Goal: Task Accomplishment & Management: Manage account settings

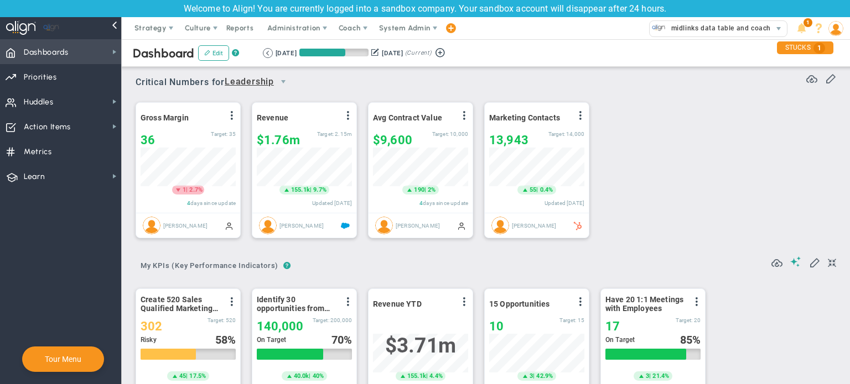
click at [88, 54] on span "Dashboards Dashboards" at bounding box center [60, 51] width 121 height 25
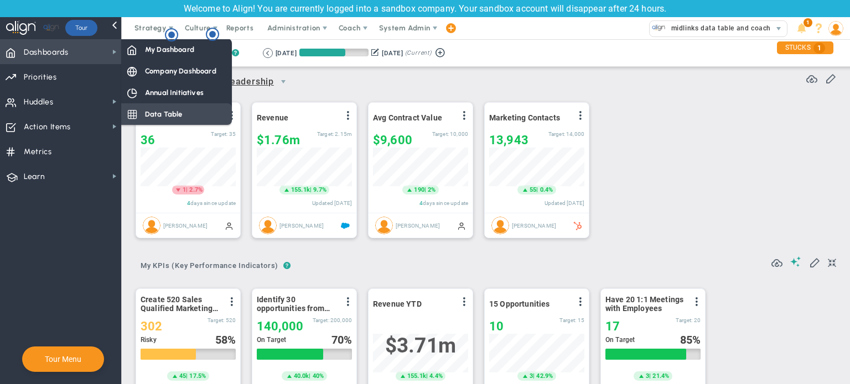
click at [163, 112] on span "Data Table" at bounding box center [164, 114] width 38 height 11
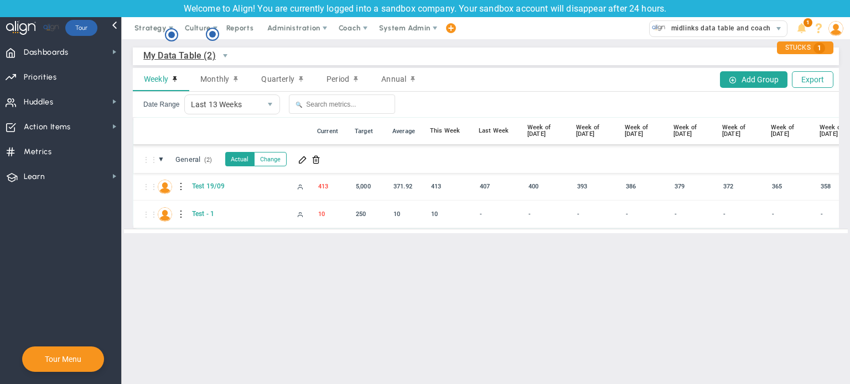
click at [192, 60] on span "My Data Table (2)" at bounding box center [179, 56] width 72 height 14
click at [190, 103] on li "Company Data Table (0)" at bounding box center [204, 103] width 121 height 23
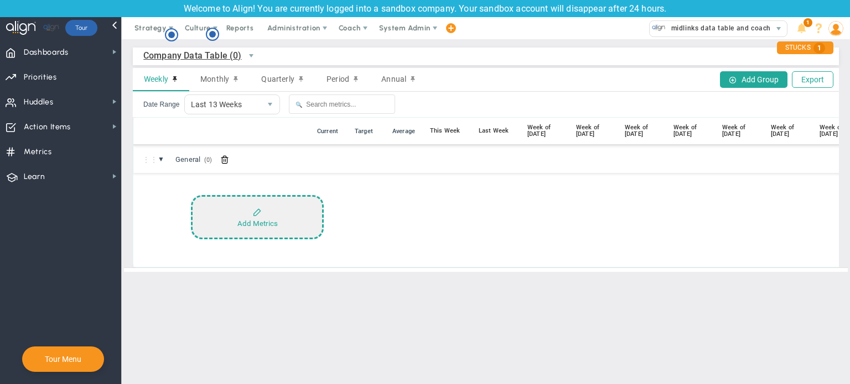
click at [259, 218] on button "Add Metrics" at bounding box center [257, 217] width 133 height 44
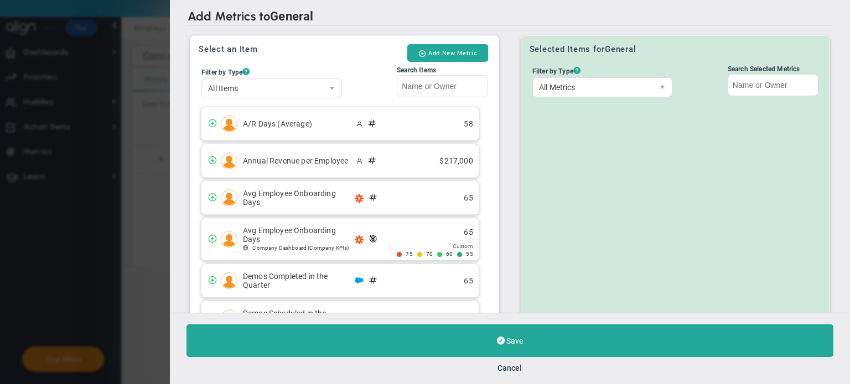
click at [378, 56] on div "Select an Item Add New Metric" at bounding box center [345, 53] width 292 height 19
click at [445, 50] on button "Add New Metric" at bounding box center [447, 53] width 81 height 18
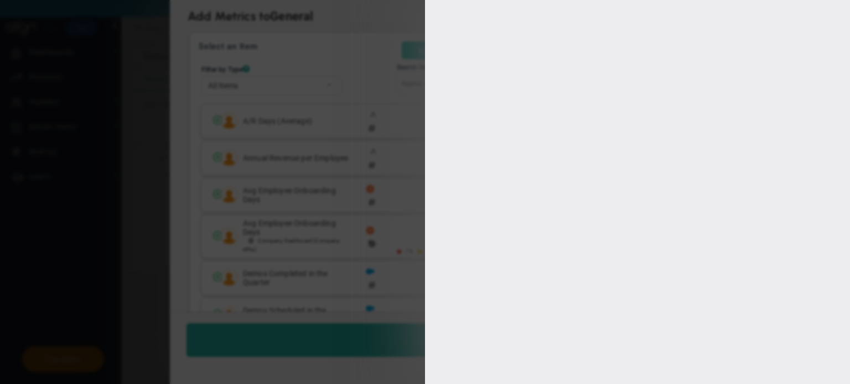
type input "[PERSON_NAME]"
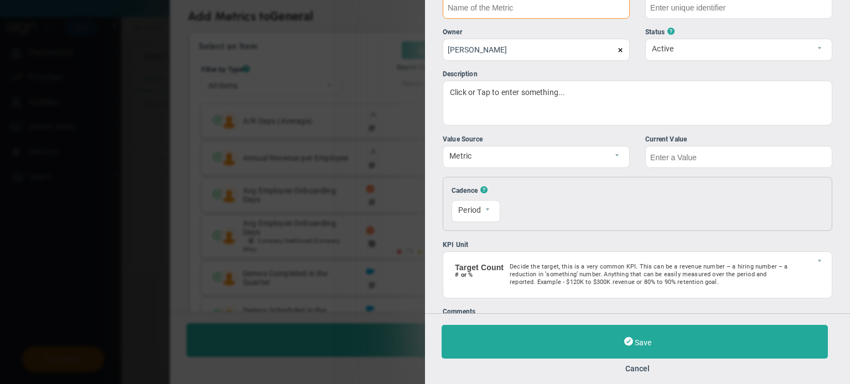
scroll to position [50, 0]
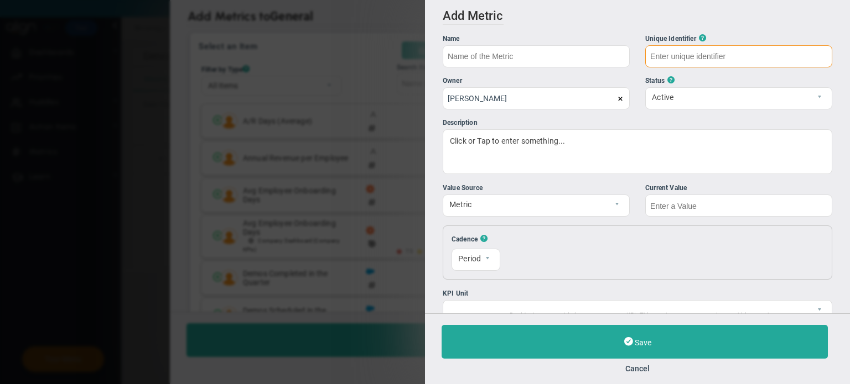
click at [668, 53] on input "text" at bounding box center [738, 56] width 187 height 22
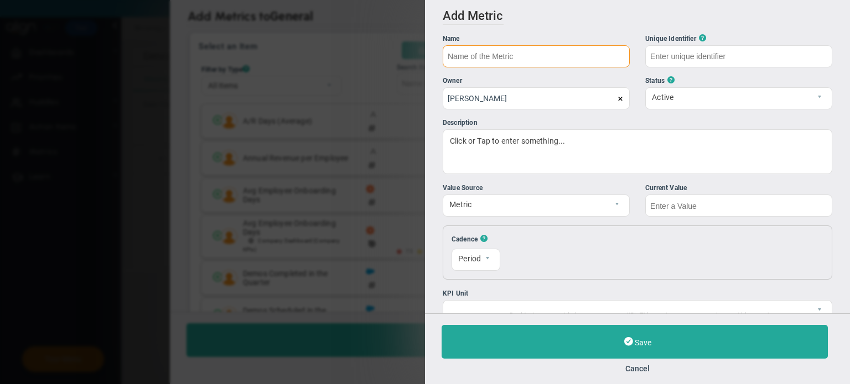
click at [604, 60] on input "text" at bounding box center [536, 56] width 187 height 22
type input "Test19/09"
click at [662, 205] on input "text" at bounding box center [738, 206] width 187 height 22
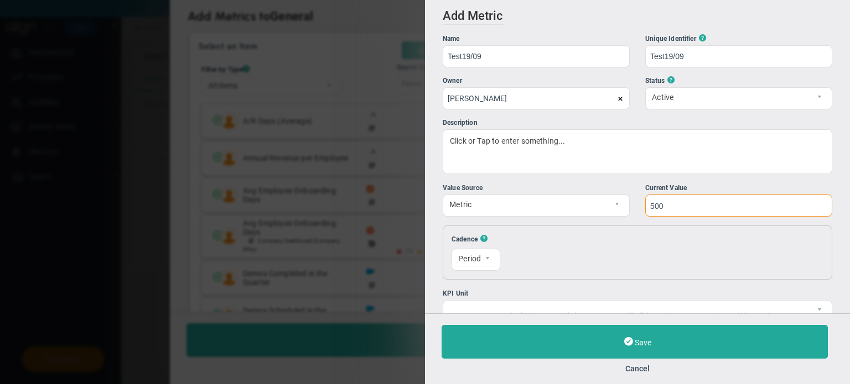
scroll to position [95, 0]
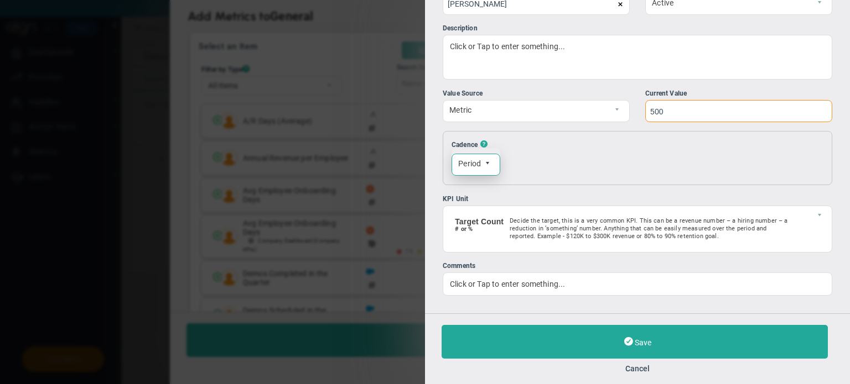
type input "500"
click at [490, 168] on span "select" at bounding box center [490, 164] width 19 height 21
click at [551, 170] on div "Resets [DATE] 0 The first of each month 1" at bounding box center [662, 158] width 290 height 37
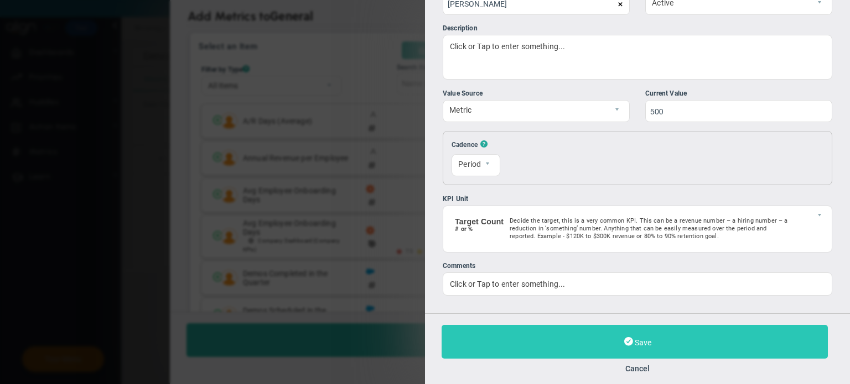
click at [653, 345] on button "Save" at bounding box center [634, 342] width 386 height 34
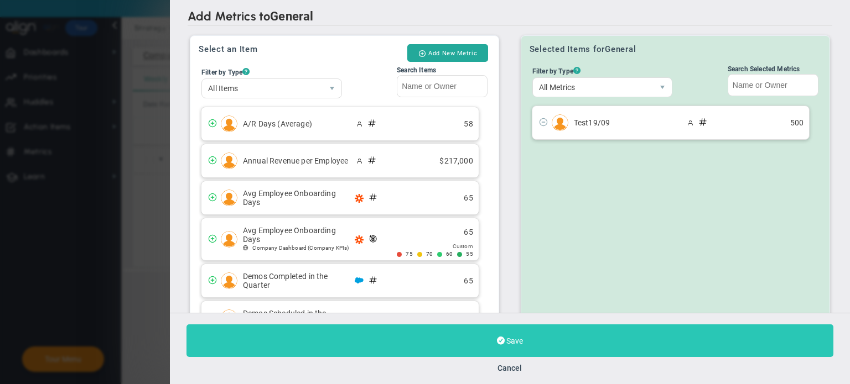
click at [524, 342] on button "Save" at bounding box center [509, 341] width 647 height 33
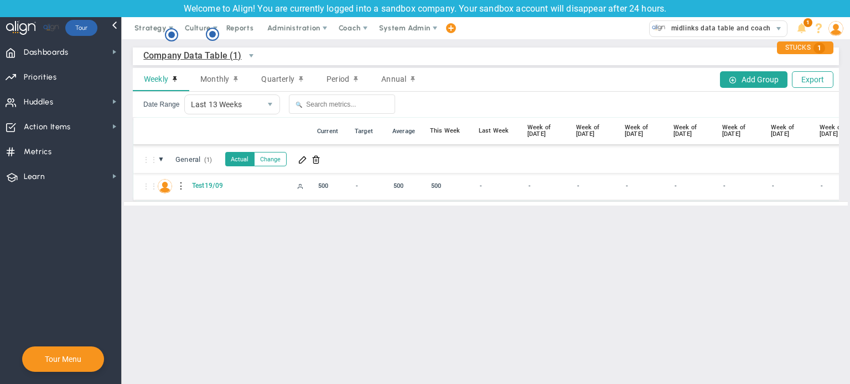
click at [179, 185] on div at bounding box center [182, 187] width 8 height 18
click at [180, 186] on div at bounding box center [182, 187] width 8 height 18
click at [196, 190] on div "Edit" at bounding box center [227, 189] width 76 height 23
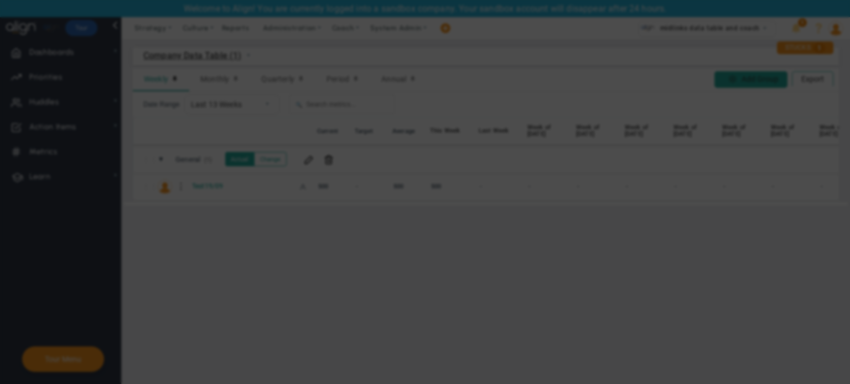
radio input "true"
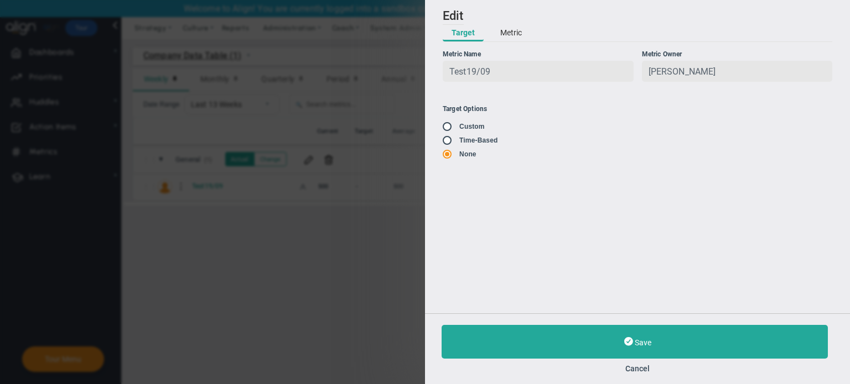
click at [507, 28] on button "Metric" at bounding box center [510, 33] width 39 height 17
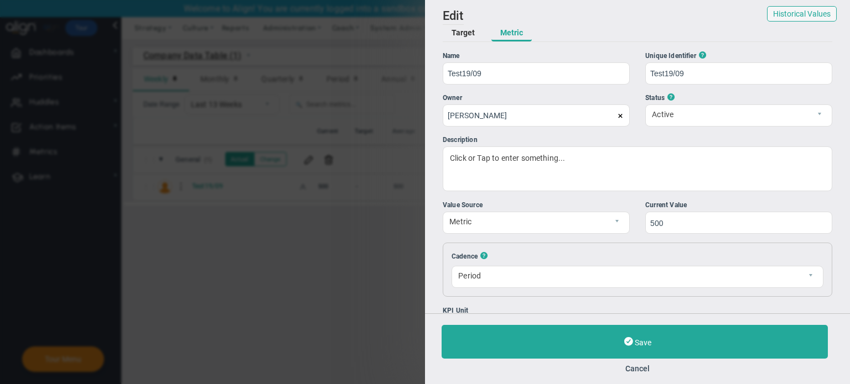
click at [461, 38] on button "Target" at bounding box center [463, 33] width 41 height 17
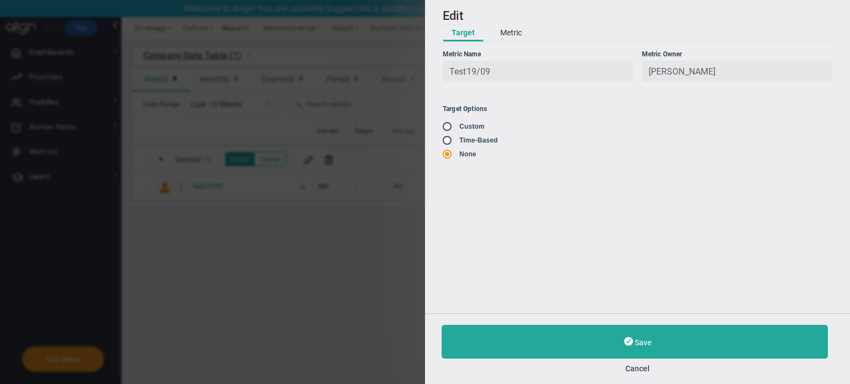
click at [491, 37] on button "Metric" at bounding box center [510, 33] width 39 height 17
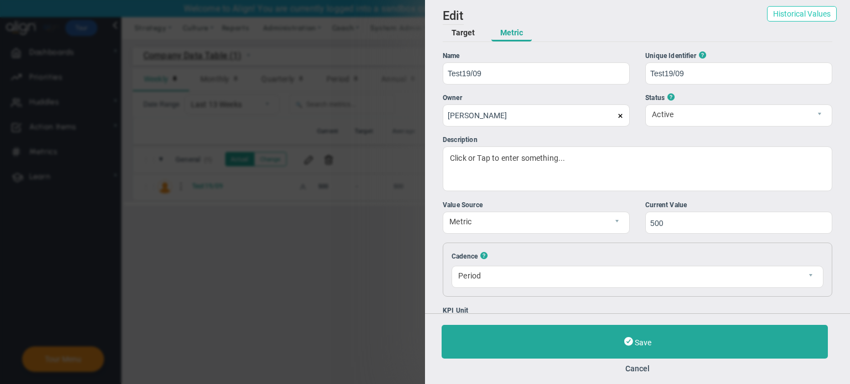
click at [795, 16] on button "Historical Values" at bounding box center [802, 13] width 70 height 15
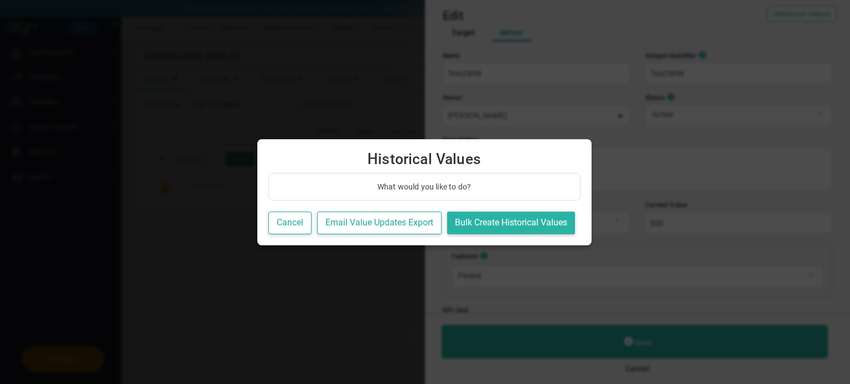
click at [497, 227] on button "Bulk Create Historical Values" at bounding box center [511, 223] width 128 height 23
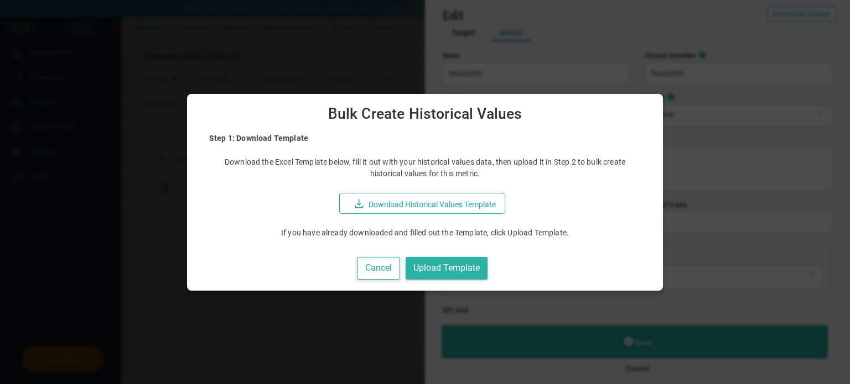
click at [433, 264] on button "Upload Template" at bounding box center [447, 268] width 82 height 23
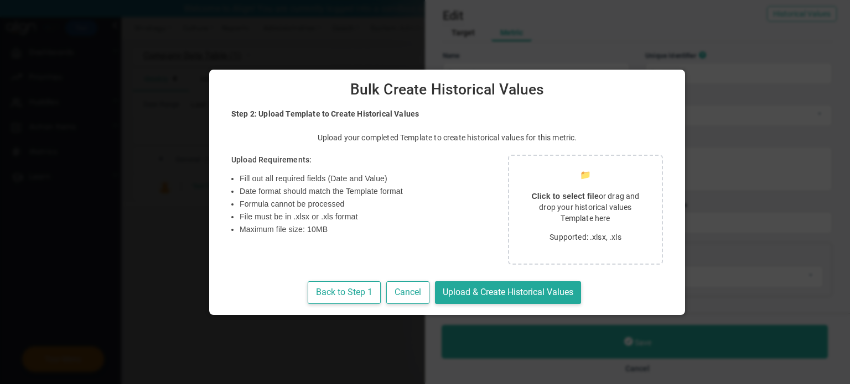
click at [531, 196] on strong "Click to select file" at bounding box center [564, 196] width 67 height 9
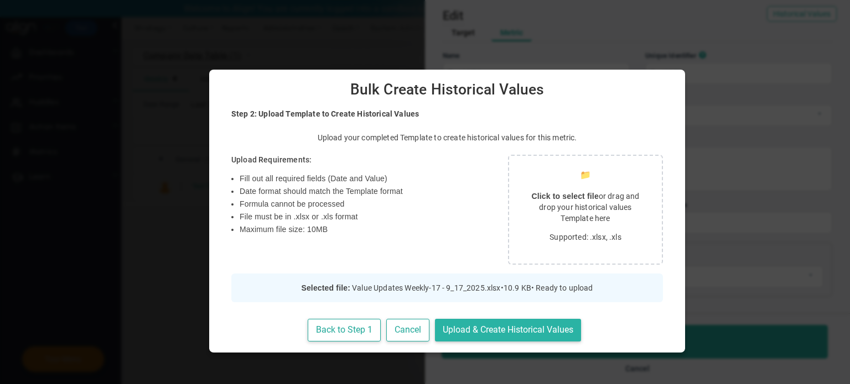
click at [450, 334] on button "Upload & Create Historical Values" at bounding box center [508, 330] width 146 height 23
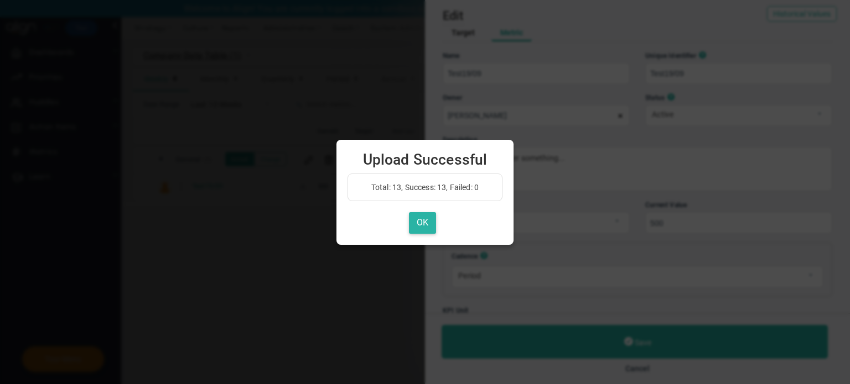
click at [418, 223] on button "OK" at bounding box center [422, 223] width 27 height 22
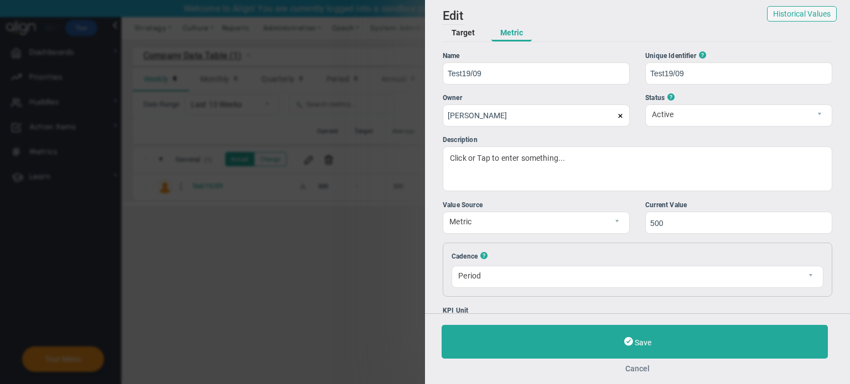
click at [628, 371] on button "Cancel" at bounding box center [637, 369] width 392 height 9
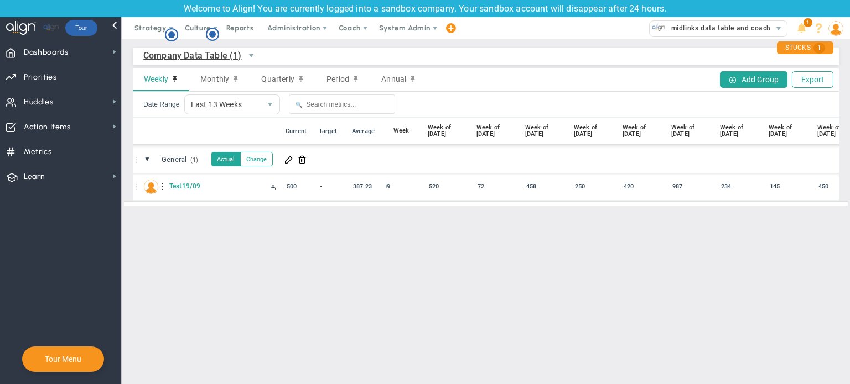
scroll to position [0, 116]
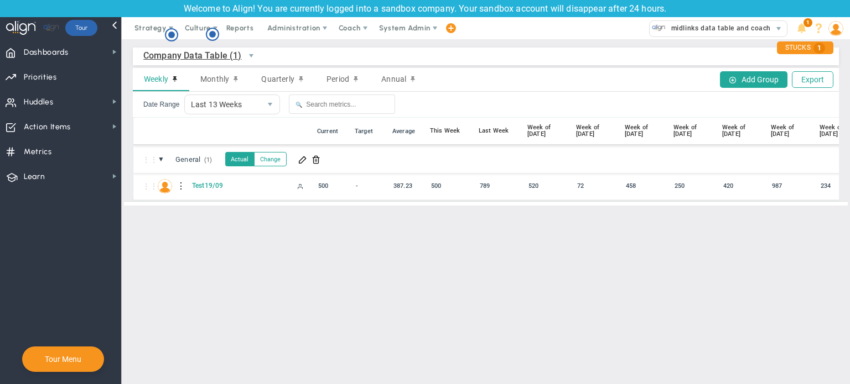
click at [178, 186] on div at bounding box center [182, 187] width 8 height 18
click at [198, 190] on span at bounding box center [201, 189] width 8 height 8
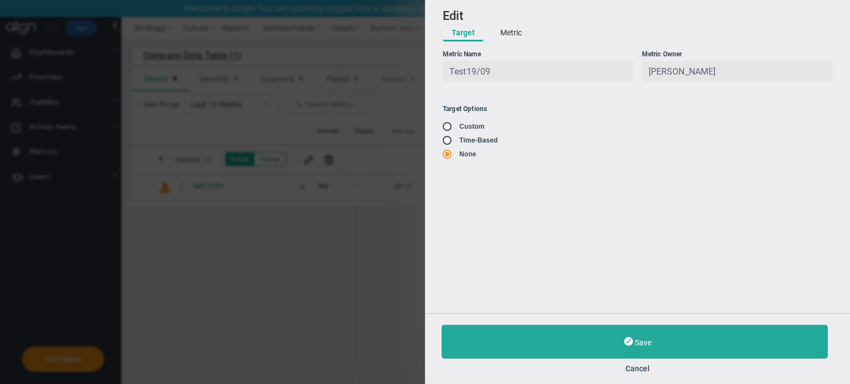
click at [449, 142] on input "radio" at bounding box center [450, 141] width 11 height 9
radio input "true"
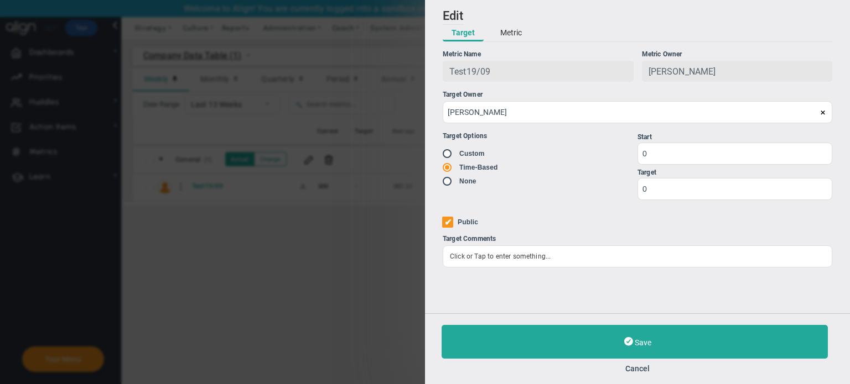
click at [636, 156] on li "Custom" at bounding box center [540, 153] width 195 height 11
click at [675, 188] on input "0" at bounding box center [734, 189] width 195 height 22
click at [673, 190] on input "1000" at bounding box center [734, 189] width 195 height 22
type input "1000"
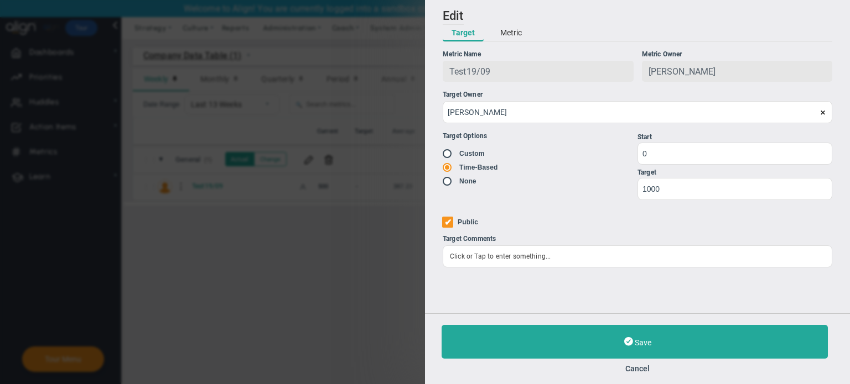
click at [446, 220] on input "Public" at bounding box center [447, 222] width 11 height 11
checkbox input "true"
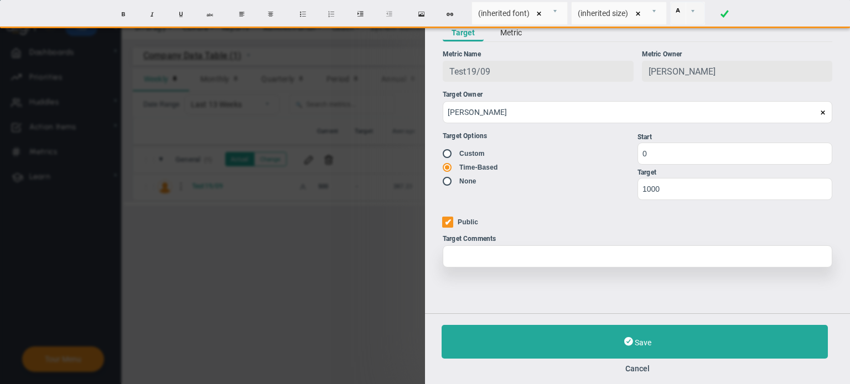
click at [482, 256] on div at bounding box center [637, 257] width 389 height 22
type input "12px"
click at [491, 257] on div "hhhhhh" at bounding box center [637, 257] width 389 height 22
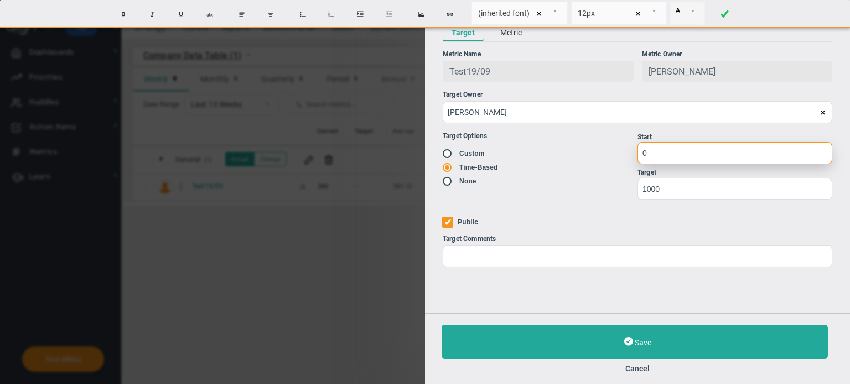
click at [653, 160] on input "0" at bounding box center [734, 153] width 195 height 22
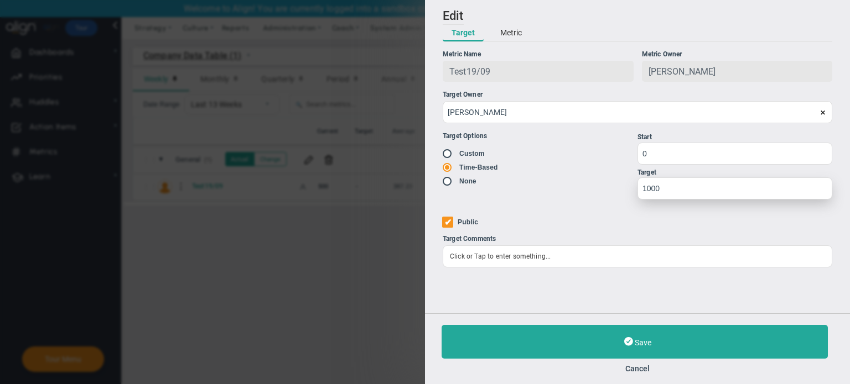
drag, startPoint x: 689, startPoint y: 176, endPoint x: 684, endPoint y: 198, distance: 22.7
click at [688, 177] on div "Target" at bounding box center [734, 173] width 195 height 11
click at [680, 197] on input "1000" at bounding box center [734, 189] width 195 height 22
click at [527, 200] on div "Target Options Existing Target Custom" at bounding box center [540, 166] width 195 height 86
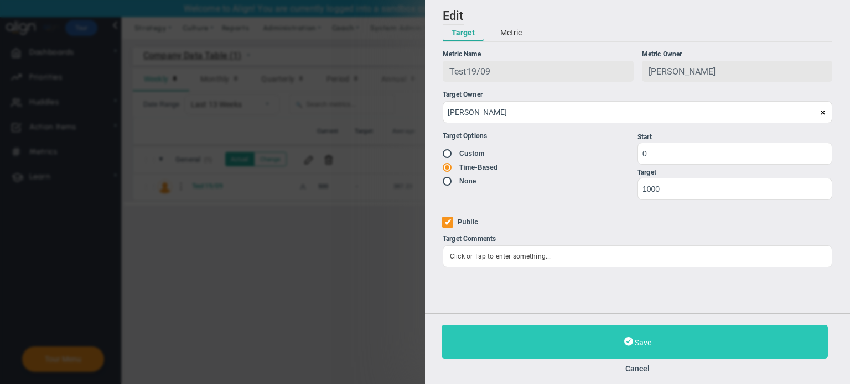
click at [618, 340] on button "Save" at bounding box center [634, 342] width 386 height 34
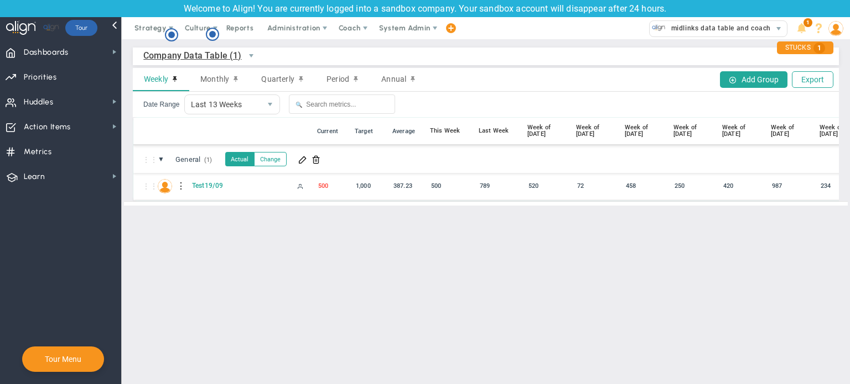
click at [180, 189] on div at bounding box center [182, 187] width 8 height 18
click at [215, 194] on div "Edit" at bounding box center [227, 189] width 76 height 23
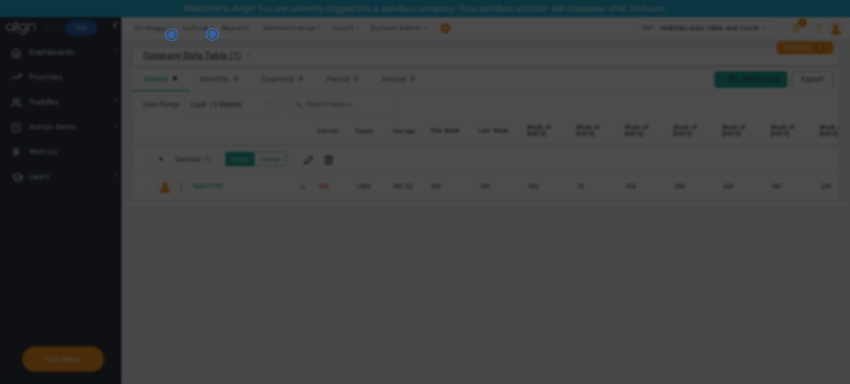
radio input "true"
checkbox input "false"
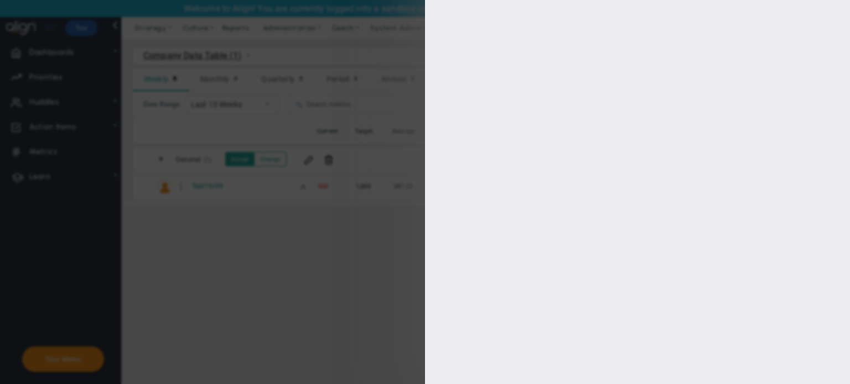
type input "0"
type input "1000"
checkbox input "true"
type input "[PERSON_NAME]"
radio input "true"
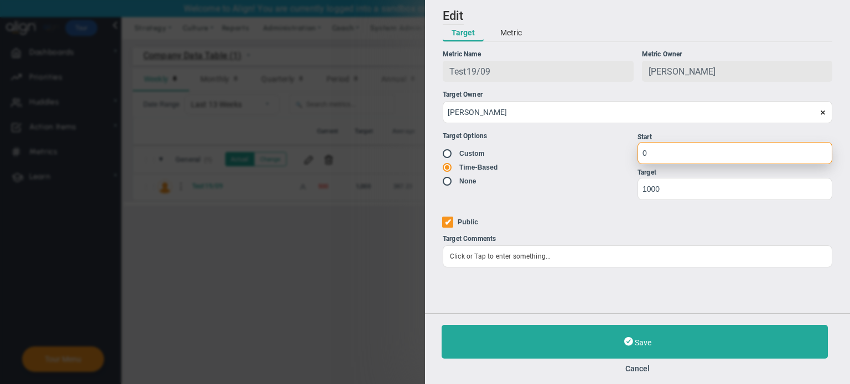
click at [652, 147] on input "0" at bounding box center [734, 153] width 195 height 22
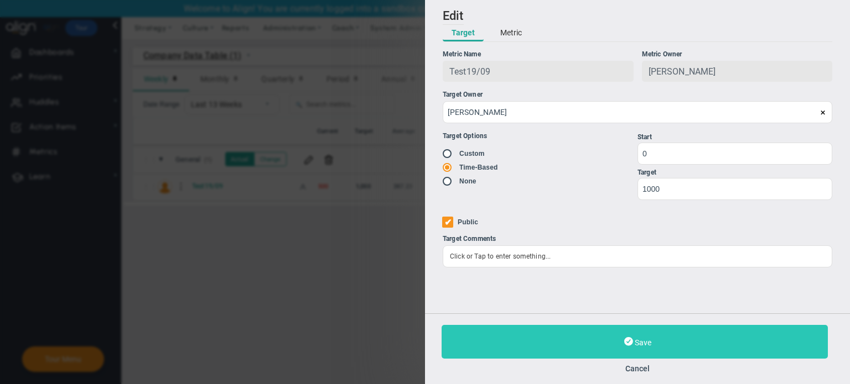
click at [548, 345] on button "Save" at bounding box center [634, 342] width 386 height 34
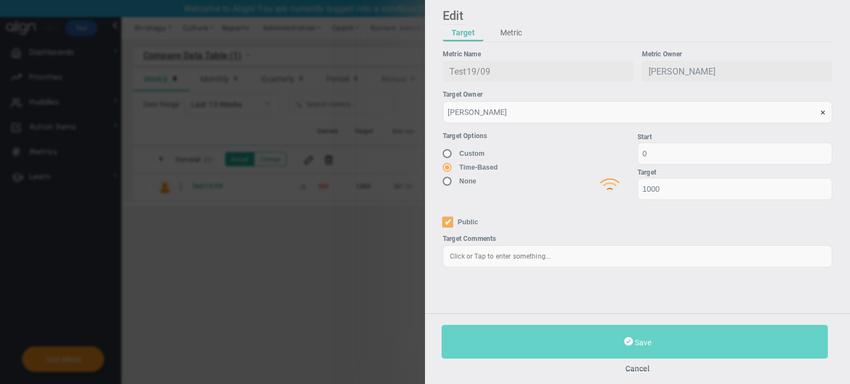
click at [548, 345] on div at bounding box center [637, 178] width 425 height 384
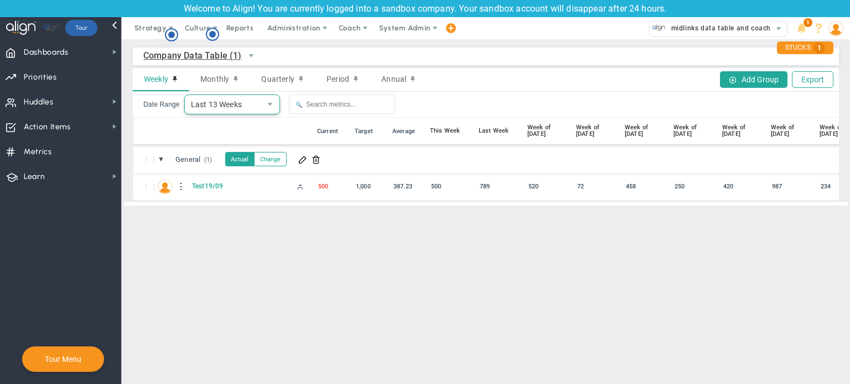
click at [230, 108] on span "Last 13 Weeks" at bounding box center [223, 104] width 76 height 19
click at [163, 134] on div "⋮⋮" at bounding box center [165, 131] width 15 height 11
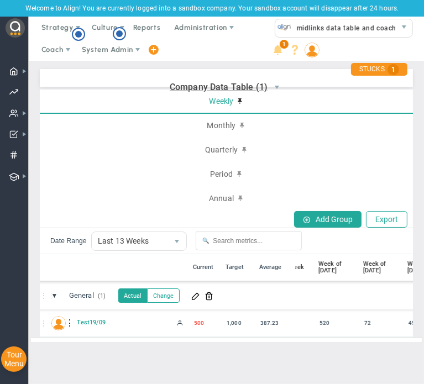
scroll to position [0, 81]
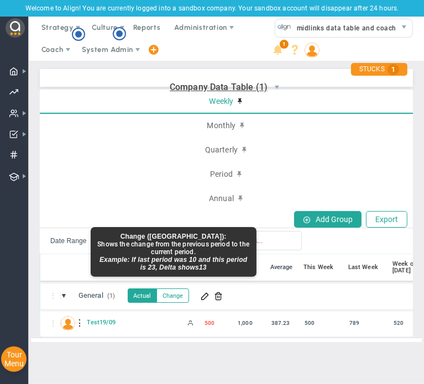
click at [175, 301] on button "Change" at bounding box center [173, 296] width 33 height 14
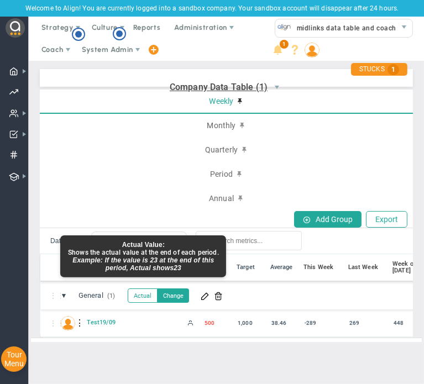
click at [142, 294] on button "Actual" at bounding box center [143, 296] width 30 height 14
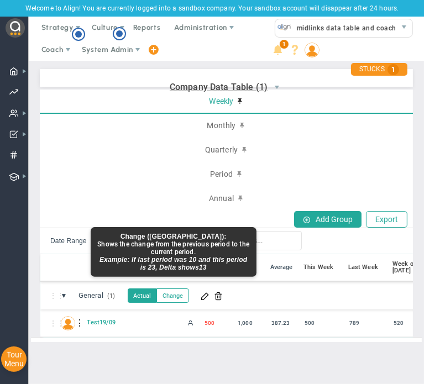
click at [174, 292] on button "Change" at bounding box center [173, 296] width 33 height 14
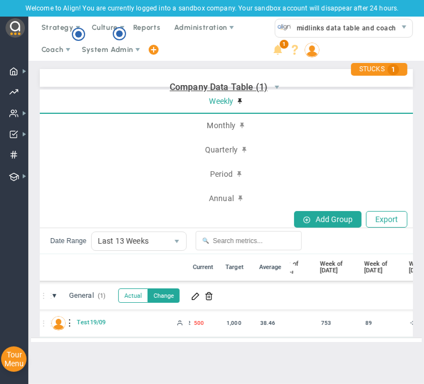
scroll to position [0, 162]
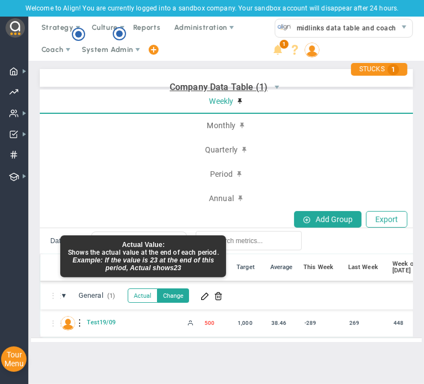
click at [142, 296] on button "Actual" at bounding box center [143, 296] width 30 height 14
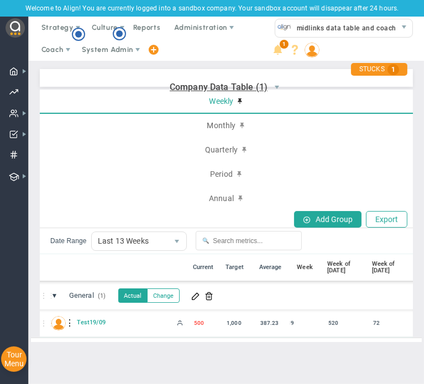
scroll to position [0, 87]
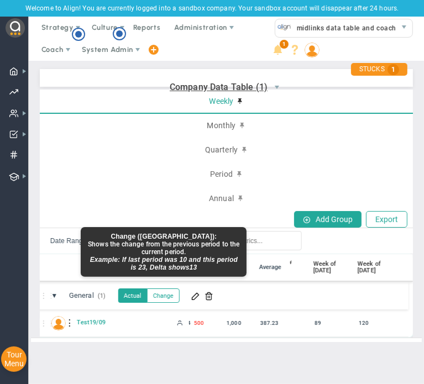
click at [167, 295] on button "Change" at bounding box center [163, 296] width 33 height 14
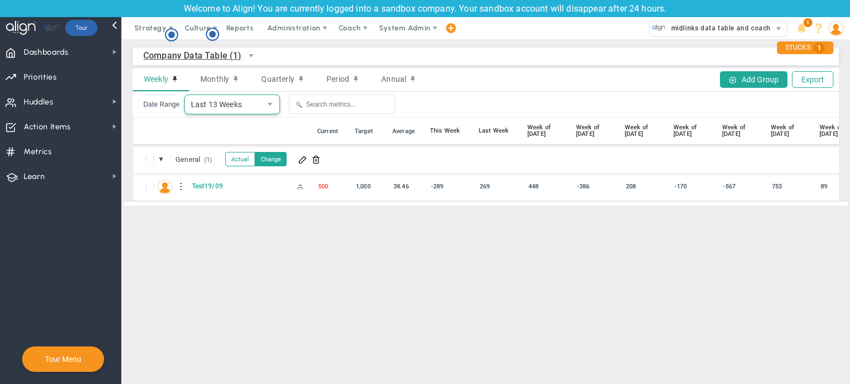
click at [231, 107] on span "Last 13 Weeks" at bounding box center [223, 104] width 76 height 19
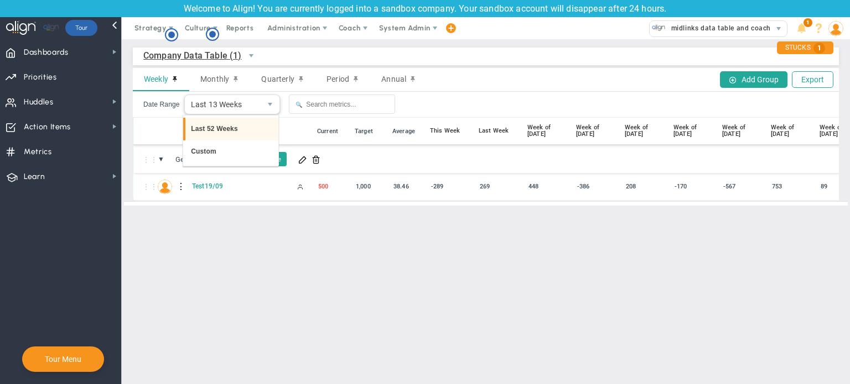
click at [235, 134] on li "Last 52 Weeks" at bounding box center [230, 129] width 95 height 23
click at [180, 185] on div at bounding box center [182, 187] width 8 height 18
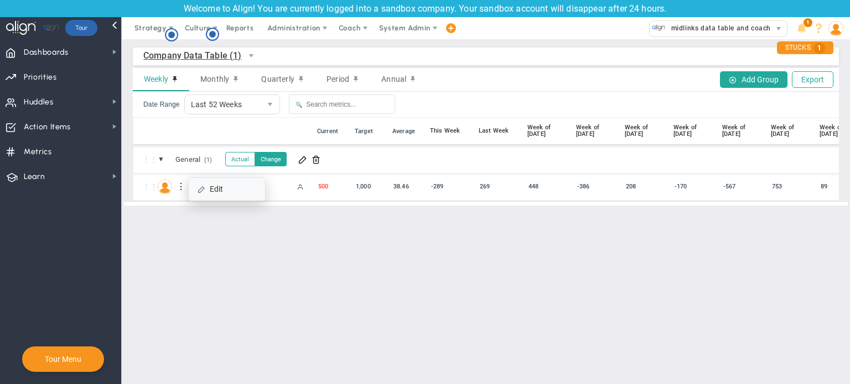
click at [215, 186] on div "Edit" at bounding box center [227, 189] width 76 height 23
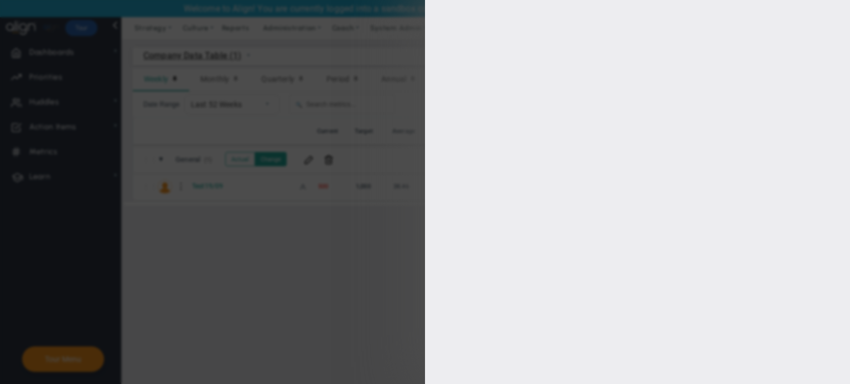
type input "[PERSON_NAME]"
radio input "true"
type input "0"
type input "1000"
checkbox input "true"
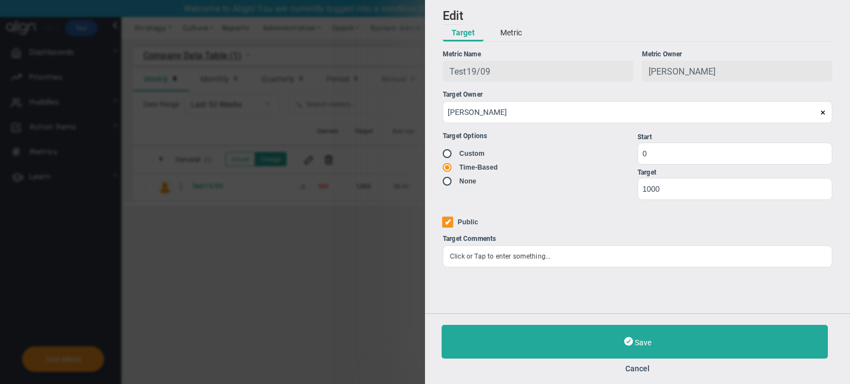
click at [510, 32] on button "Metric" at bounding box center [510, 33] width 39 height 17
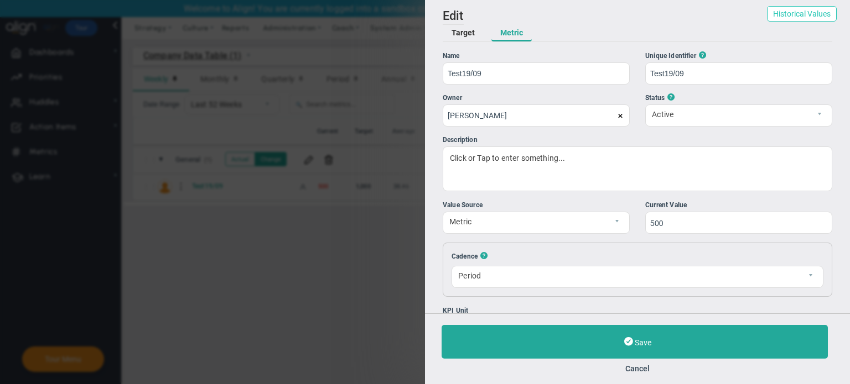
click at [777, 17] on button "Historical Values" at bounding box center [802, 13] width 70 height 15
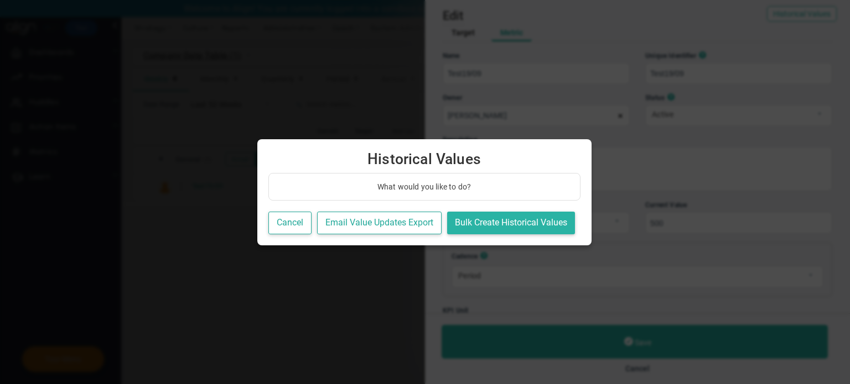
click at [486, 221] on button "Bulk Create Historical Values" at bounding box center [511, 223] width 128 height 23
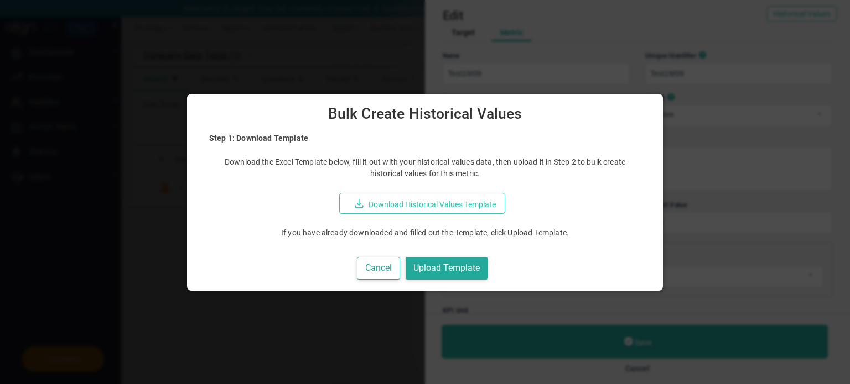
click at [397, 201] on button "Download Historical Values Template" at bounding box center [422, 203] width 166 height 21
click at [377, 267] on button "Cancel" at bounding box center [378, 268] width 43 height 23
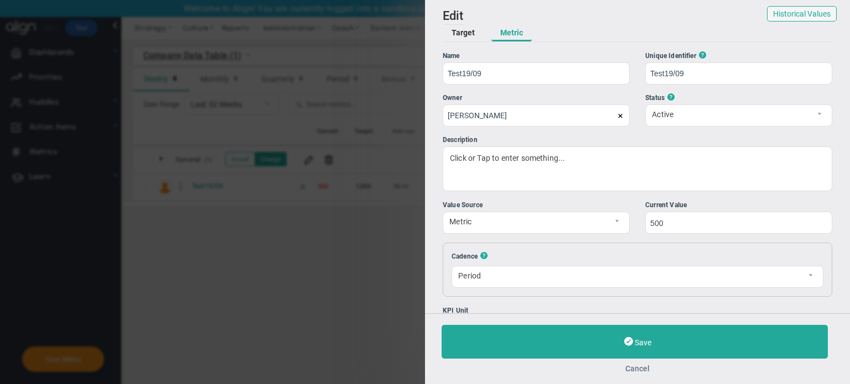
click at [632, 365] on button "Cancel" at bounding box center [637, 369] width 392 height 9
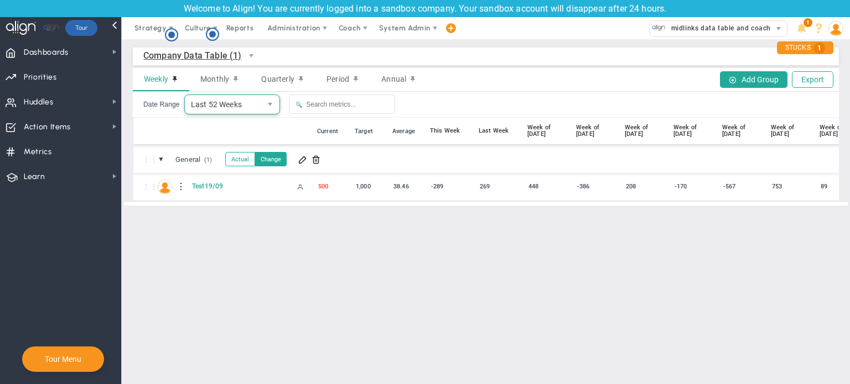
click at [204, 111] on span "Last 52 Weeks" at bounding box center [223, 104] width 76 height 19
click at [167, 128] on div "⋮⋮" at bounding box center [165, 131] width 15 height 11
click at [305, 161] on span at bounding box center [302, 159] width 9 height 9
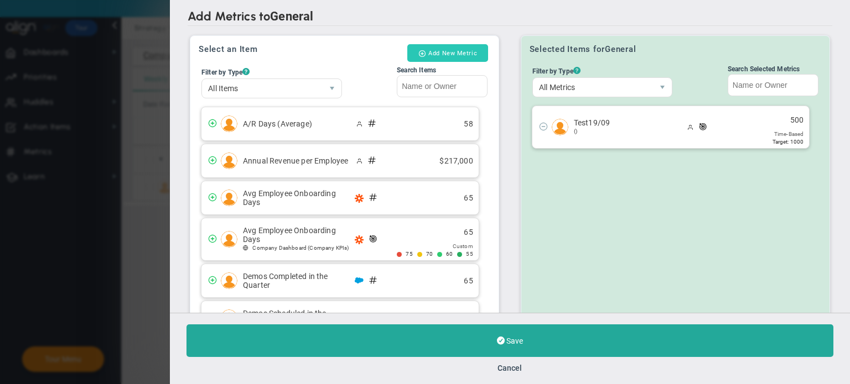
click at [445, 48] on button "Add New Metric" at bounding box center [447, 53] width 81 height 18
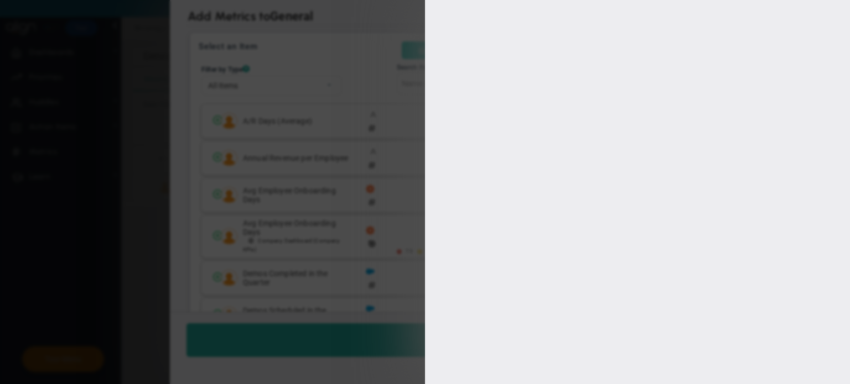
type input "[PERSON_NAME]"
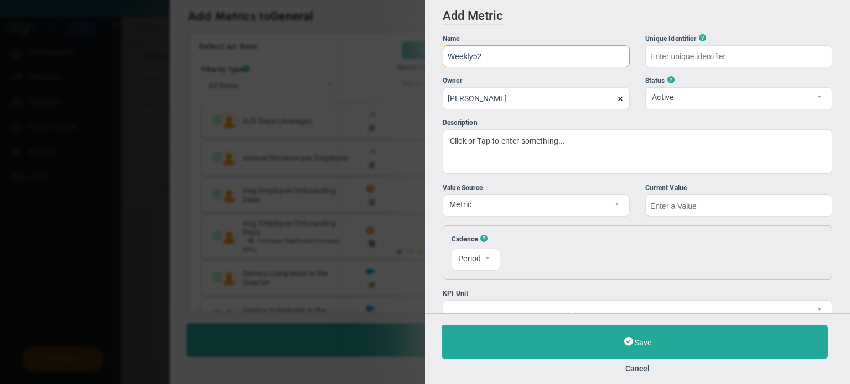
type input "Weekly52"
click at [698, 79] on div "Status ?" at bounding box center [738, 81] width 187 height 11
type input "Weekly52"
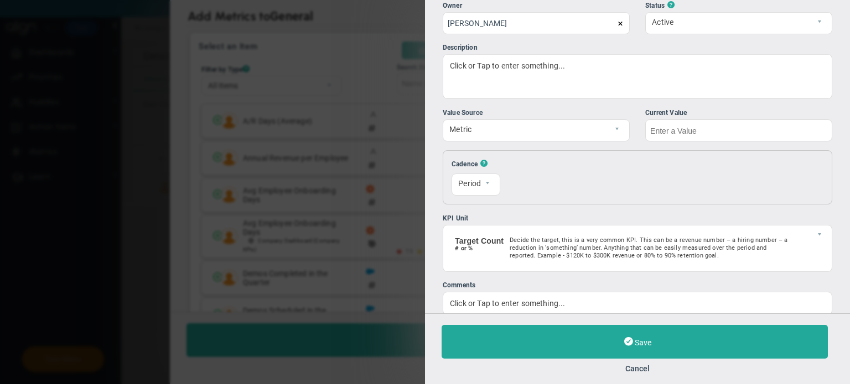
scroll to position [95, 0]
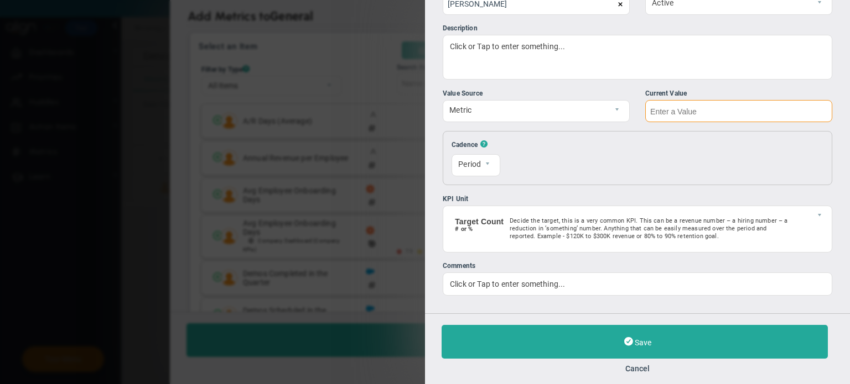
click at [679, 118] on input "text" at bounding box center [738, 111] width 187 height 22
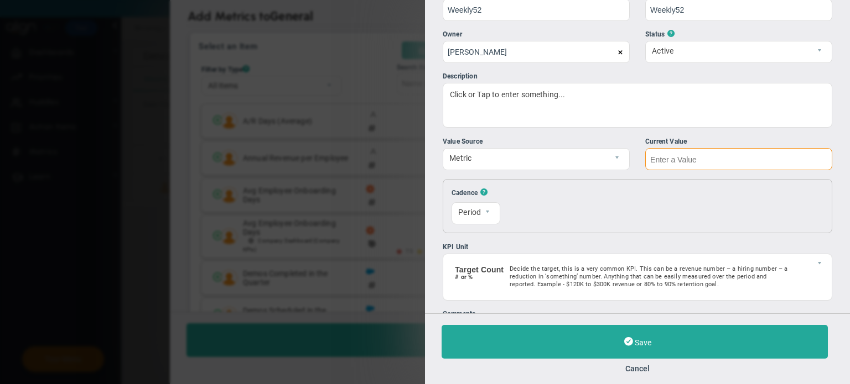
scroll to position [0, 0]
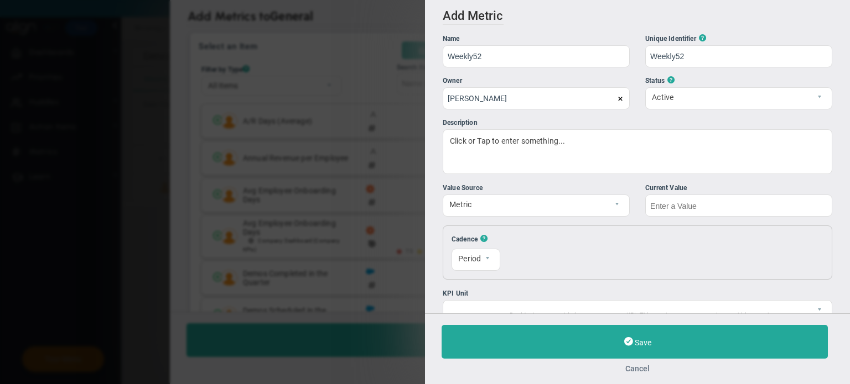
click at [646, 367] on button "Cancel" at bounding box center [637, 369] width 392 height 9
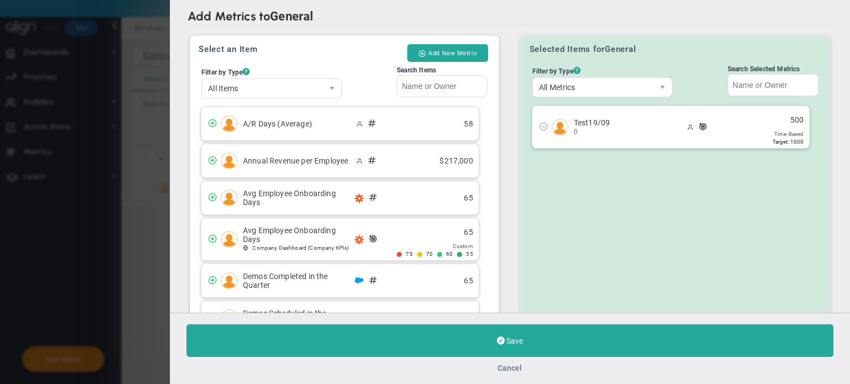
click at [516, 372] on button "Cancel" at bounding box center [510, 368] width 24 height 9
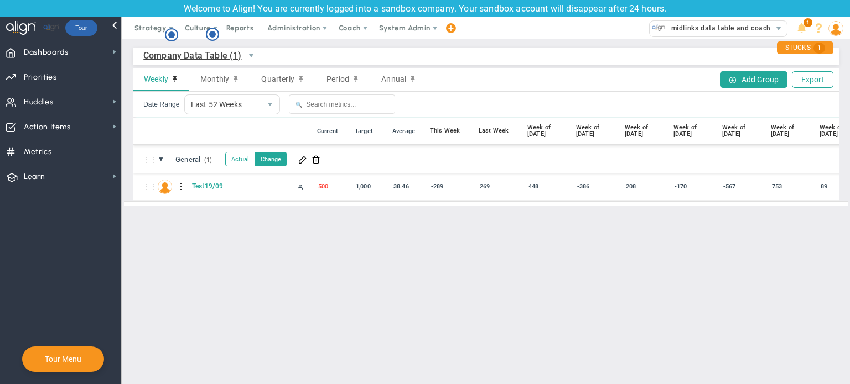
click at [310, 242] on main "Company Data Table (1) Company Data Table → Company Data Table Weekly Monthly Q…" at bounding box center [486, 211] width 728 height 345
click at [225, 76] on span "Monthly" at bounding box center [214, 79] width 29 height 9
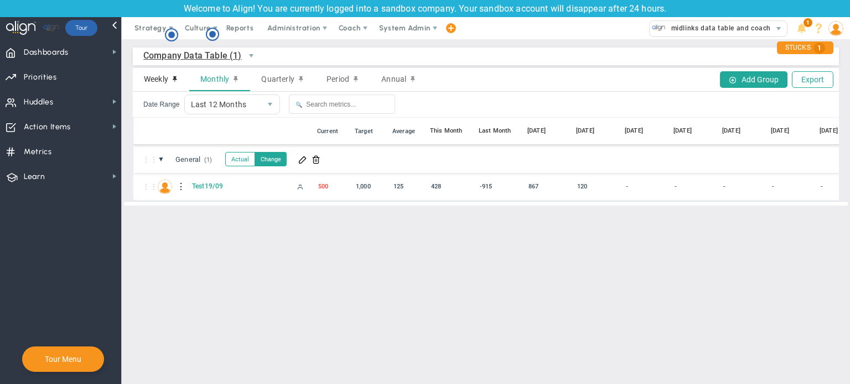
click at [147, 79] on span "Weekly" at bounding box center [156, 79] width 24 height 9
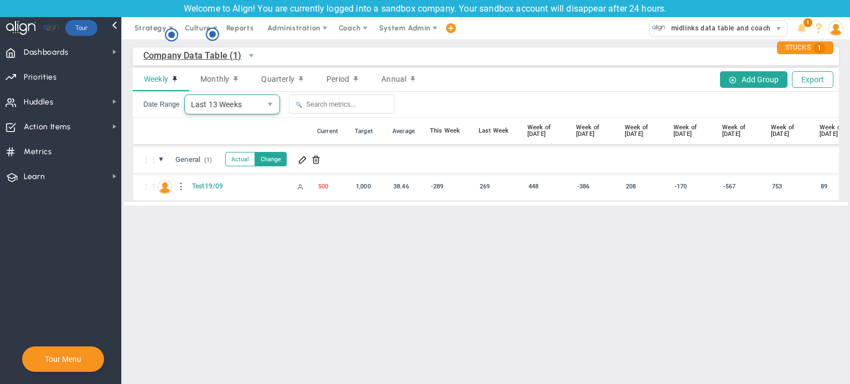
click at [222, 100] on span "Last 13 Weeks" at bounding box center [223, 104] width 76 height 19
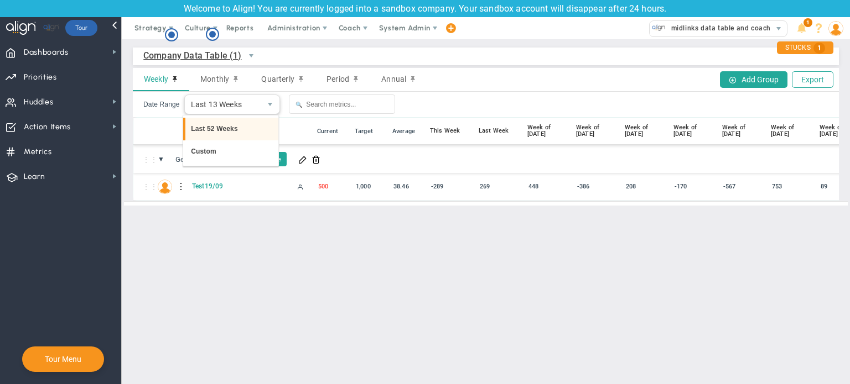
click at [220, 132] on li "Last 52 Weeks" at bounding box center [230, 129] width 95 height 23
click at [206, 90] on div "Monthly" at bounding box center [219, 79] width 61 height 23
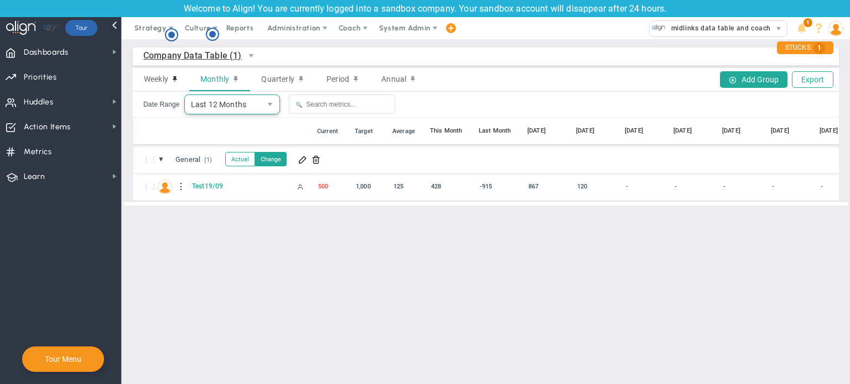
click at [237, 108] on span "Last 12 Months" at bounding box center [223, 104] width 76 height 19
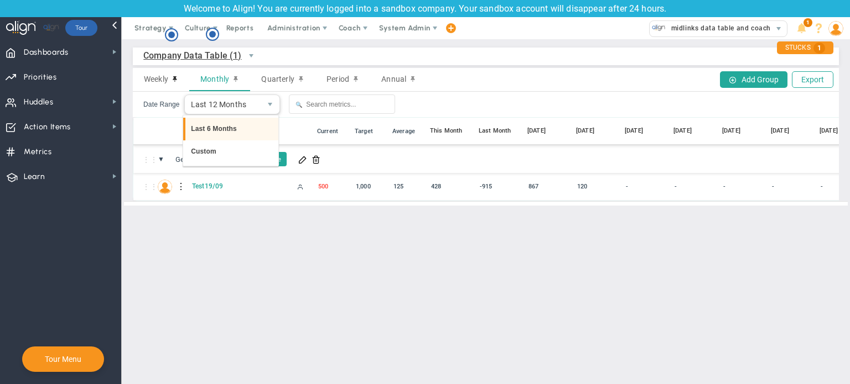
click at [231, 125] on li "Last 6 Months" at bounding box center [230, 129] width 95 height 23
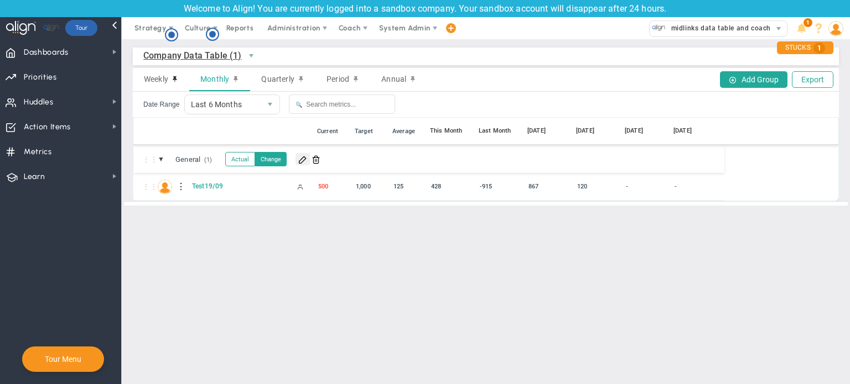
click at [300, 164] on button at bounding box center [302, 159] width 14 height 12
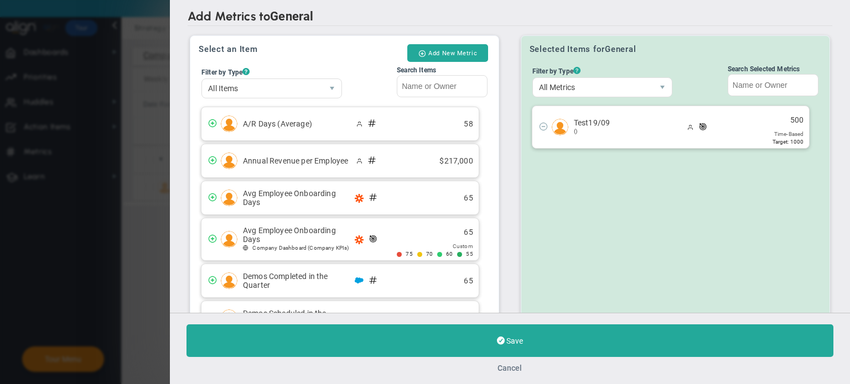
click at [515, 368] on button "Cancel" at bounding box center [510, 368] width 24 height 9
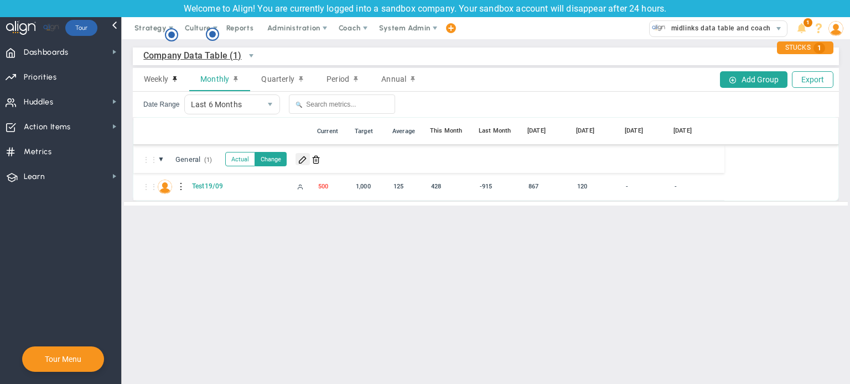
click at [304, 159] on span at bounding box center [302, 159] width 9 height 9
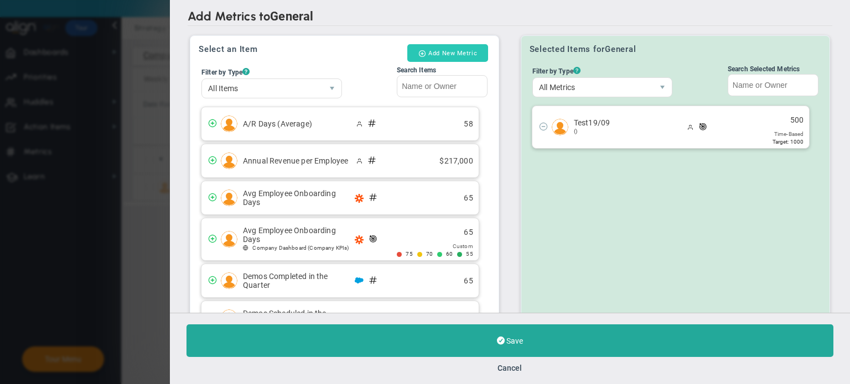
click at [450, 55] on button "Add New Metric" at bounding box center [447, 53] width 81 height 18
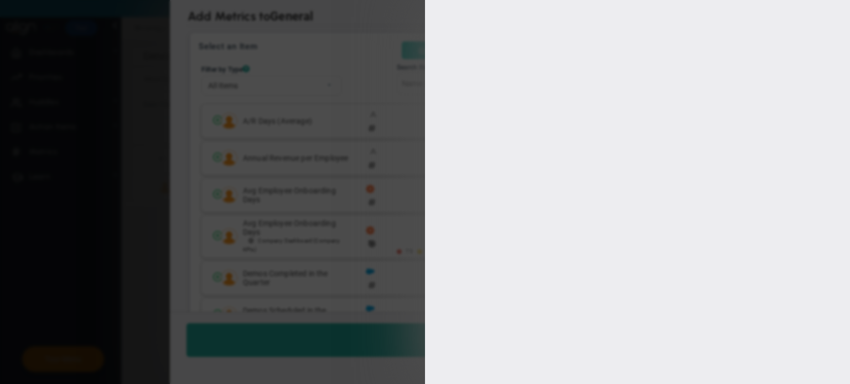
type input "[PERSON_NAME]"
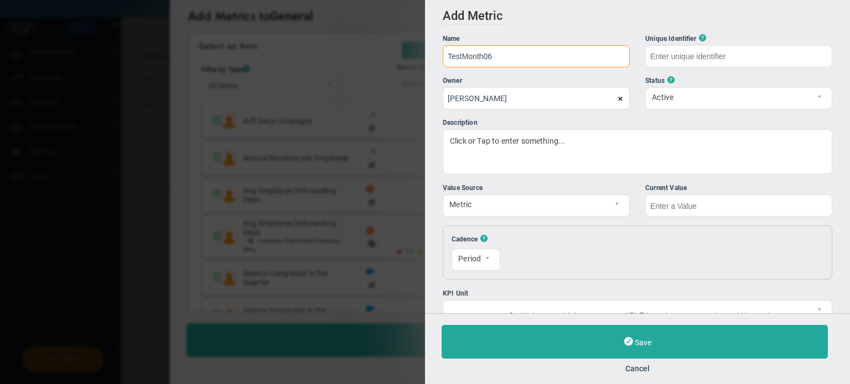
type input "TestMonth06"
click at [564, 30] on div "Add Edit Metric Historical Values Target Metric Name TestMonth06 Unique Identif…" at bounding box center [637, 157] width 425 height 314
type input "TestMonth06"
click at [488, 70] on ul "Name TestMonth06 Unique Identifier ? TestMonth06 Owner [PERSON_NAME] Status ? A…" at bounding box center [637, 104] width 389 height 141
click at [494, 56] on input "TestMonth06" at bounding box center [536, 56] width 187 height 22
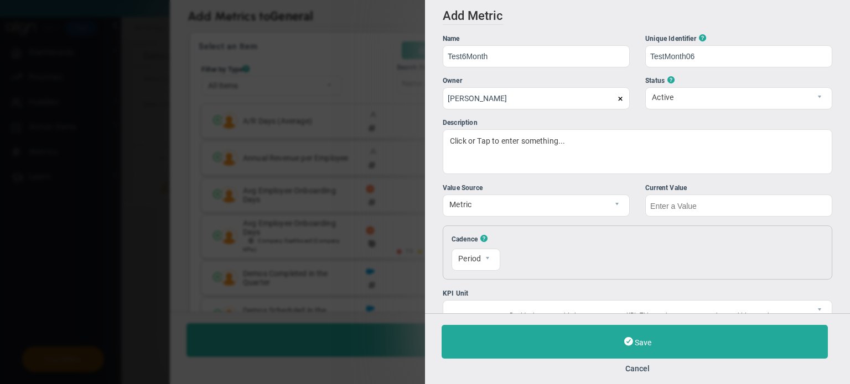
click at [544, 24] on div "Add Edit Metric Historical Values Target Metric Name Test6Month Unique Identifi…" at bounding box center [637, 157] width 425 height 314
click at [492, 46] on input "Test6Month" at bounding box center [536, 56] width 187 height 22
type input "Test6Months"
click at [537, 30] on div "Add Edit Metric Historical Values Target Metric Name Test6Months Unique Identif…" at bounding box center [637, 157] width 425 height 314
click at [611, 30] on div "Add Edit Metric Historical Values Target Metric Name Test6Months Unique Identif…" at bounding box center [637, 157] width 425 height 314
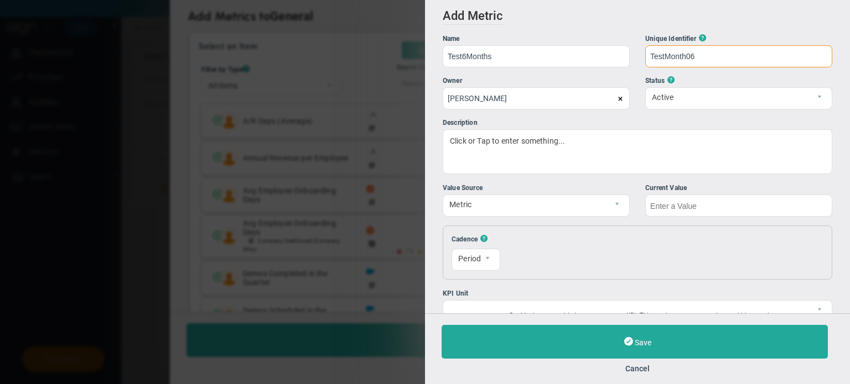
click at [721, 57] on input "TestMonth06" at bounding box center [738, 56] width 187 height 22
type input "TestMonth06s"
click at [579, 32] on div "Add Edit Metric Historical Values Target Metric Name Test6Months Unique Identif…" at bounding box center [637, 157] width 425 height 314
click at [637, 116] on ul "Name Test6Months Unique Identifier ? TestMonth06s Owner [PERSON_NAME] Status ? …" at bounding box center [637, 104] width 389 height 141
click at [661, 203] on input "text" at bounding box center [738, 206] width 187 height 22
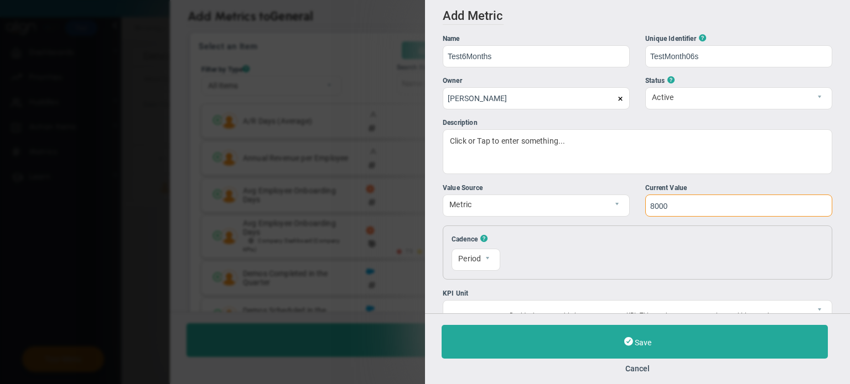
type input "8000"
click at [628, 186] on div "Value Source Metric Local Format Number n Current Value 8000" at bounding box center [637, 200] width 389 height 34
click at [644, 367] on button "Cancel" at bounding box center [637, 369] width 392 height 9
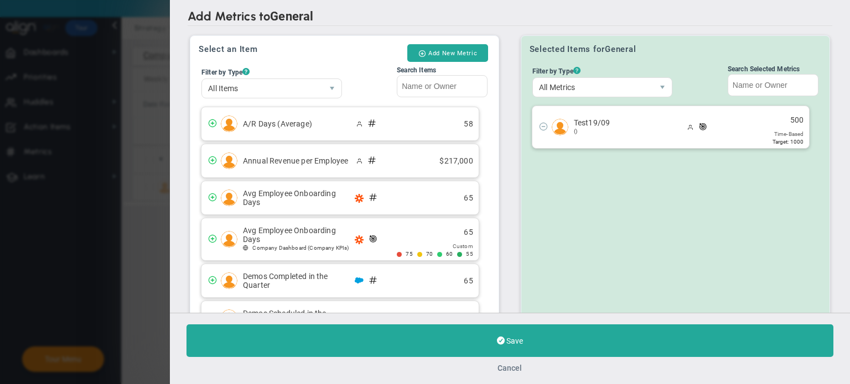
click at [505, 369] on button "Cancel" at bounding box center [510, 368] width 24 height 9
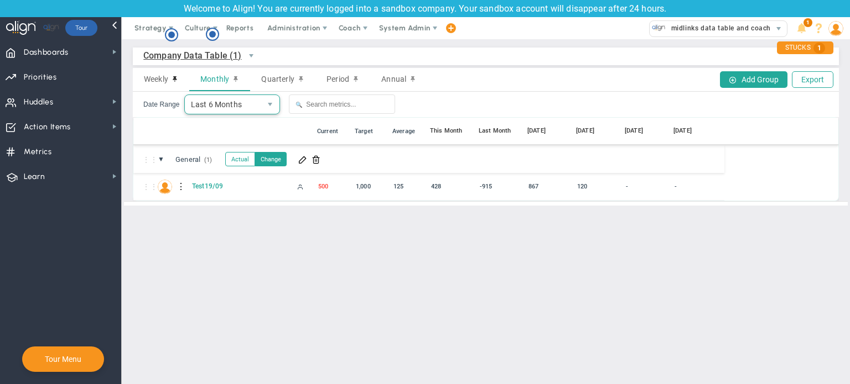
click at [226, 106] on span "Last 6 Months" at bounding box center [223, 104] width 76 height 19
click at [164, 79] on span "Weekly" at bounding box center [156, 79] width 24 height 9
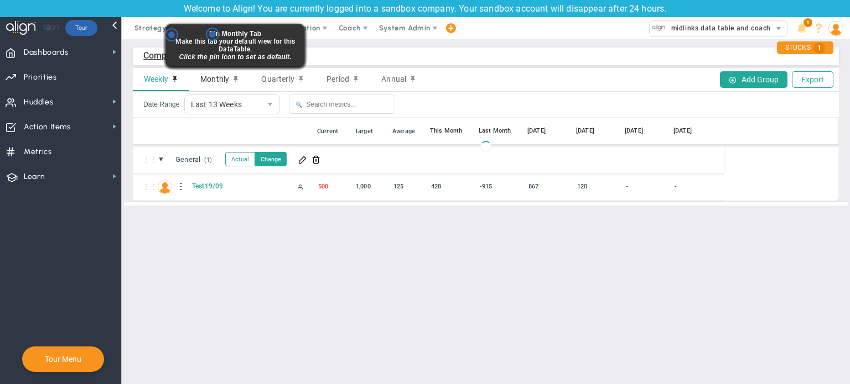
click at [230, 80] on div "Monthly" at bounding box center [219, 79] width 61 height 23
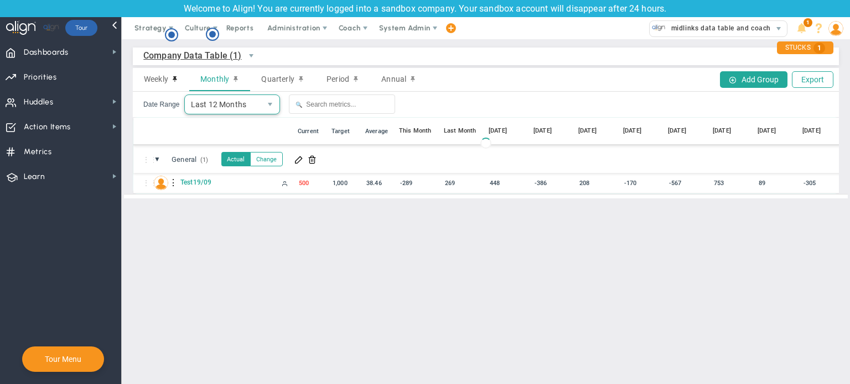
click at [236, 108] on span "Last 12 Months" at bounding box center [223, 104] width 76 height 19
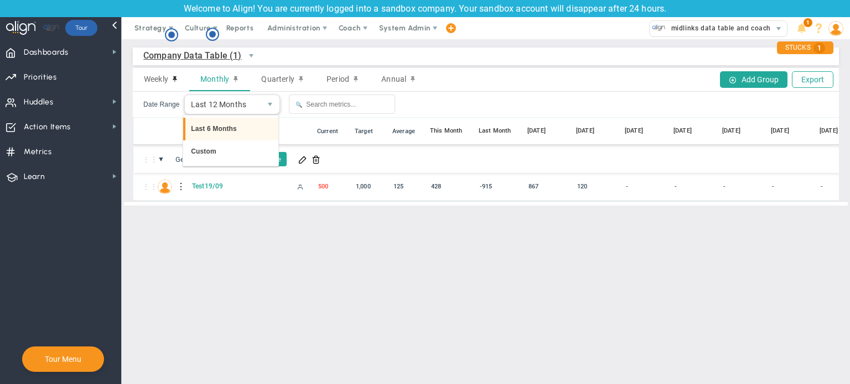
click at [235, 137] on li "Last 6 Months" at bounding box center [230, 129] width 95 height 23
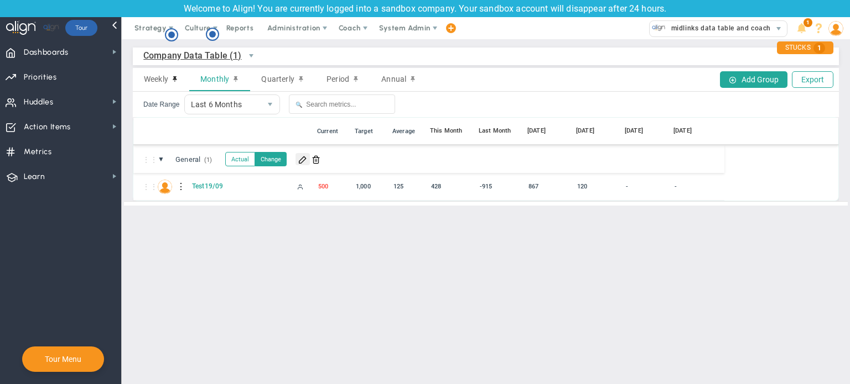
click at [305, 157] on span at bounding box center [302, 159] width 9 height 9
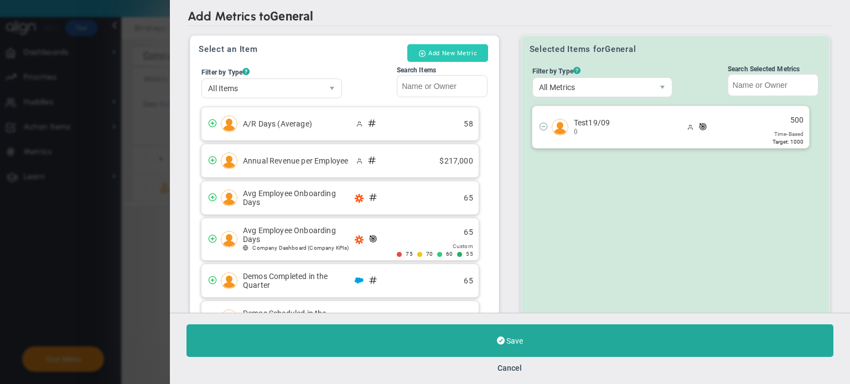
click at [465, 51] on button "Add New Metric" at bounding box center [447, 53] width 81 height 18
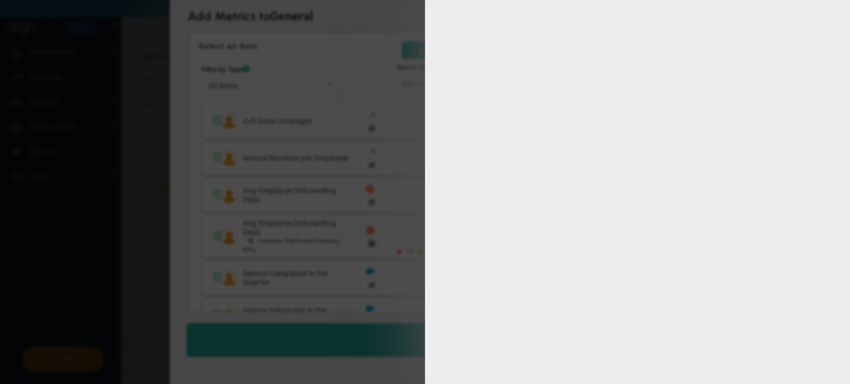
type input "[PERSON_NAME]"
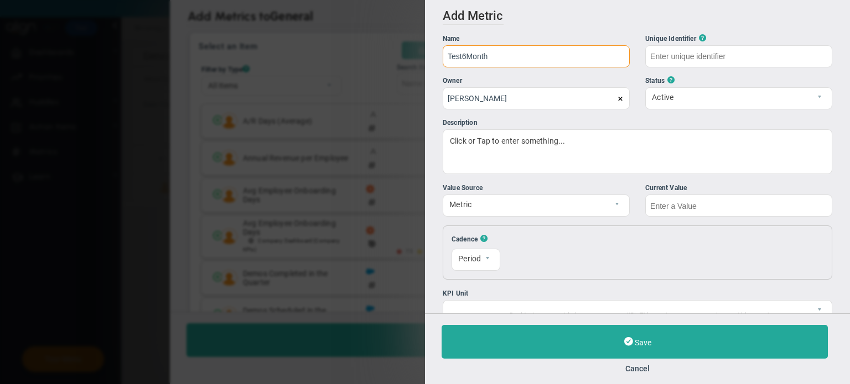
type input "Test6Month"
click at [710, 203] on input "text" at bounding box center [738, 206] width 187 height 22
type input "Test6Month"
type input "8000"
click at [652, 236] on div "Resets [DATE] 0 The first of each month 1" at bounding box center [662, 253] width 290 height 37
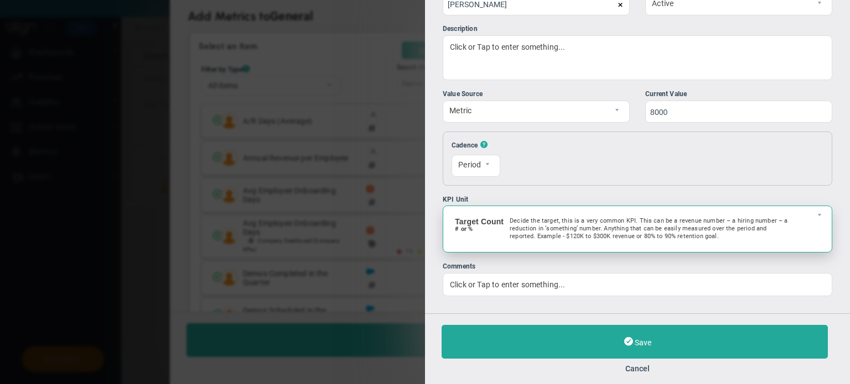
scroll to position [95, 0]
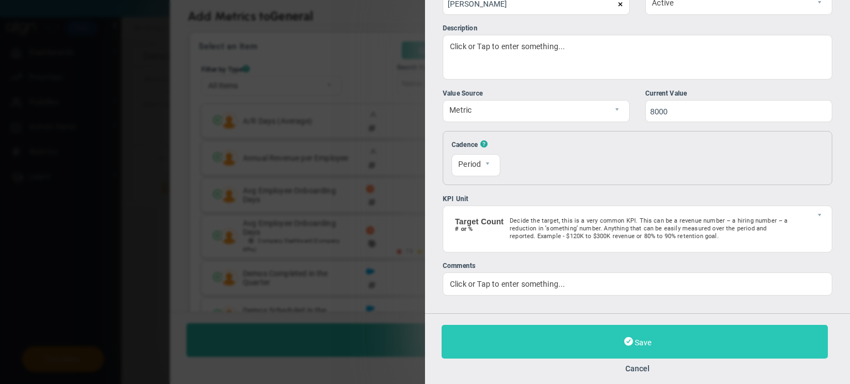
click at [643, 334] on button "Save" at bounding box center [634, 342] width 386 height 34
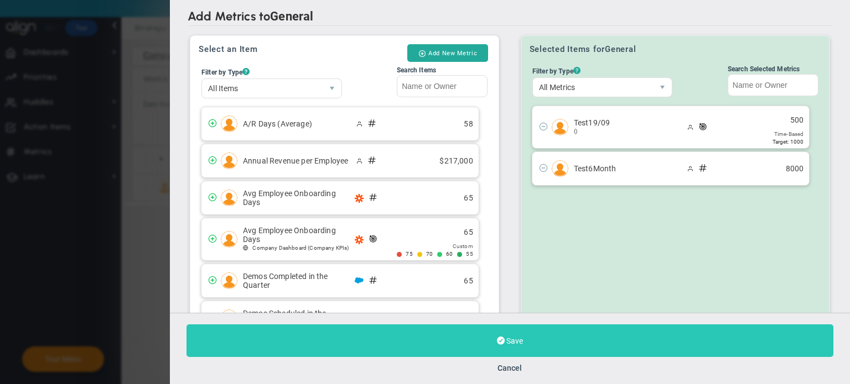
click at [604, 339] on button "Save" at bounding box center [509, 341] width 647 height 33
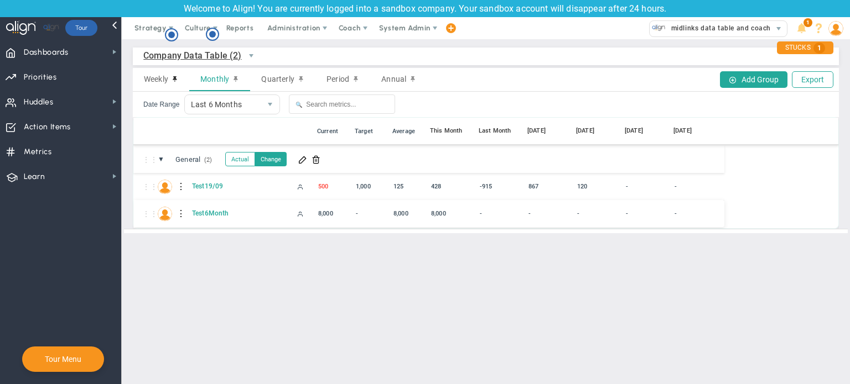
click at [181, 215] on div at bounding box center [182, 214] width 8 height 18
click at [197, 220] on span at bounding box center [201, 217] width 8 height 8
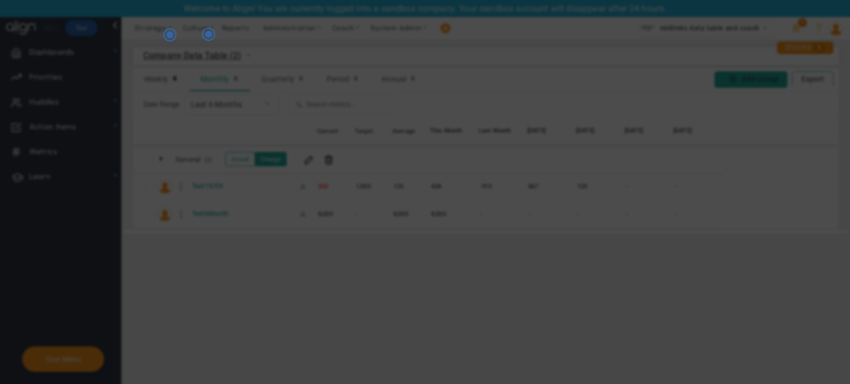
radio input "true"
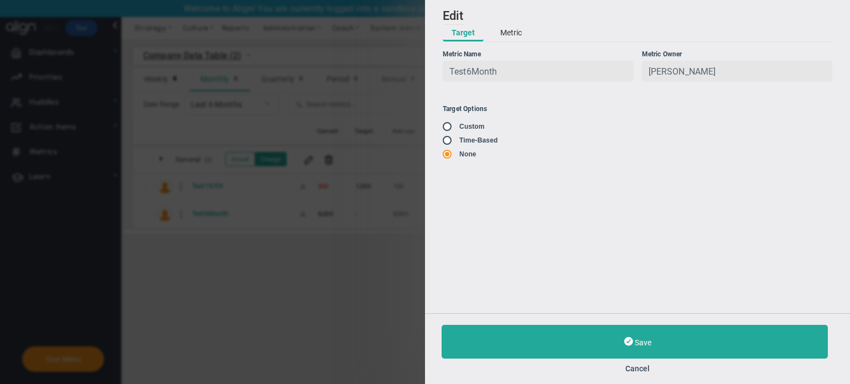
click at [518, 30] on button "Metric" at bounding box center [510, 33] width 39 height 17
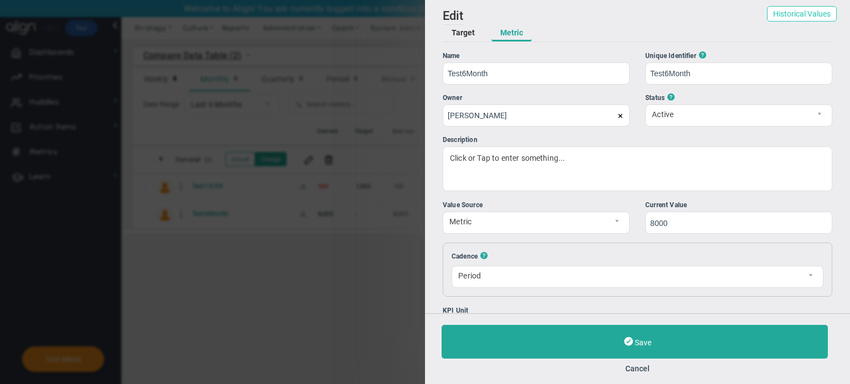
click at [798, 11] on button "Historical Values" at bounding box center [802, 13] width 70 height 15
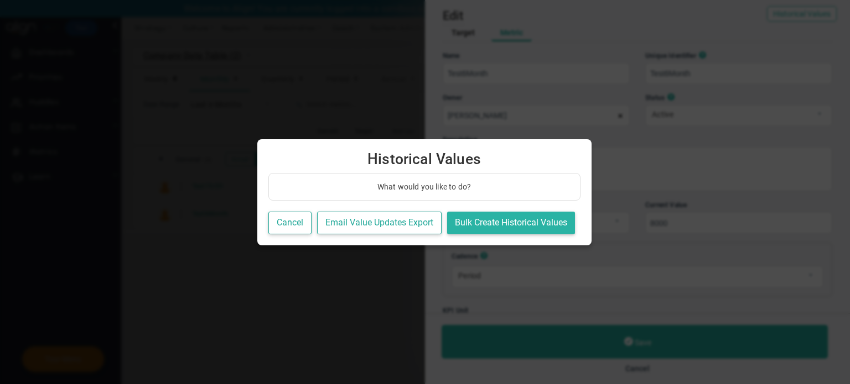
click at [472, 224] on button "Bulk Create Historical Values" at bounding box center [511, 223] width 128 height 23
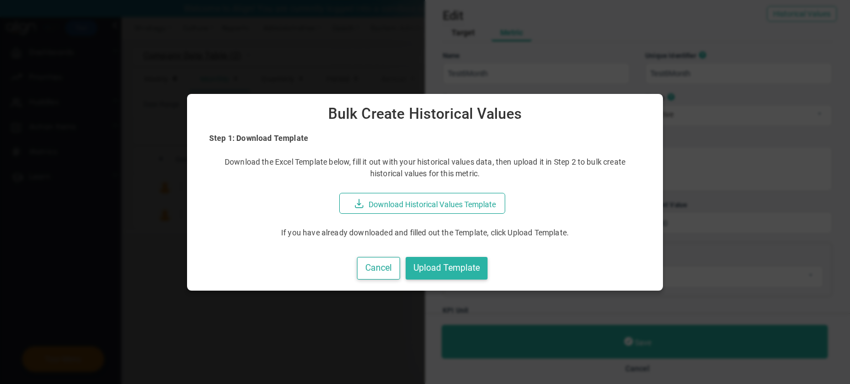
click at [462, 267] on button "Upload Template" at bounding box center [447, 268] width 82 height 23
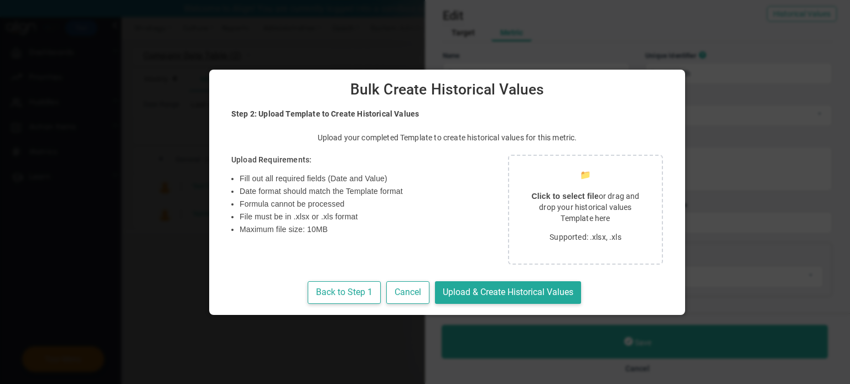
click at [531, 201] on strong "Click to select file" at bounding box center [564, 196] width 67 height 9
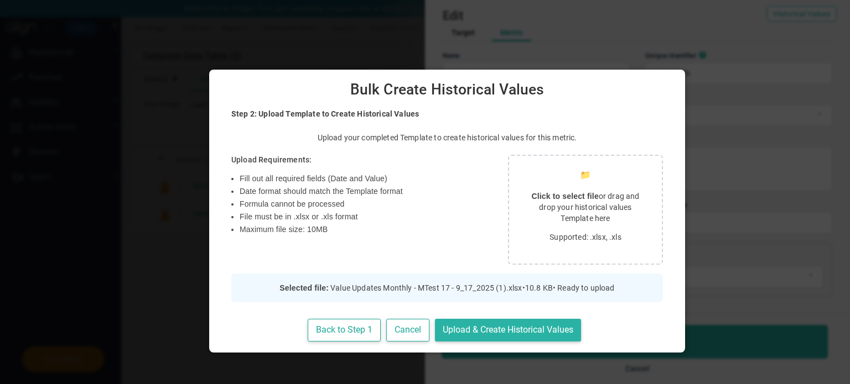
click at [516, 331] on button "Upload & Create Historical Values" at bounding box center [508, 330] width 146 height 23
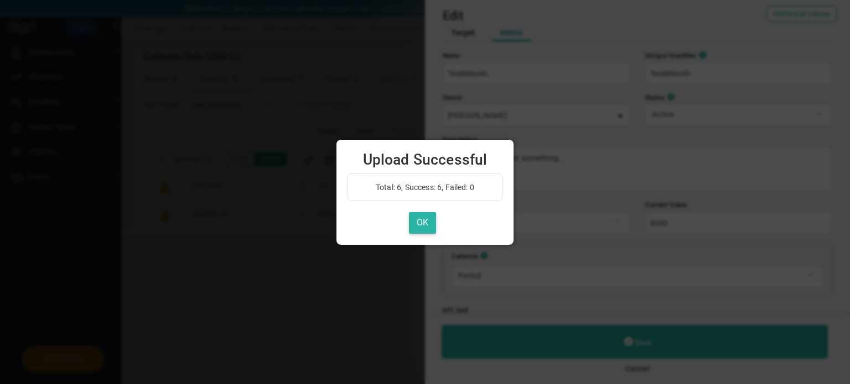
click at [420, 230] on button "OK" at bounding box center [422, 223] width 27 height 22
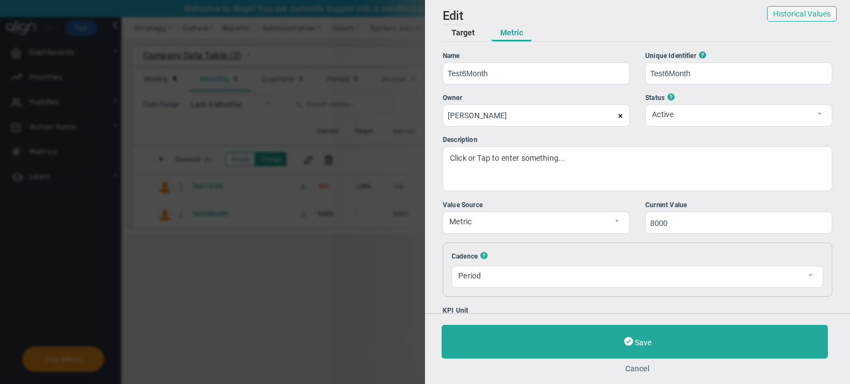
click at [638, 372] on button "Cancel" at bounding box center [637, 369] width 392 height 9
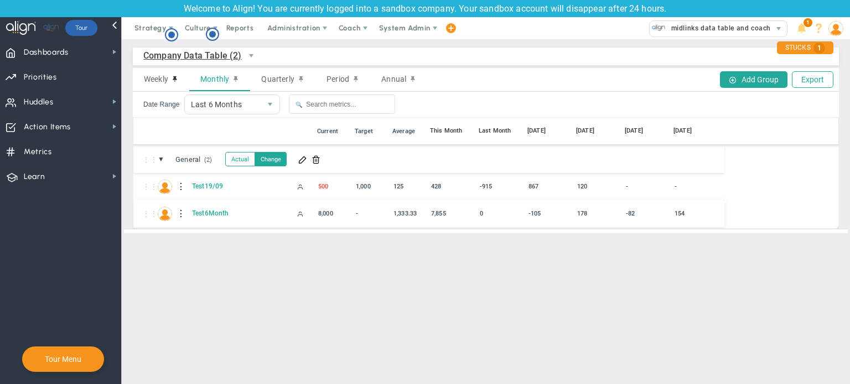
click at [179, 216] on div at bounding box center [182, 214] width 8 height 18
click at [198, 217] on span at bounding box center [201, 217] width 8 height 8
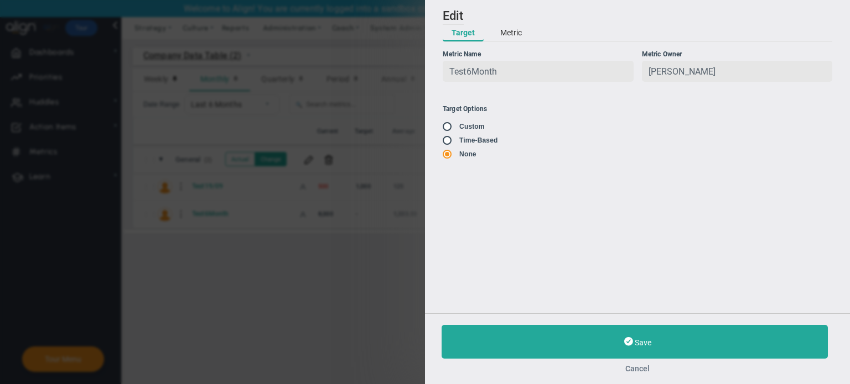
click at [632, 369] on button "Cancel" at bounding box center [637, 369] width 392 height 9
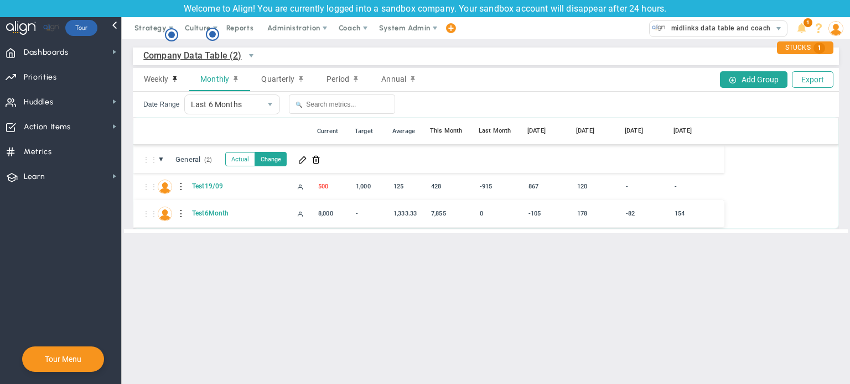
click at [179, 212] on div at bounding box center [182, 214] width 8 height 18
click at [292, 265] on main "Company Data Table (2) Company Data Table → Company Data Table Weekly Monthly Q…" at bounding box center [486, 211] width 728 height 345
click at [302, 161] on span at bounding box center [302, 159] width 9 height 9
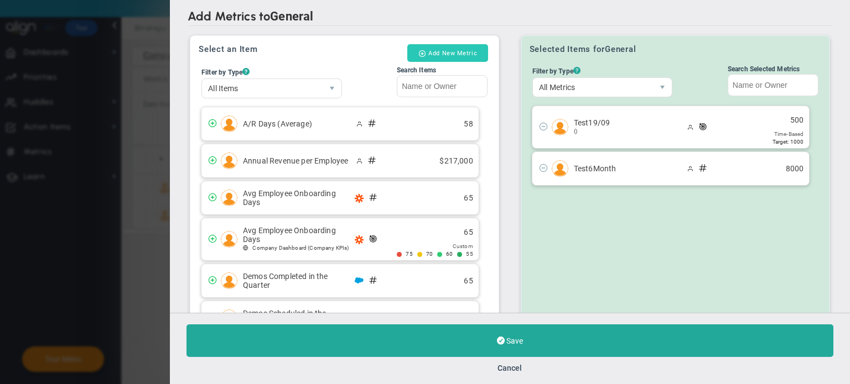
click at [455, 49] on button "Add New Metric" at bounding box center [447, 53] width 81 height 18
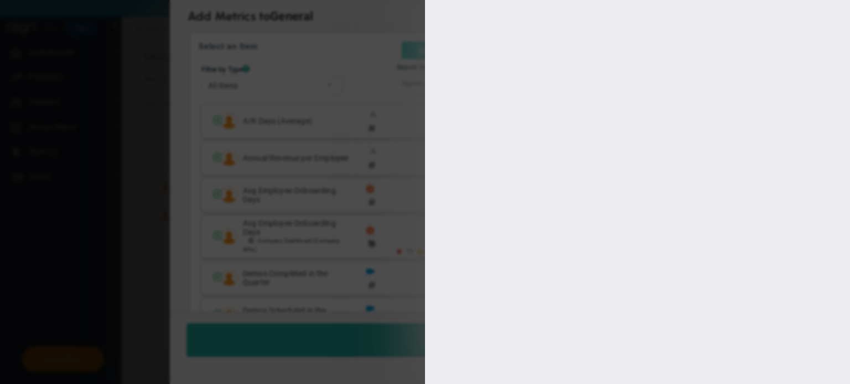
type input "[PERSON_NAME]"
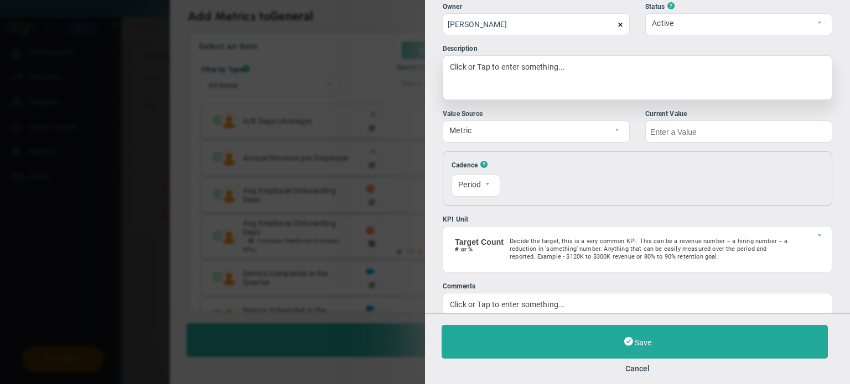
scroll to position [39, 0]
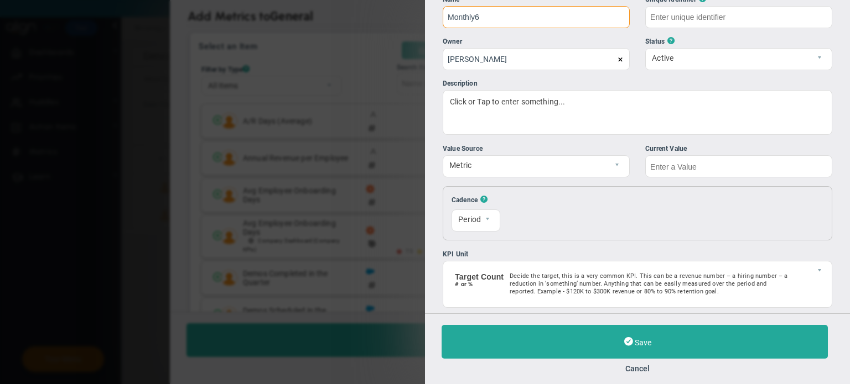
type input "Monthly6"
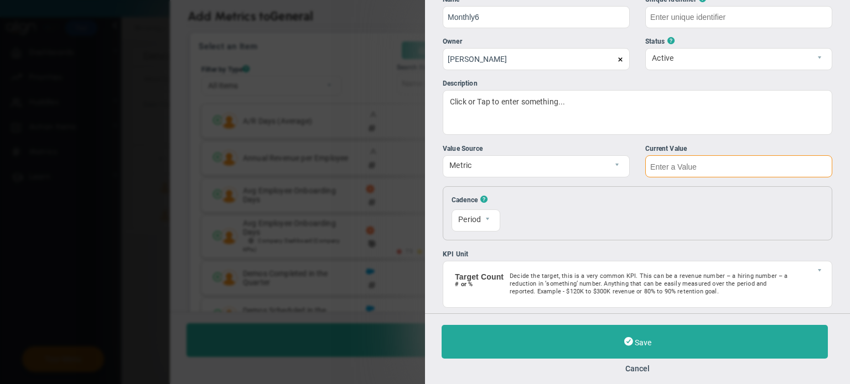
click at [688, 167] on input "text" at bounding box center [738, 166] width 187 height 22
type input "Monthly6"
click at [736, 167] on input "text" at bounding box center [738, 166] width 187 height 22
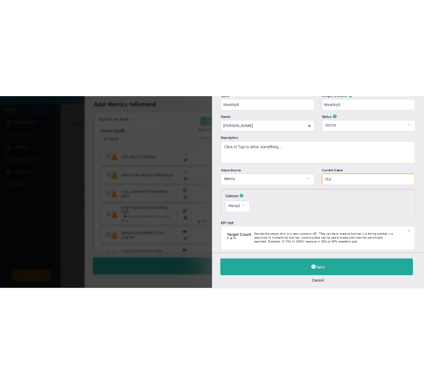
scroll to position [0, 0]
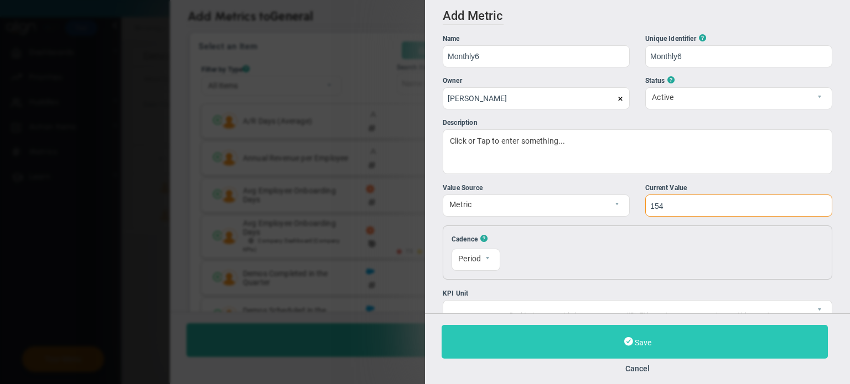
type input "154"
click at [607, 345] on button "Save" at bounding box center [634, 342] width 386 height 34
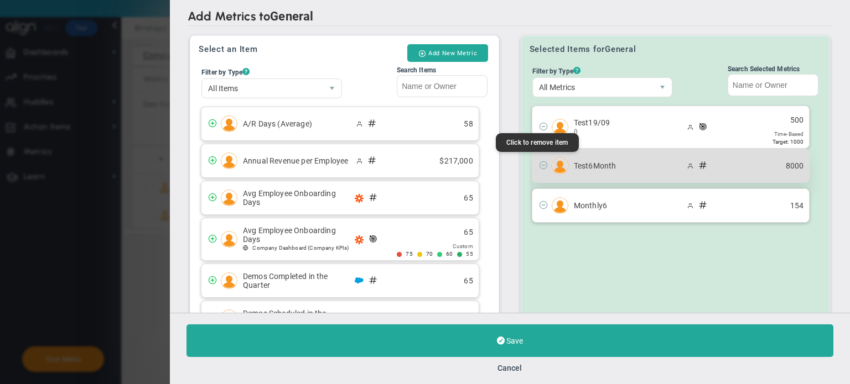
click at [539, 166] on span at bounding box center [543, 164] width 9 height 9
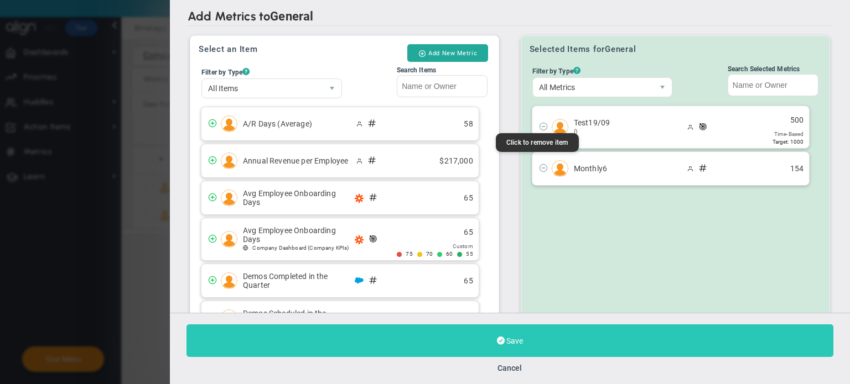
click at [586, 336] on button "Save" at bounding box center [509, 341] width 647 height 33
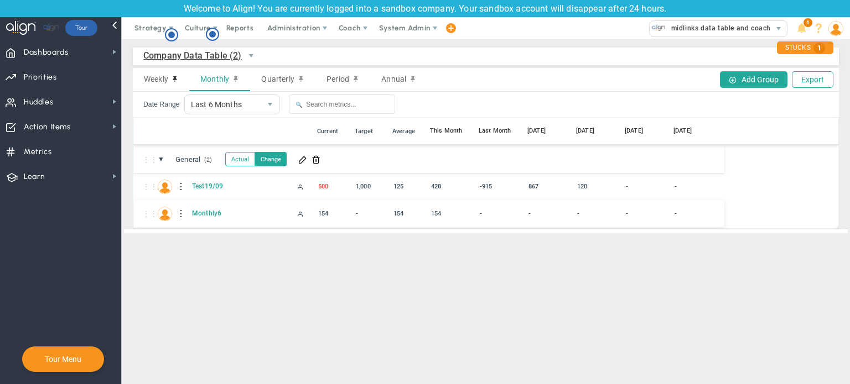
click at [180, 217] on div at bounding box center [182, 214] width 8 height 18
click at [212, 219] on div "Edit" at bounding box center [227, 217] width 76 height 23
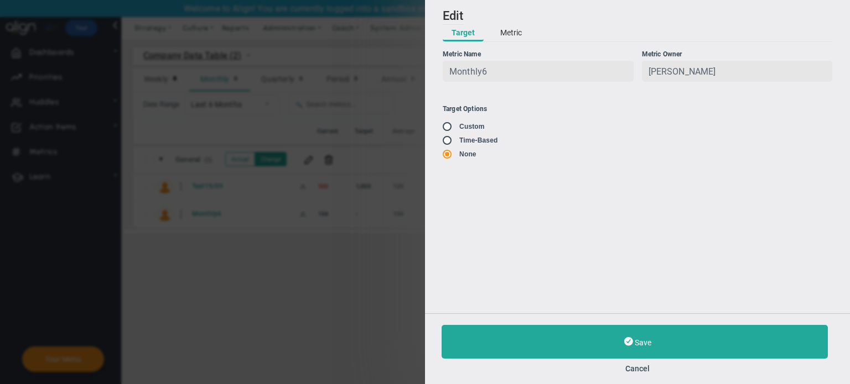
click at [511, 32] on button "Metric" at bounding box center [510, 33] width 39 height 17
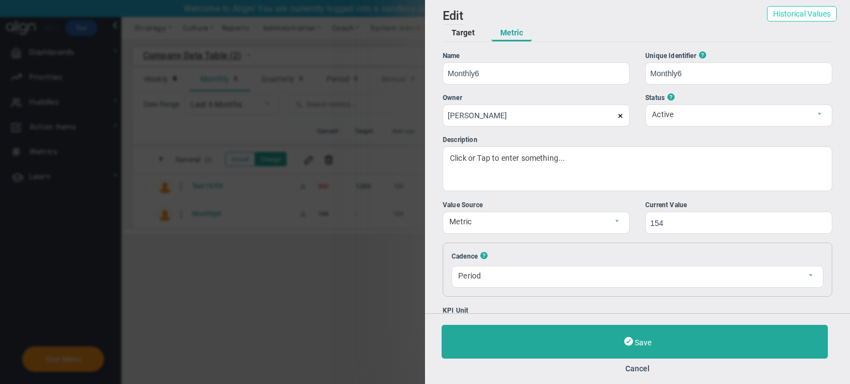
click at [793, 15] on button "Historical Values" at bounding box center [802, 13] width 70 height 15
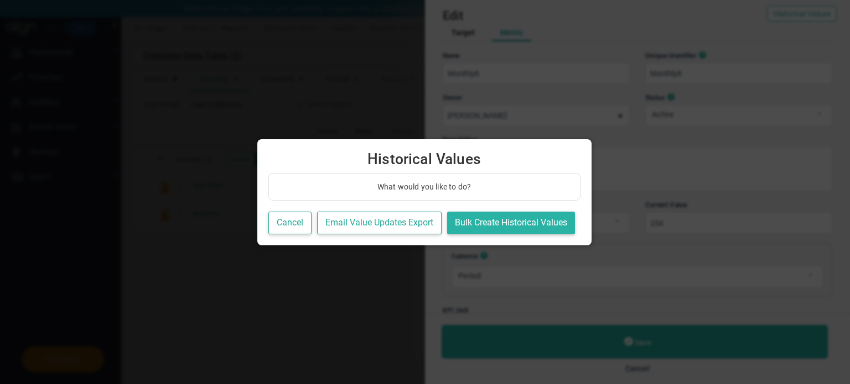
click at [492, 224] on button "Bulk Create Historical Values" at bounding box center [511, 223] width 128 height 23
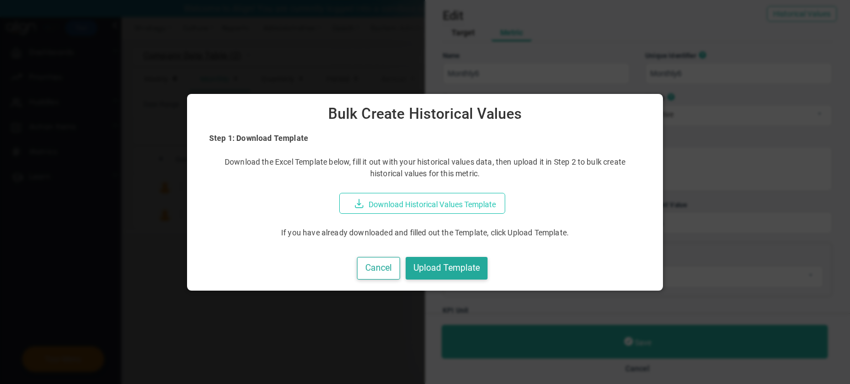
click at [460, 201] on button "Download Historical Values Template" at bounding box center [422, 203] width 166 height 21
click at [455, 272] on button "Upload Template" at bounding box center [447, 268] width 82 height 23
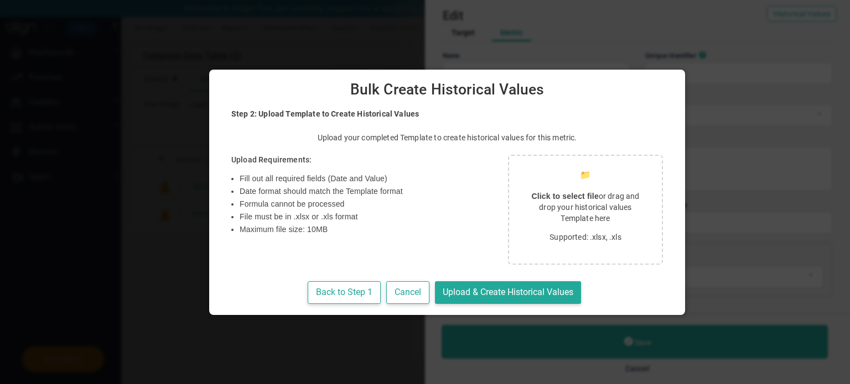
click at [531, 199] on strong "Click to select file" at bounding box center [564, 196] width 67 height 9
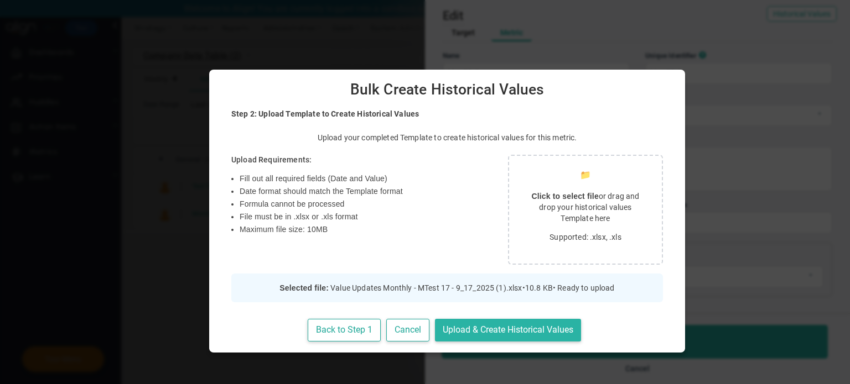
click at [480, 329] on button "Upload & Create Historical Values" at bounding box center [508, 330] width 146 height 23
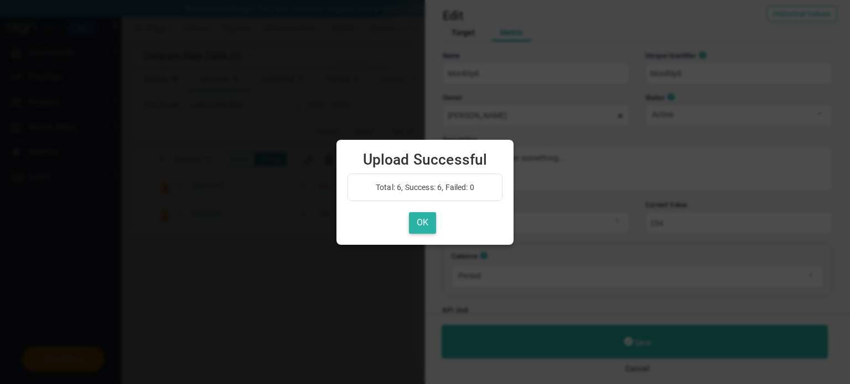
click at [425, 220] on button "OK" at bounding box center [422, 223] width 27 height 22
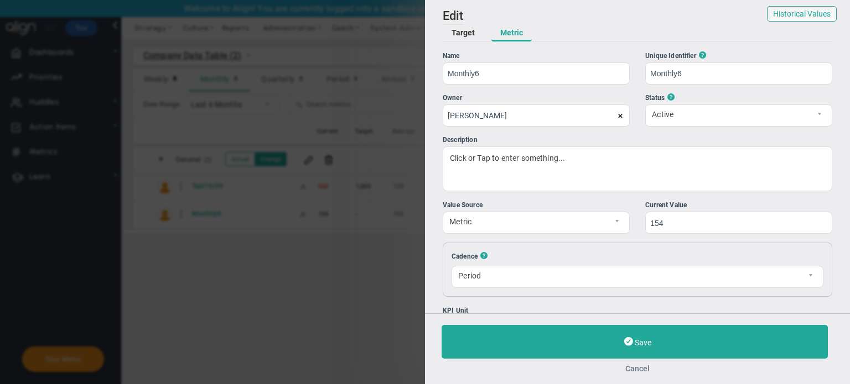
click at [636, 368] on button "Cancel" at bounding box center [637, 369] width 392 height 9
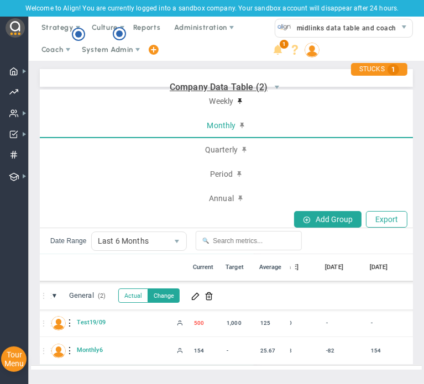
scroll to position [0, 172]
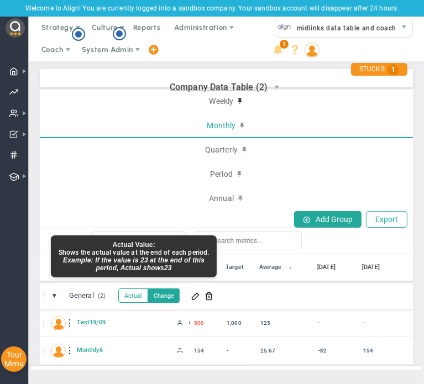
click at [138, 298] on button "Actual" at bounding box center [133, 296] width 30 height 14
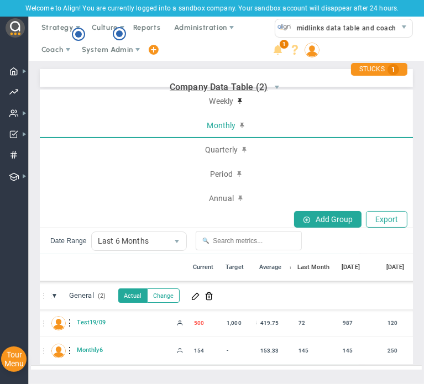
scroll to position [0, 32]
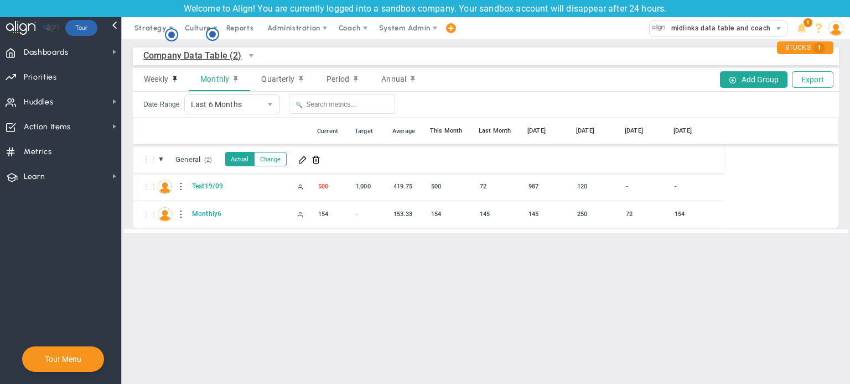
click at [315, 159] on span at bounding box center [315, 159] width 9 height 9
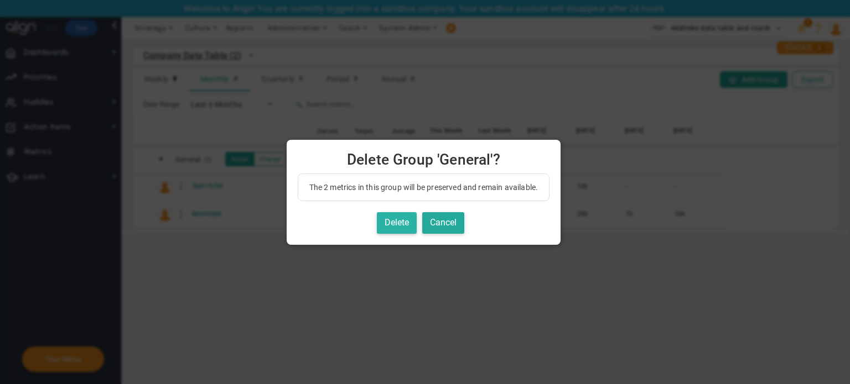
click at [398, 225] on button "Delete" at bounding box center [397, 223] width 40 height 22
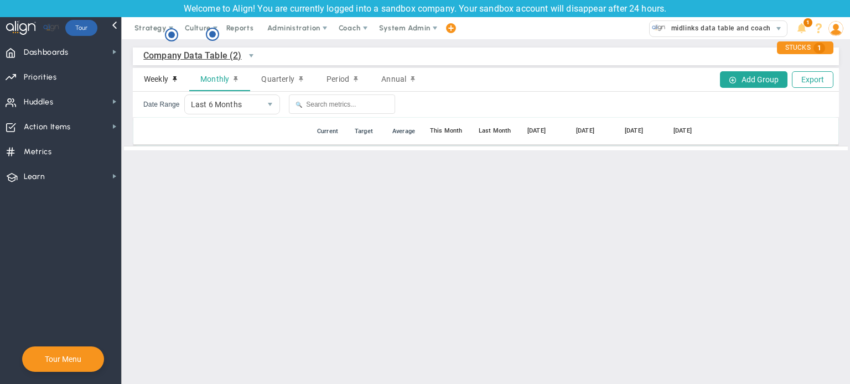
click at [174, 73] on div "Weekly" at bounding box center [161, 79] width 56 height 23
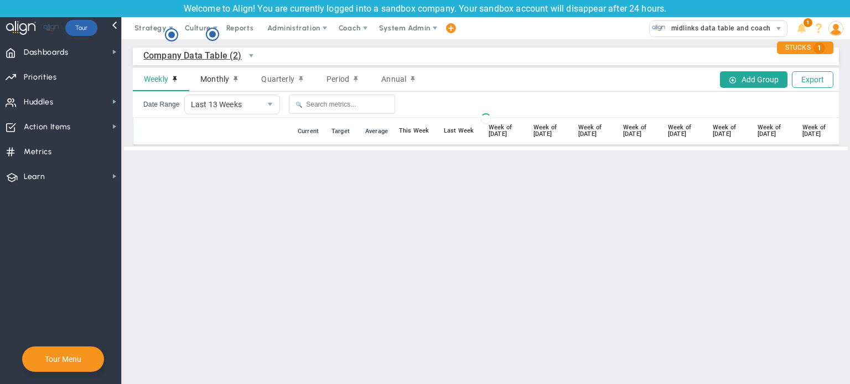
click at [231, 75] on div "Monthly" at bounding box center [219, 79] width 61 height 23
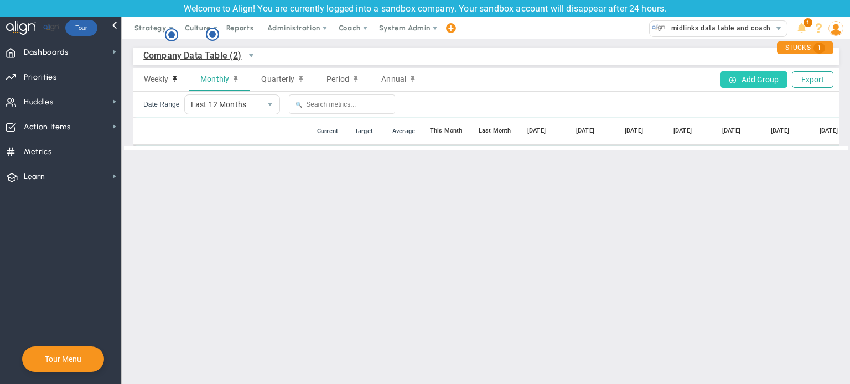
click at [736, 83] on span at bounding box center [732, 79] width 7 height 7
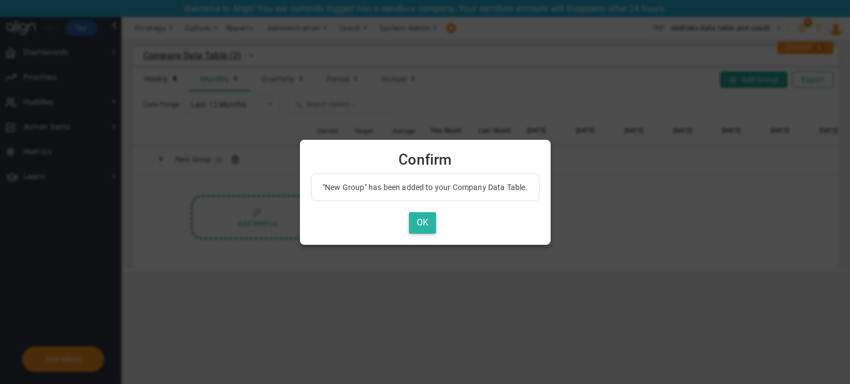
click at [428, 223] on button "OK" at bounding box center [422, 223] width 27 height 22
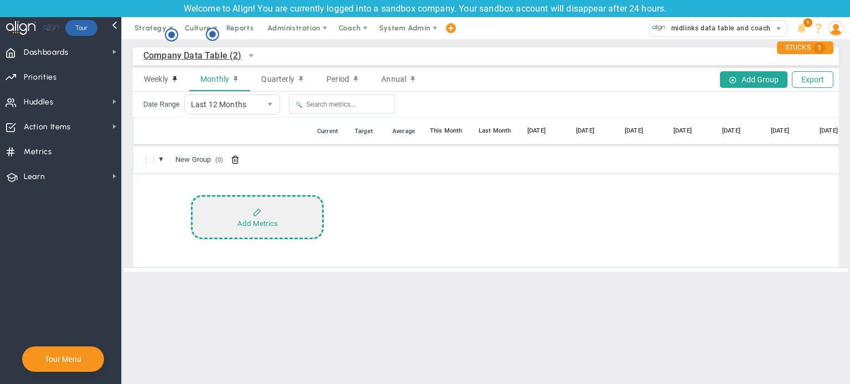
click at [237, 223] on div "Add Metrics" at bounding box center [257, 224] width 40 height 8
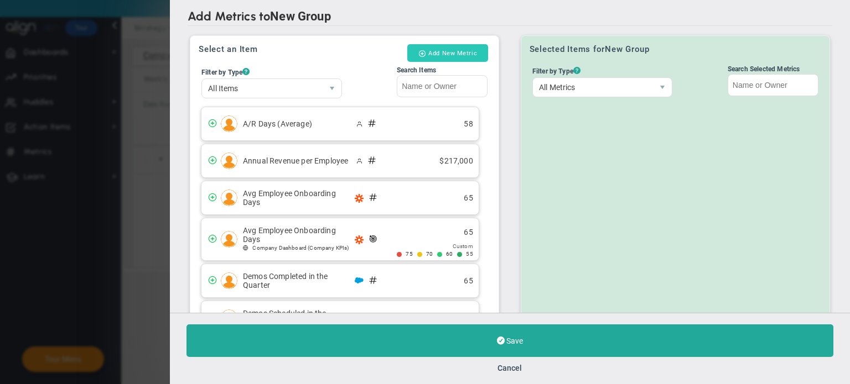
click at [451, 49] on button "Add New Metric" at bounding box center [447, 53] width 81 height 18
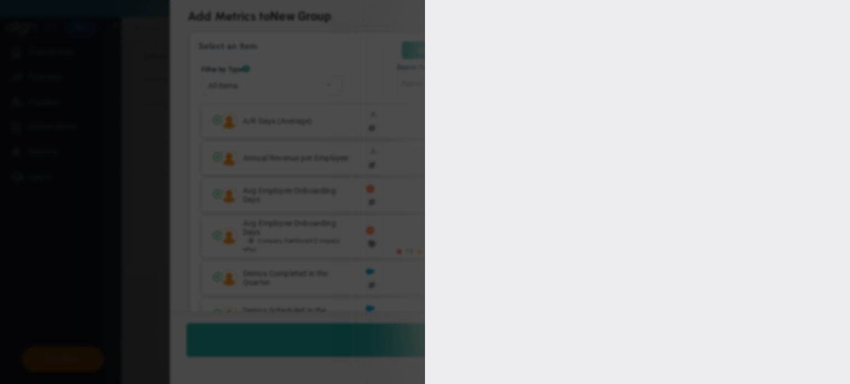
type input "[PERSON_NAME]"
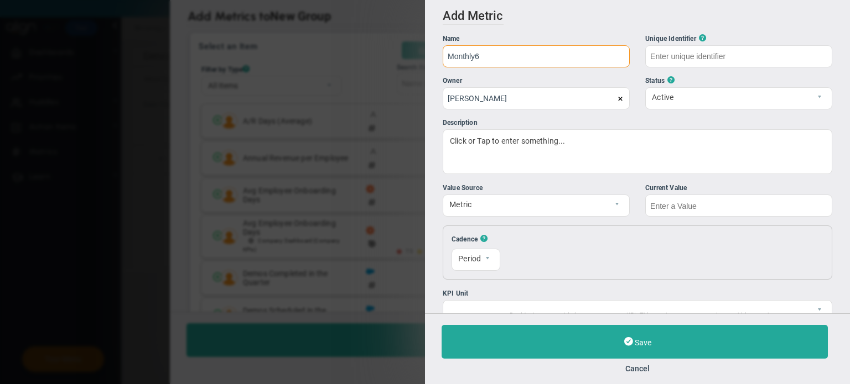
type input "Monthly6"
click at [719, 206] on input "text" at bounding box center [738, 206] width 187 height 22
type input "Monthly6.2"
type input "154"
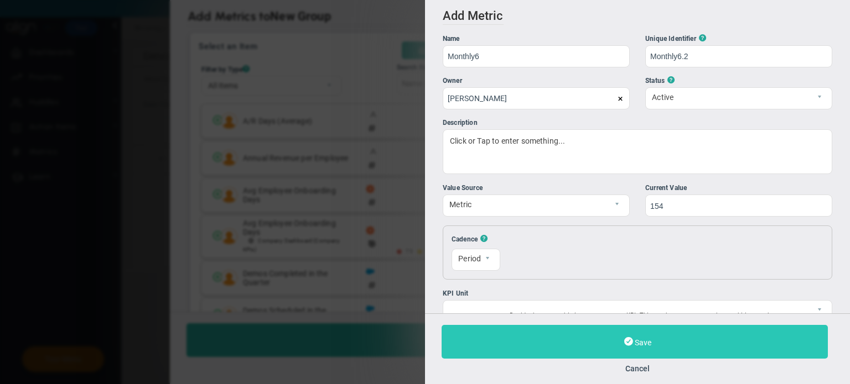
click at [658, 353] on button "Save" at bounding box center [634, 342] width 386 height 34
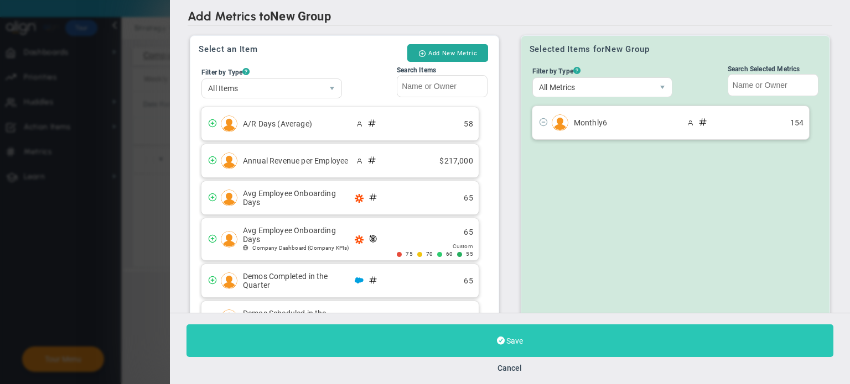
click at [621, 344] on button "Save" at bounding box center [509, 341] width 647 height 33
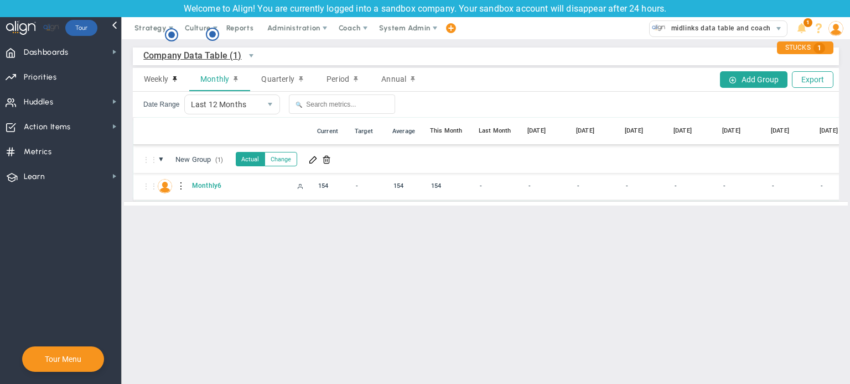
click at [183, 183] on div at bounding box center [182, 187] width 8 height 18
click at [198, 194] on div "Edit" at bounding box center [227, 189] width 76 height 23
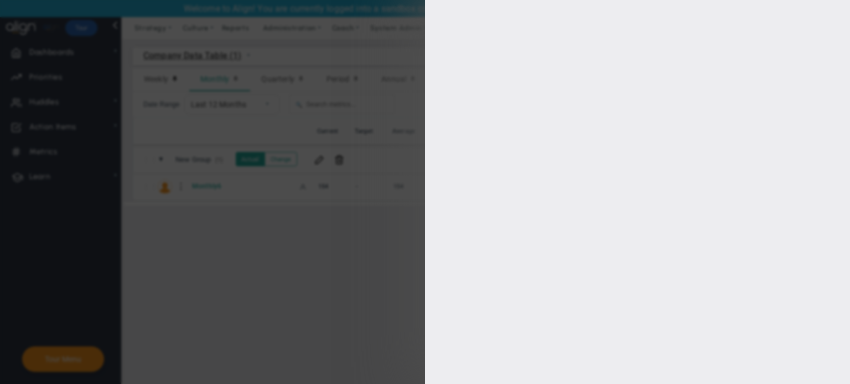
type input "Monthly6"
type input "Monthly6.2"
type input "[PERSON_NAME]"
type input "154"
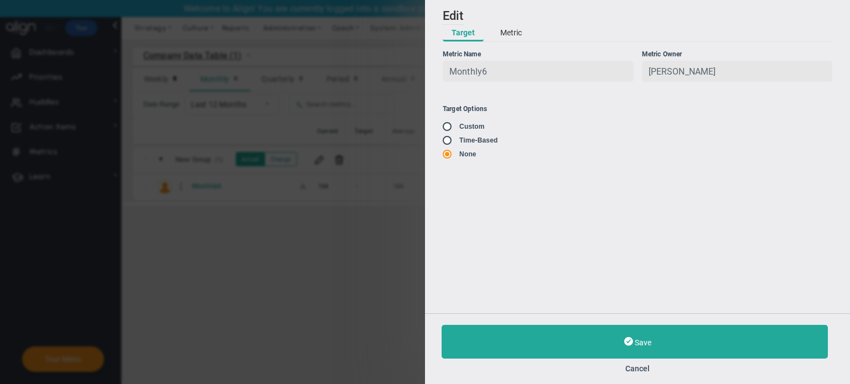
click at [503, 32] on button "Metric" at bounding box center [510, 33] width 39 height 17
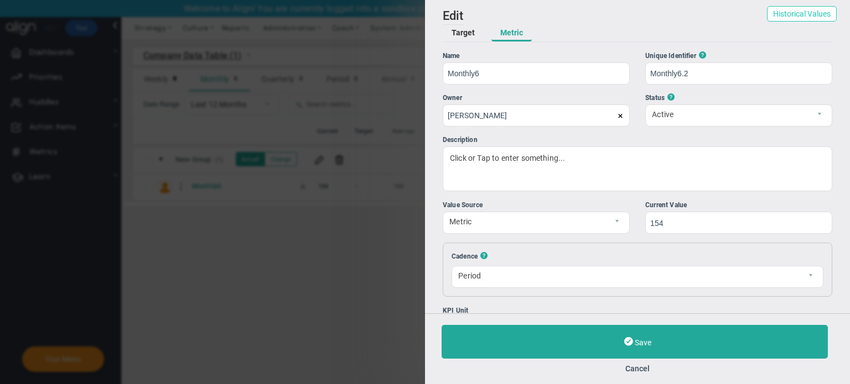
click at [817, 15] on button "Historical Values" at bounding box center [802, 13] width 70 height 15
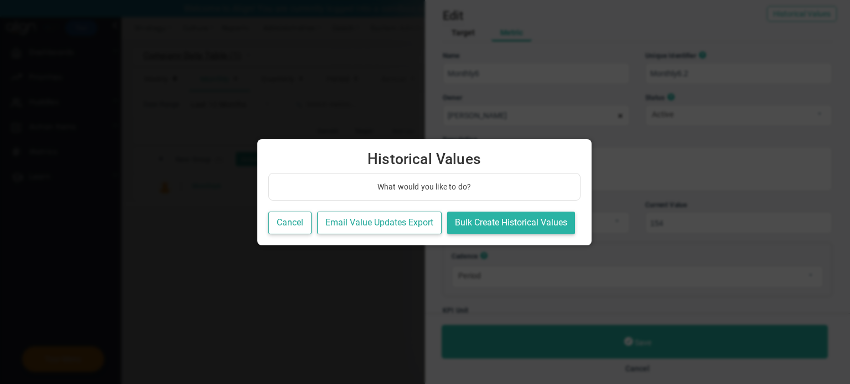
click at [513, 216] on button "Bulk Create Historical Values" at bounding box center [511, 223] width 128 height 23
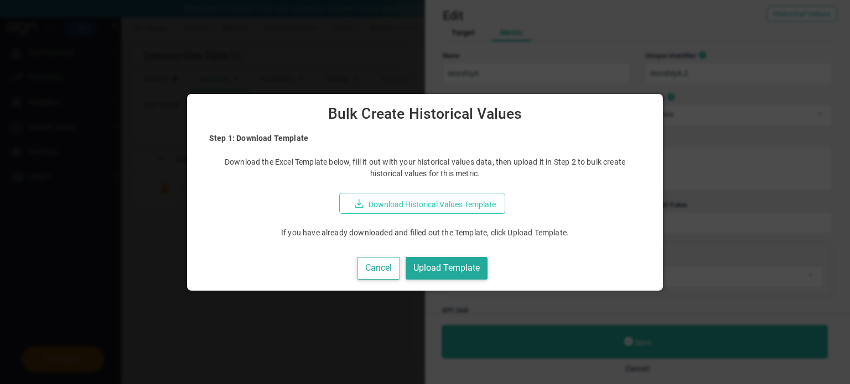
click at [427, 207] on button "Download Historical Values Template" at bounding box center [422, 203] width 166 height 21
click at [471, 272] on button "Upload Template" at bounding box center [447, 268] width 82 height 23
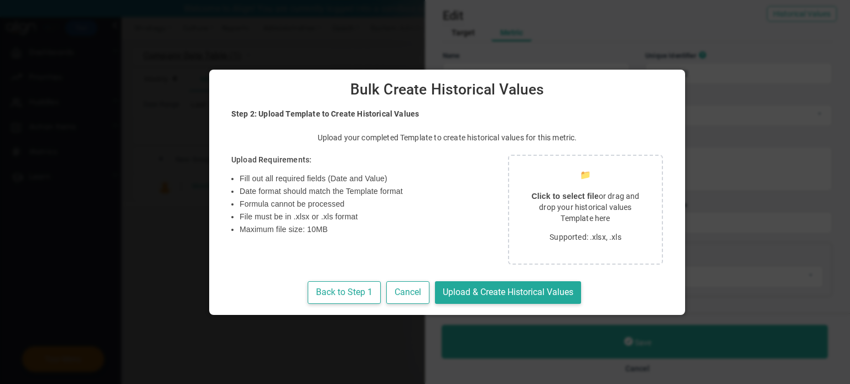
click at [531, 197] on strong "Click to select file" at bounding box center [564, 196] width 67 height 9
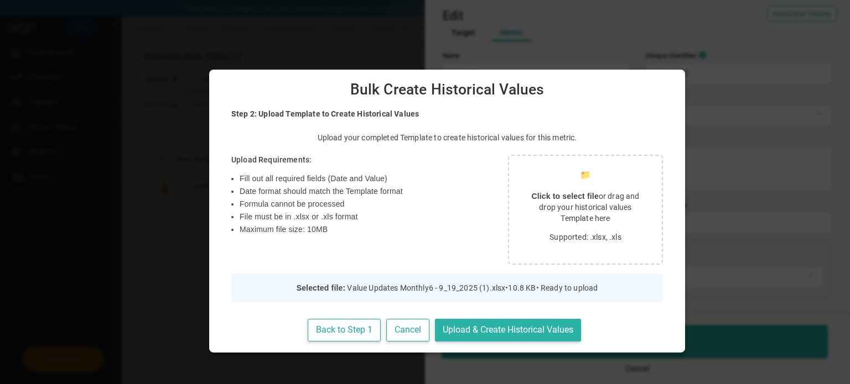
click at [489, 332] on button "Upload & Create Historical Values" at bounding box center [508, 330] width 146 height 23
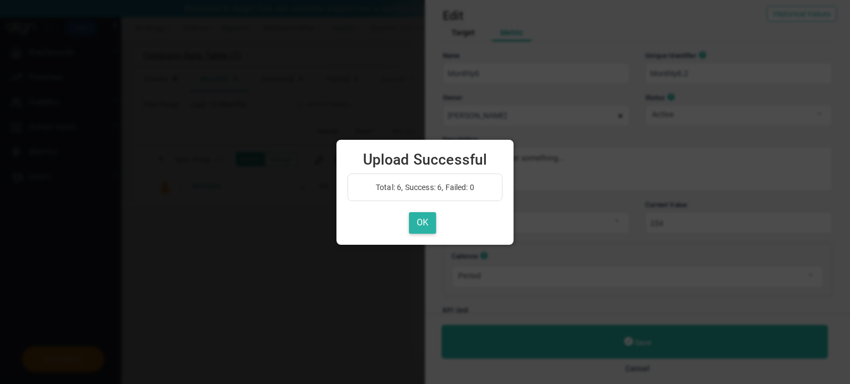
click at [424, 219] on button "OK" at bounding box center [422, 223] width 27 height 22
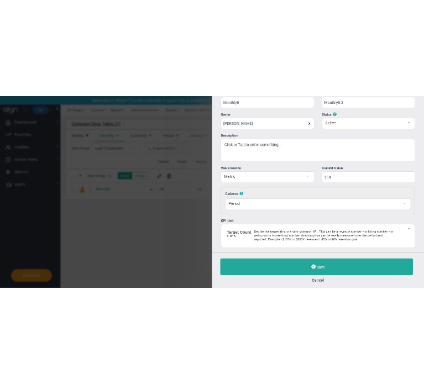
scroll to position [112, 0]
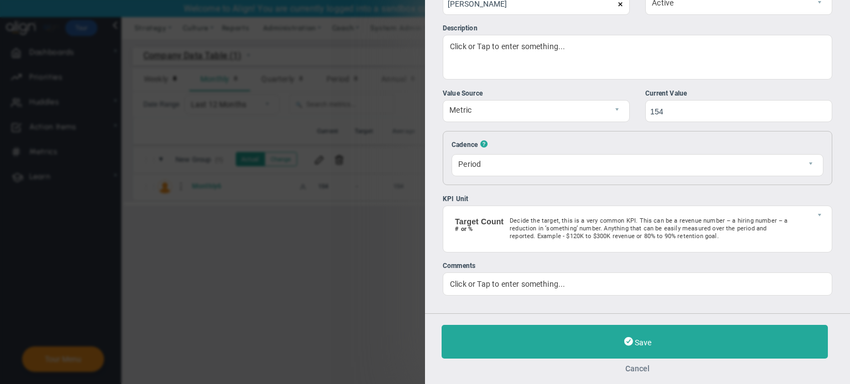
click at [641, 369] on button "Cancel" at bounding box center [637, 369] width 392 height 9
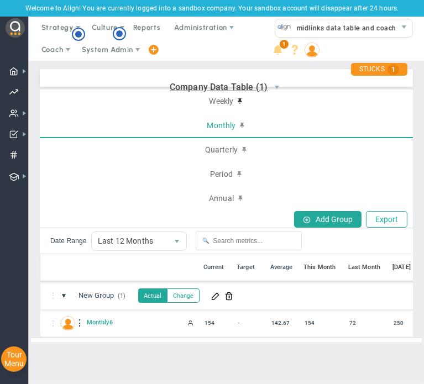
click at [156, 297] on button "Actual" at bounding box center [152, 296] width 29 height 14
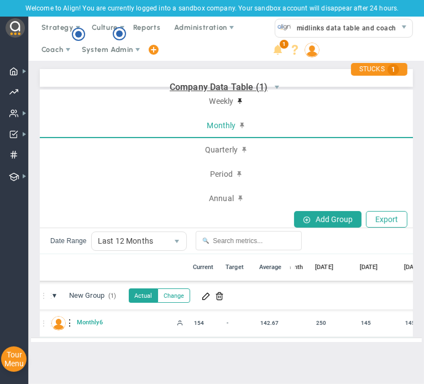
scroll to position [0, 87]
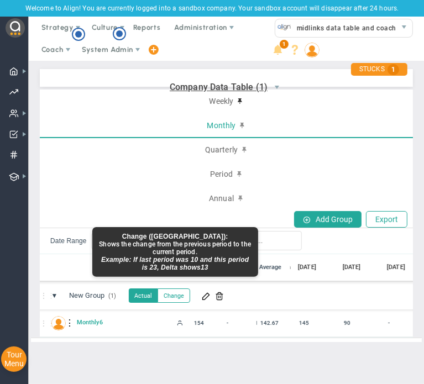
click at [183, 292] on button "Change" at bounding box center [174, 296] width 33 height 14
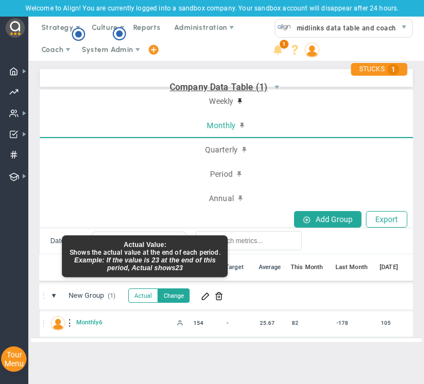
click at [145, 294] on button "Actual" at bounding box center [144, 296] width 30 height 14
click at [155, 294] on button "Actual" at bounding box center [144, 296] width 30 height 14
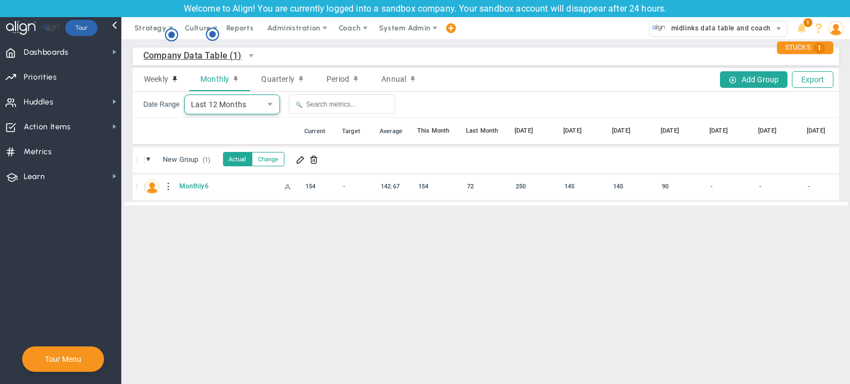
click at [249, 104] on span "Last 12 Months" at bounding box center [223, 104] width 76 height 19
click at [164, 126] on div "⋮⋮ ● ⋮ 📅 Current Target Average This Month Last Month [DATE] [DATE] [DATE] [DAT…" at bounding box center [562, 132] width 883 height 28
click at [236, 112] on span "Last 12 Months" at bounding box center [223, 104] width 76 height 19
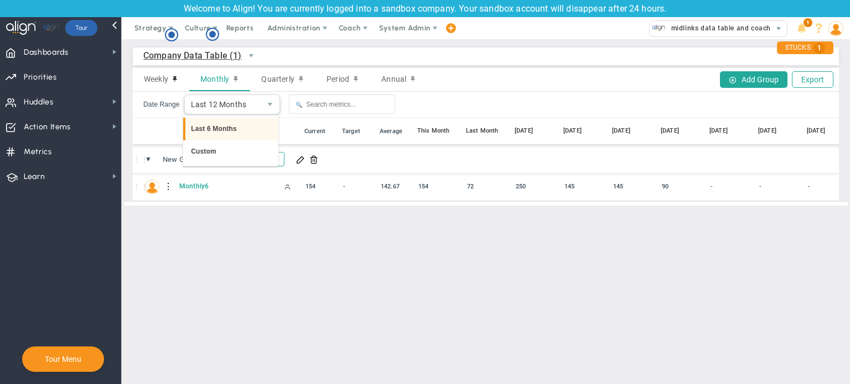
click at [236, 133] on li "Last 6 Months" at bounding box center [230, 129] width 95 height 23
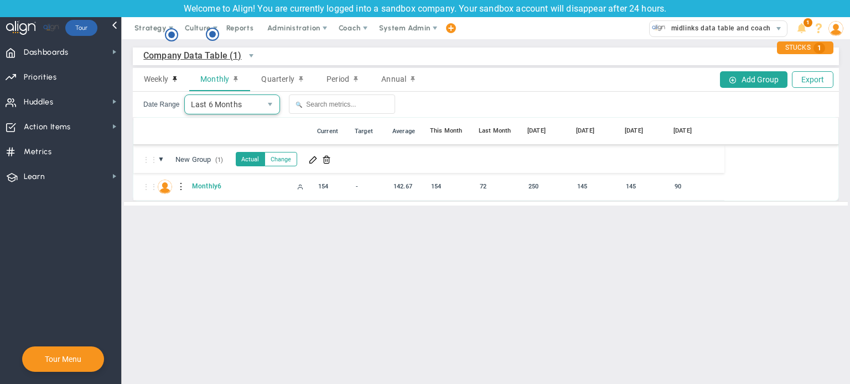
click at [239, 110] on span "Last 6 Months" at bounding box center [223, 104] width 76 height 19
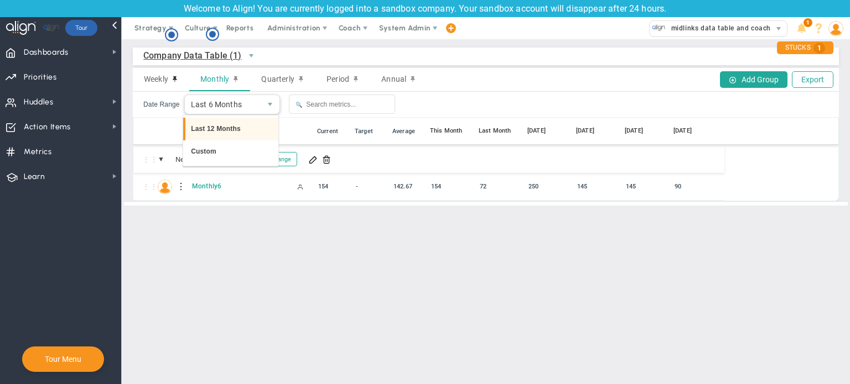
click at [237, 131] on li "Last 12 Months" at bounding box center [230, 129] width 95 height 23
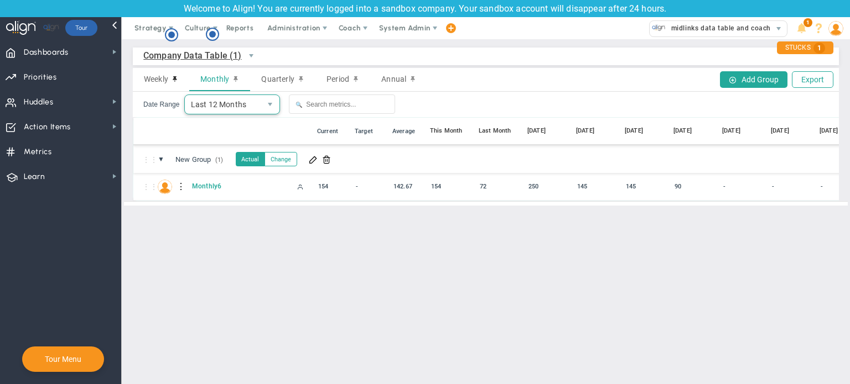
click at [241, 107] on span "Last 12 Months" at bounding box center [223, 104] width 76 height 19
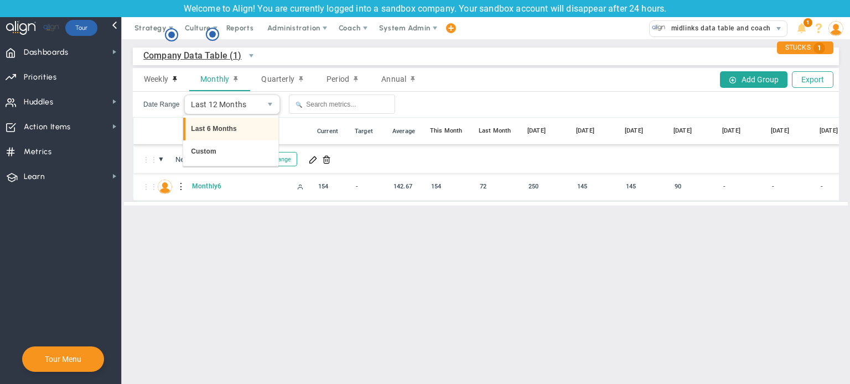
click at [236, 134] on li "Last 6 Months" at bounding box center [230, 129] width 95 height 23
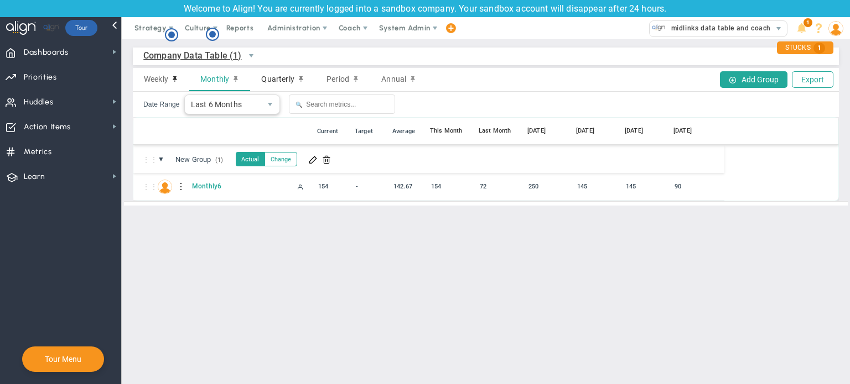
click at [286, 77] on span "Quarterly" at bounding box center [277, 79] width 33 height 9
click at [250, 107] on span "Last 8 Quarters" at bounding box center [223, 104] width 76 height 19
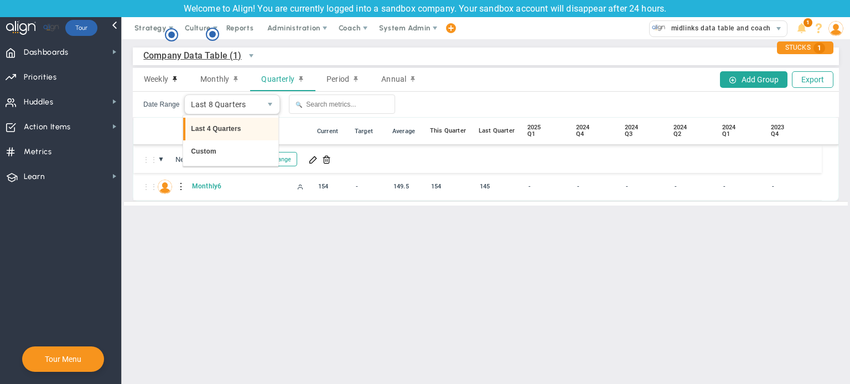
click at [237, 126] on li "Last 4 Quarters" at bounding box center [230, 129] width 95 height 23
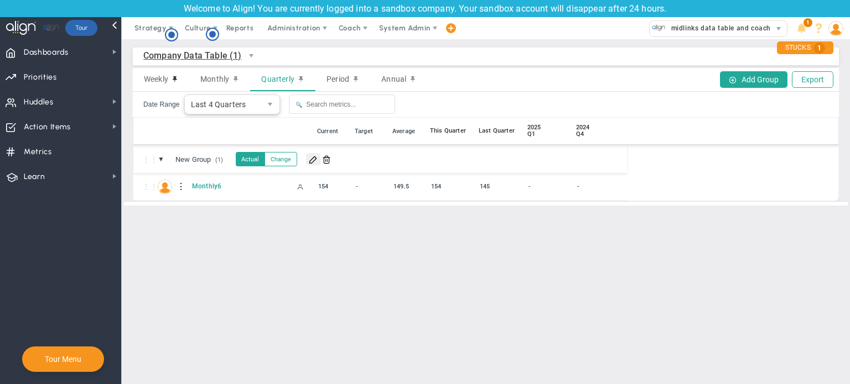
click at [310, 159] on span at bounding box center [313, 159] width 9 height 9
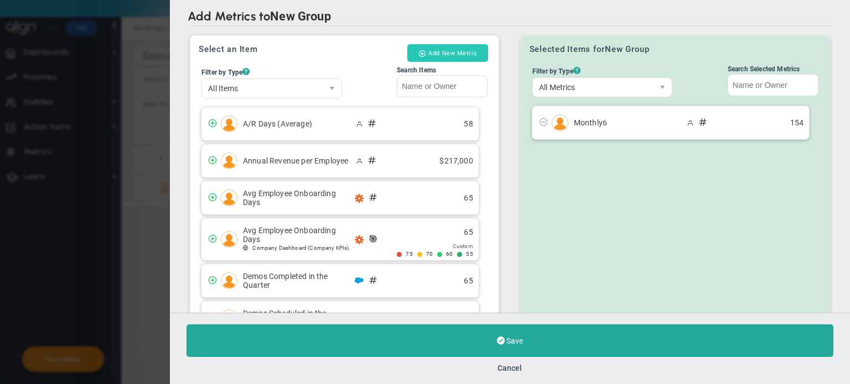
click at [449, 58] on button "Add New Metric" at bounding box center [447, 53] width 81 height 18
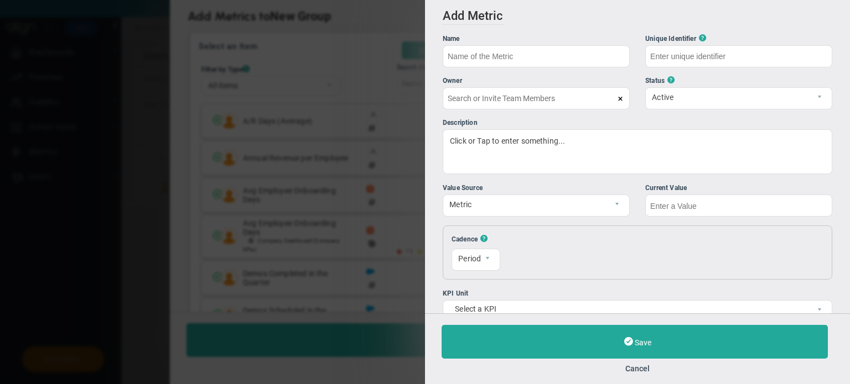
type input "[PERSON_NAME]"
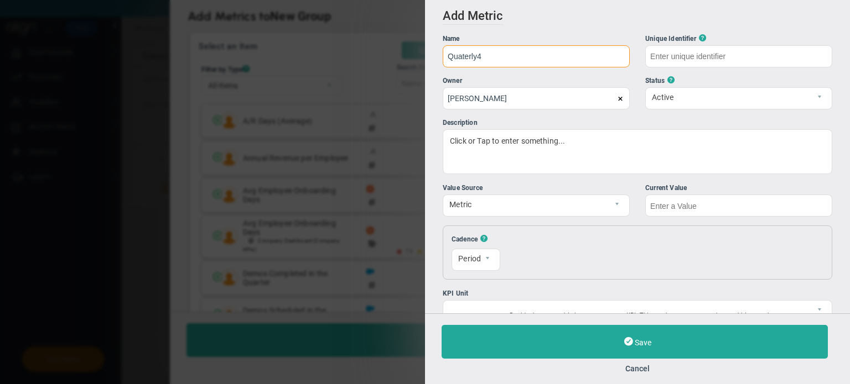
type input "Quaterly4"
click at [732, 212] on input "text" at bounding box center [738, 206] width 187 height 22
type input "Quaterly4"
type input "1245"
click at [710, 241] on div "Resets [DATE] 0 The first of each month 1" at bounding box center [662, 253] width 290 height 37
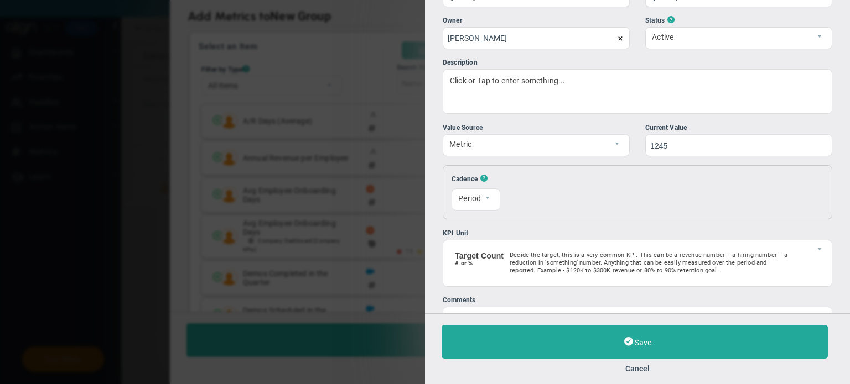
scroll to position [95, 0]
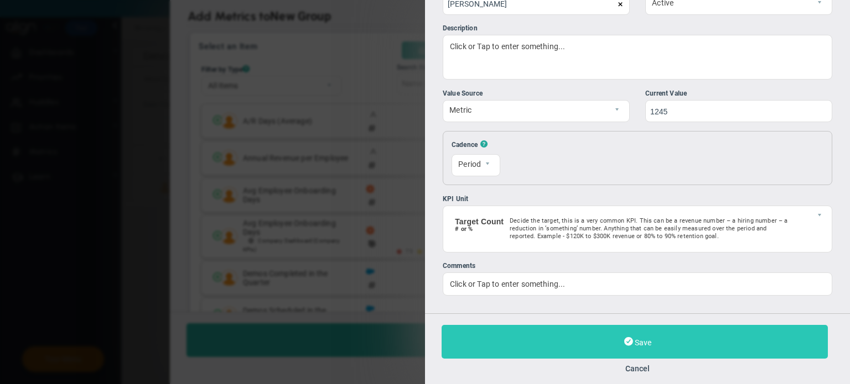
click at [671, 342] on button "Save" at bounding box center [634, 342] width 386 height 34
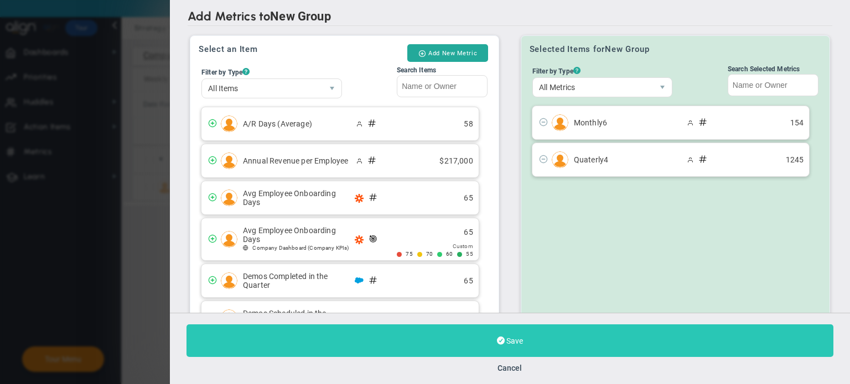
click at [618, 342] on button "Save" at bounding box center [509, 341] width 647 height 33
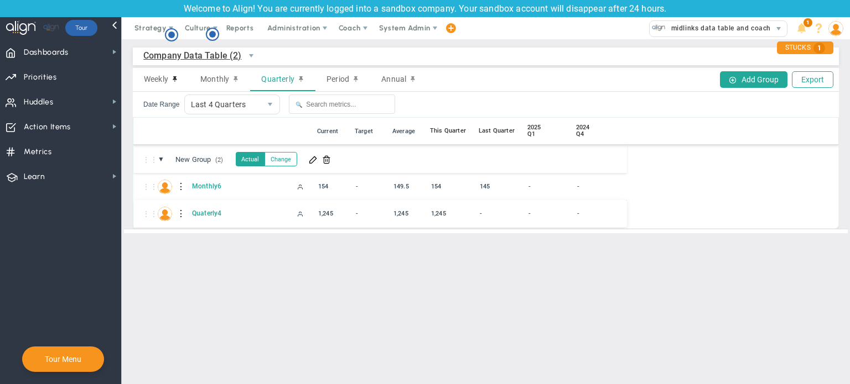
click at [178, 212] on div at bounding box center [182, 214] width 8 height 18
click at [219, 219] on div "Edit" at bounding box center [227, 217] width 76 height 23
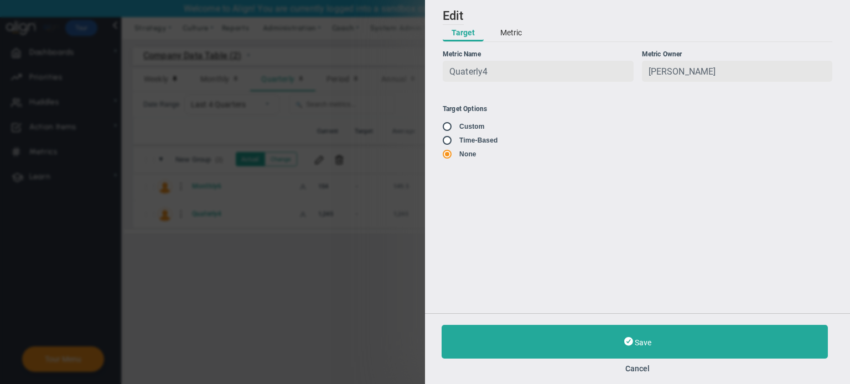
click at [520, 29] on button "Metric" at bounding box center [510, 33] width 39 height 17
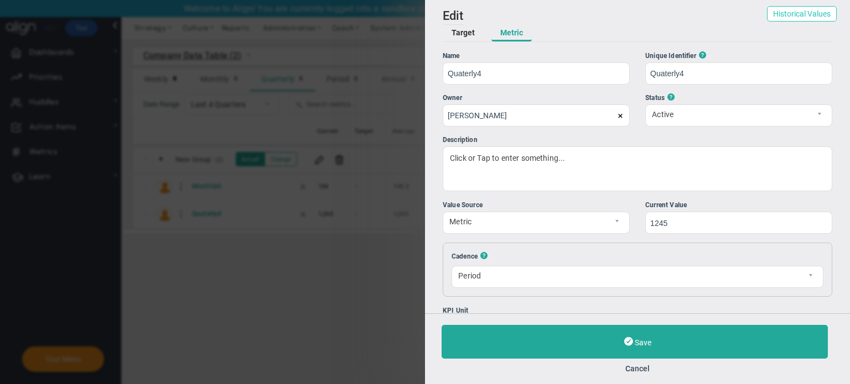
click at [810, 13] on button "Historical Values" at bounding box center [802, 13] width 70 height 15
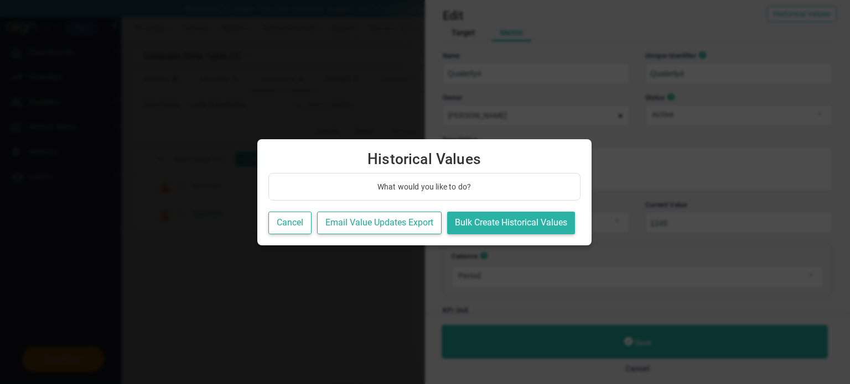
click at [518, 224] on button "Bulk Create Historical Values" at bounding box center [511, 223] width 128 height 23
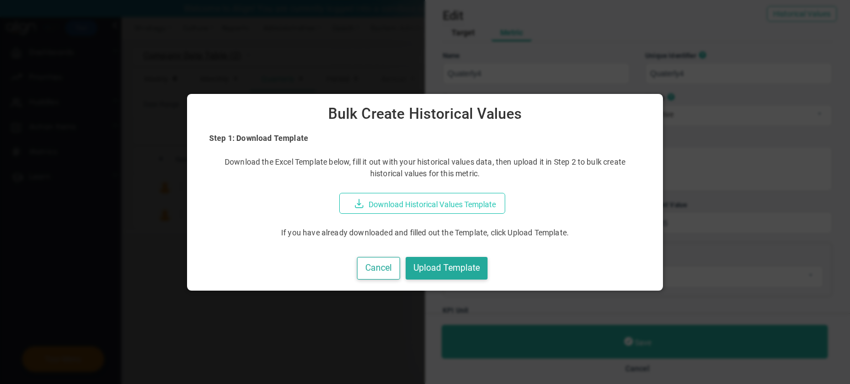
click at [453, 211] on button "Download Historical Values Template" at bounding box center [422, 203] width 166 height 21
click at [454, 272] on button "Upload Template" at bounding box center [447, 268] width 82 height 23
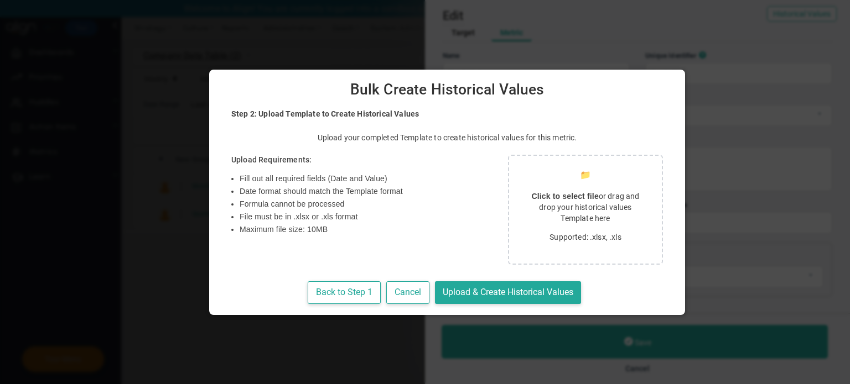
click at [563, 225] on div "📁 Click to select file or drag and drop your historical values Template here Su…" at bounding box center [585, 210] width 155 height 110
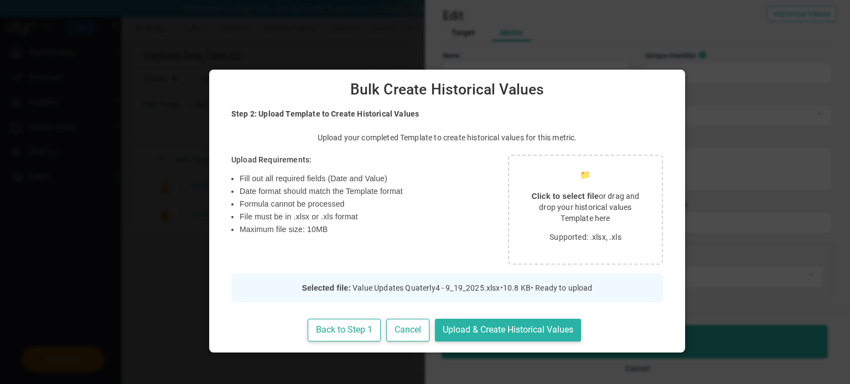
click at [513, 332] on button "Upload & Create Historical Values" at bounding box center [508, 330] width 146 height 23
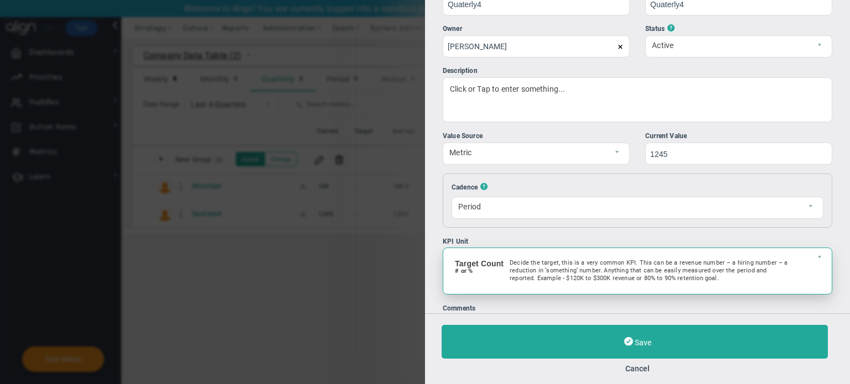
scroll to position [112, 0]
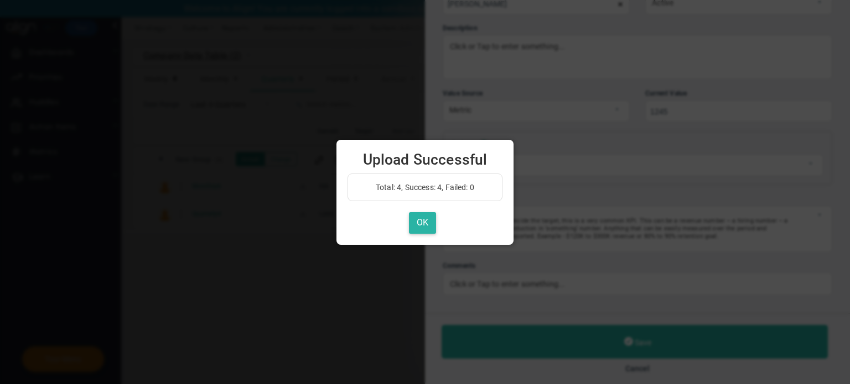
click at [424, 221] on button "OK" at bounding box center [422, 223] width 27 height 22
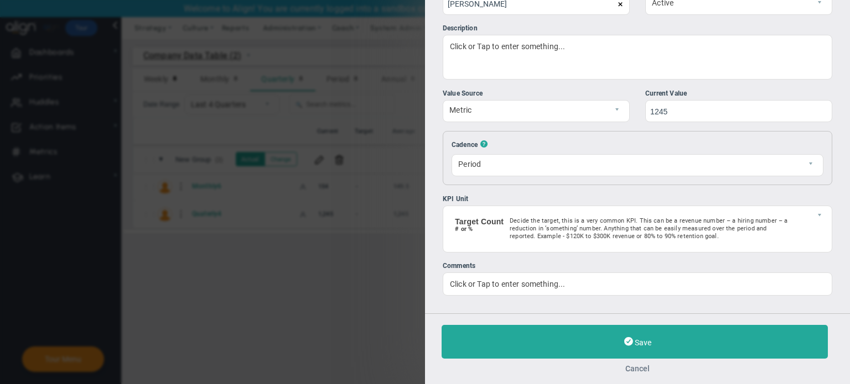
click at [640, 366] on button "Cancel" at bounding box center [637, 369] width 392 height 9
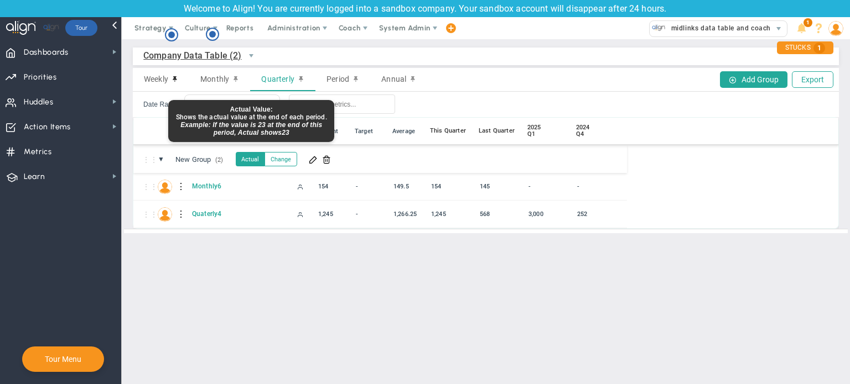
click at [252, 160] on button "Actual" at bounding box center [250, 159] width 29 height 14
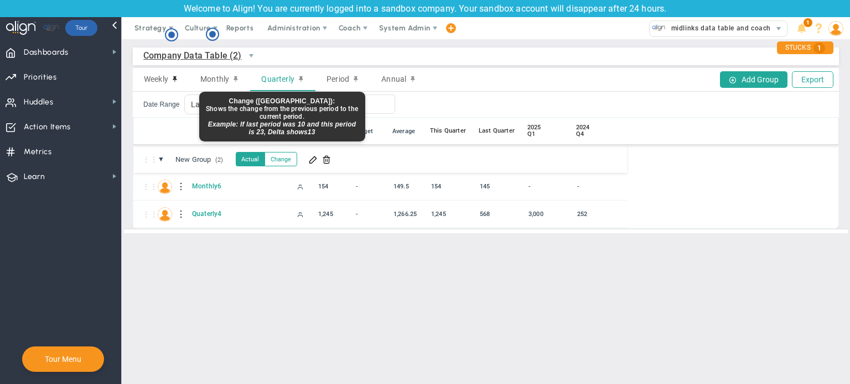
click at [279, 158] on button "Change" at bounding box center [280, 159] width 33 height 14
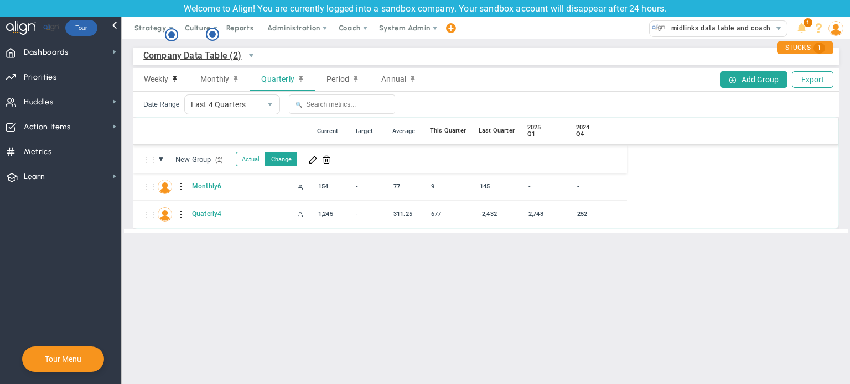
click at [328, 292] on main "Company Data Table (2) Company Data Table → Company Data Table Weekly Monthly Q…" at bounding box center [486, 211] width 728 height 345
click at [250, 101] on span "Last 4 Quarters" at bounding box center [223, 104] width 76 height 19
click at [239, 137] on li "Last 8 Quarters" at bounding box center [230, 129] width 95 height 23
click at [185, 137] on div "⋮⋮ ● ⋮ 📅 Current Target Average This Quarter Last Quarter 2025 Q1 2024 Q4 2024 …" at bounding box center [485, 132] width 705 height 28
click at [315, 160] on span at bounding box center [313, 159] width 9 height 9
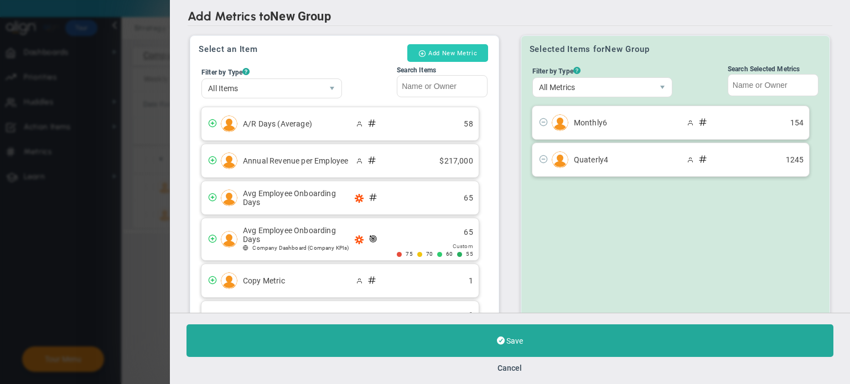
click at [461, 53] on button "Add New Metric" at bounding box center [447, 53] width 81 height 18
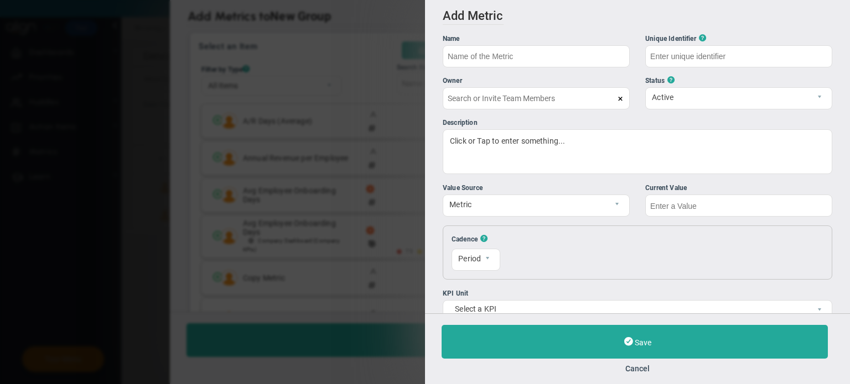
type input "[PERSON_NAME]"
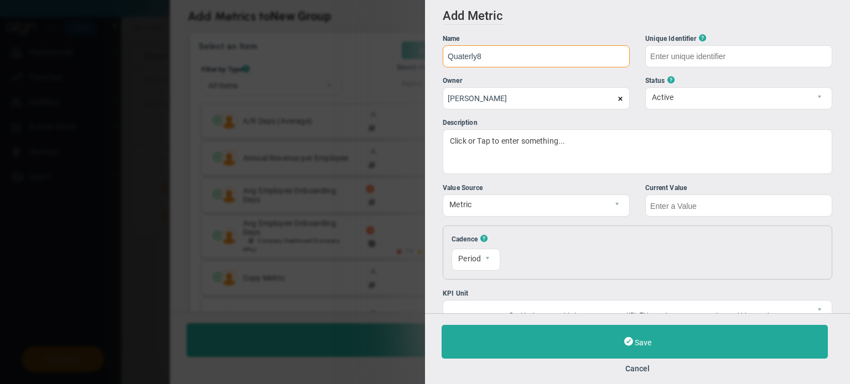
type input "Quaterly8"
click at [704, 201] on input "text" at bounding box center [738, 206] width 187 height 22
type input "Quaterly8"
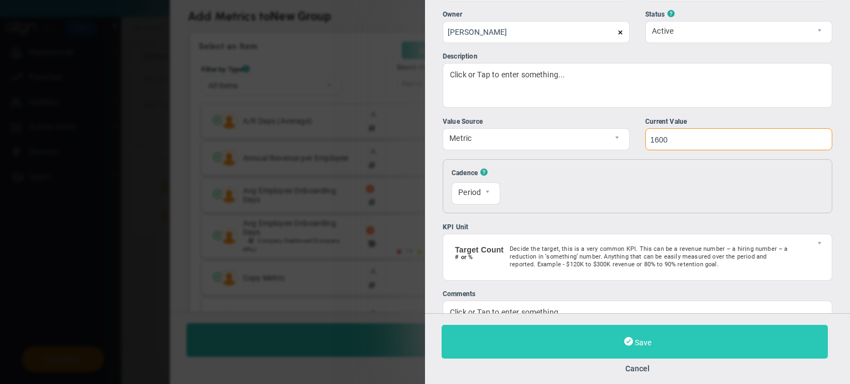
scroll to position [95, 0]
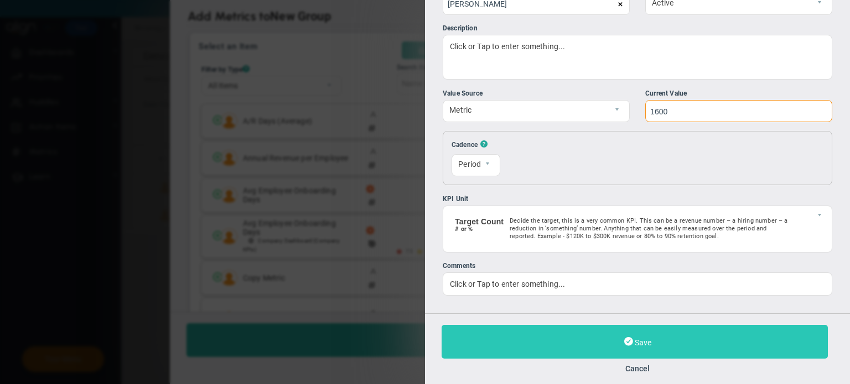
type input "1600"
click at [692, 347] on button "Save" at bounding box center [634, 342] width 386 height 34
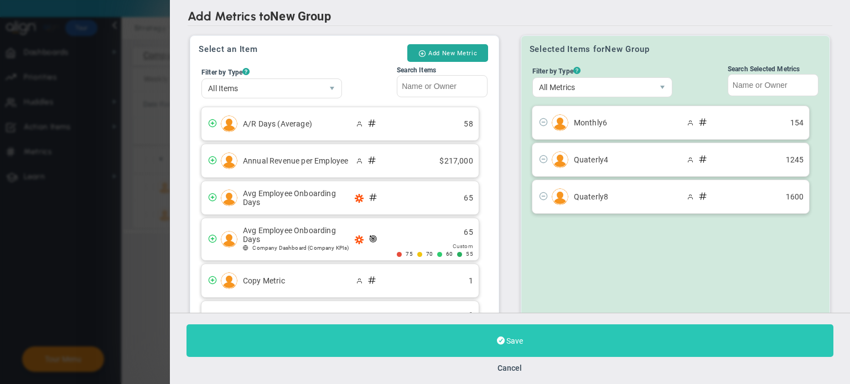
click at [609, 336] on button "Save" at bounding box center [509, 341] width 647 height 33
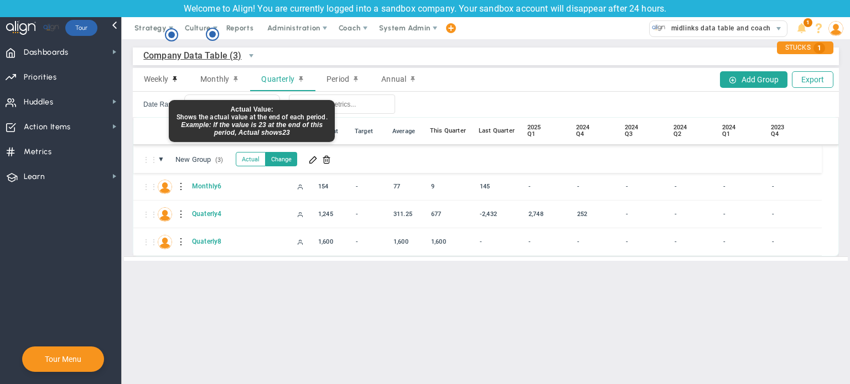
click at [257, 154] on button "Actual" at bounding box center [251, 159] width 30 height 14
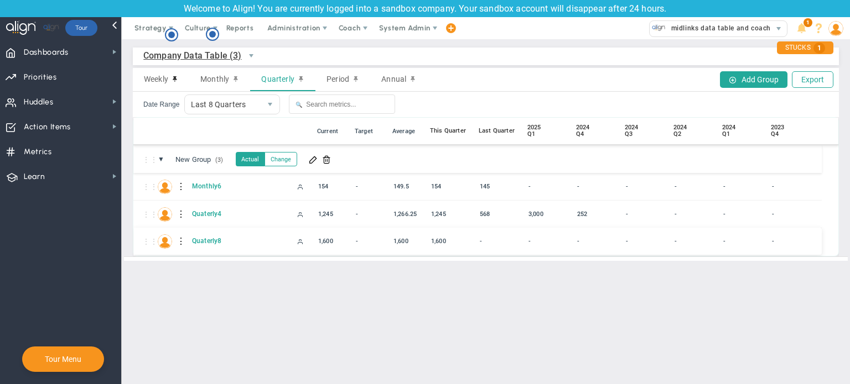
click at [179, 242] on div at bounding box center [182, 242] width 8 height 18
click at [206, 247] on div "Edit" at bounding box center [227, 244] width 76 height 23
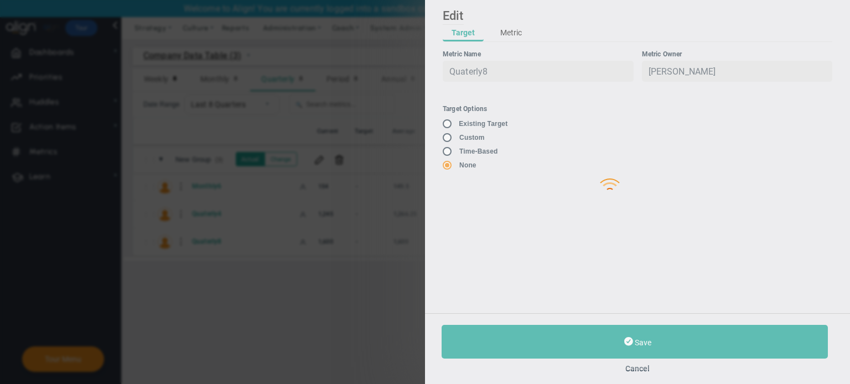
type input "Quaterly8"
type input "[PERSON_NAME]"
type input "1600"
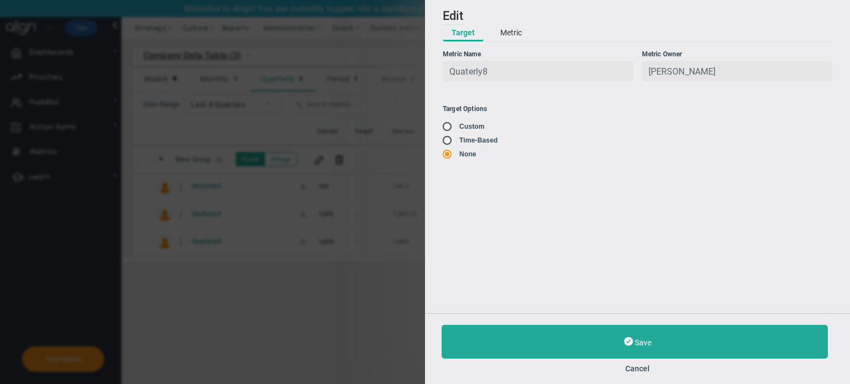
click at [516, 33] on button "Metric" at bounding box center [510, 33] width 39 height 17
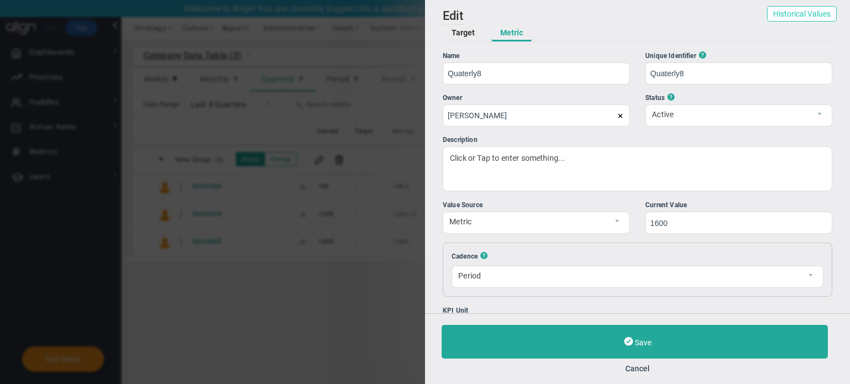
click at [777, 18] on button "Historical Values" at bounding box center [802, 13] width 70 height 15
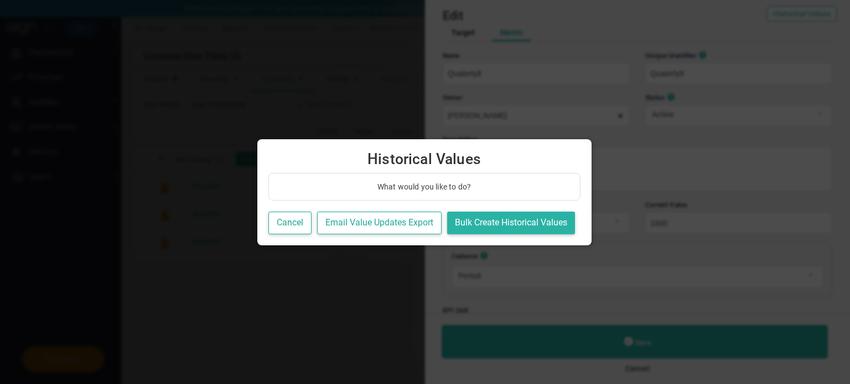
click at [513, 224] on button "Bulk Create Historical Values" at bounding box center [511, 223] width 128 height 23
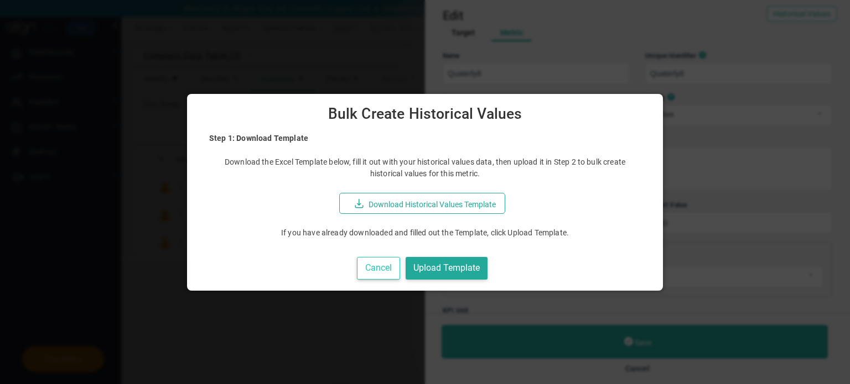
click at [380, 264] on button "Cancel" at bounding box center [378, 268] width 43 height 23
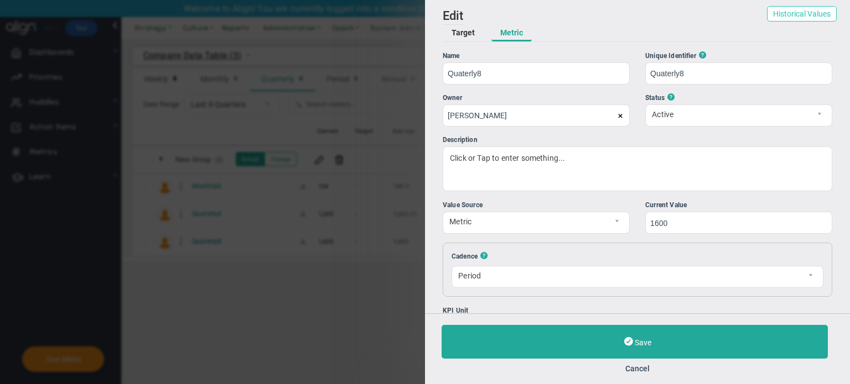
click at [781, 11] on button "Historical Values" at bounding box center [802, 13] width 70 height 15
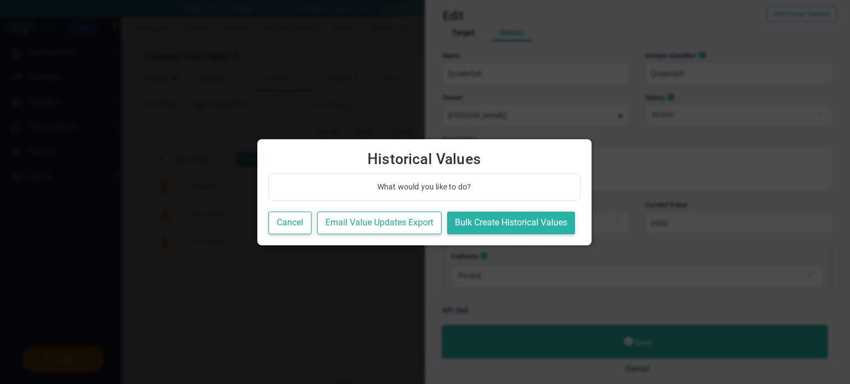
click at [480, 228] on button "Bulk Create Historical Values" at bounding box center [511, 223] width 128 height 23
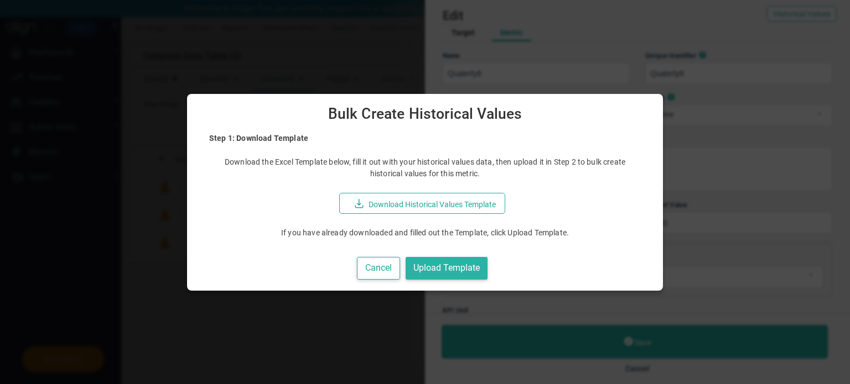
click at [450, 278] on button "Upload Template" at bounding box center [447, 268] width 82 height 23
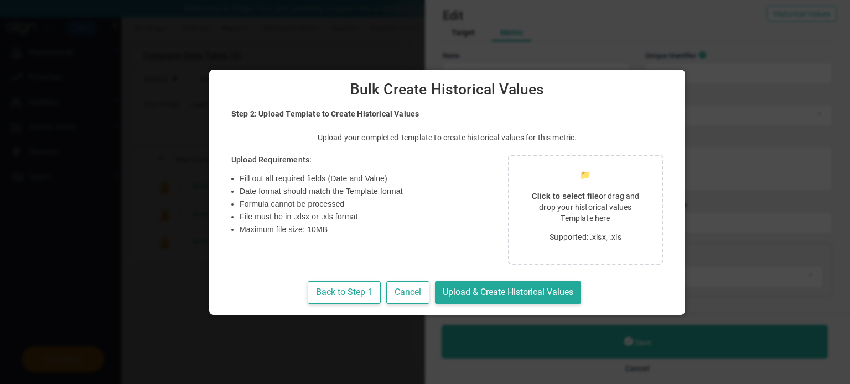
click at [522, 214] on p "Click to select file or drag and drop your historical values Template here" at bounding box center [585, 207] width 126 height 33
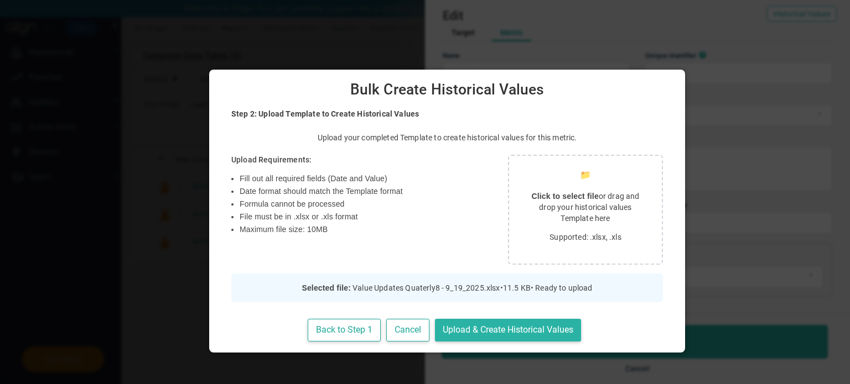
click at [471, 326] on button "Upload & Create Historical Values" at bounding box center [508, 330] width 146 height 23
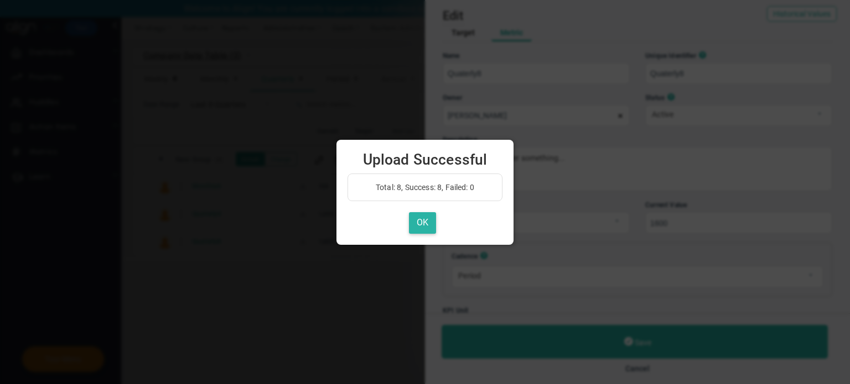
click at [423, 225] on button "OK" at bounding box center [422, 223] width 27 height 22
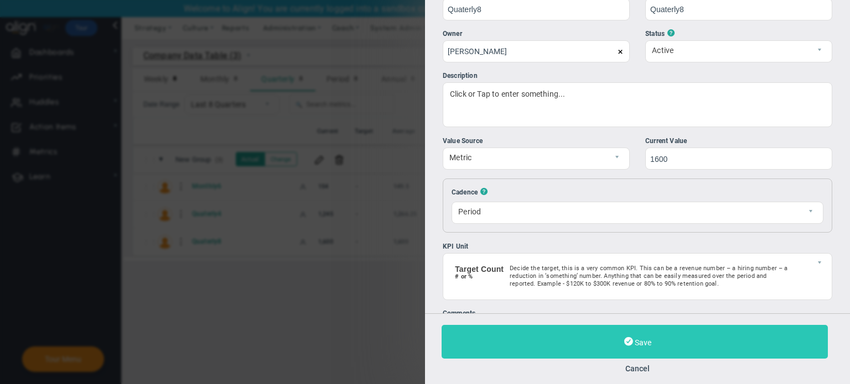
scroll to position [112, 0]
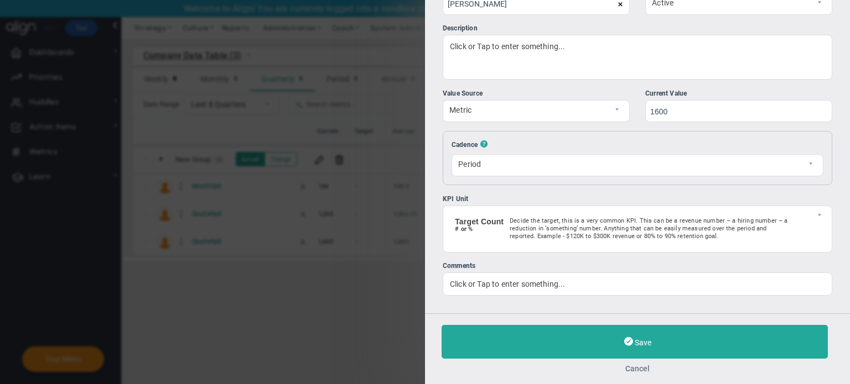
click at [646, 367] on button "Cancel" at bounding box center [637, 369] width 392 height 9
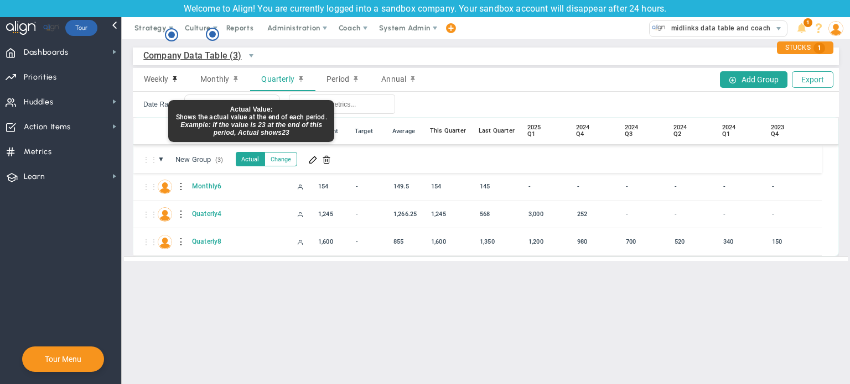
click at [252, 159] on button "Actual" at bounding box center [250, 159] width 29 height 14
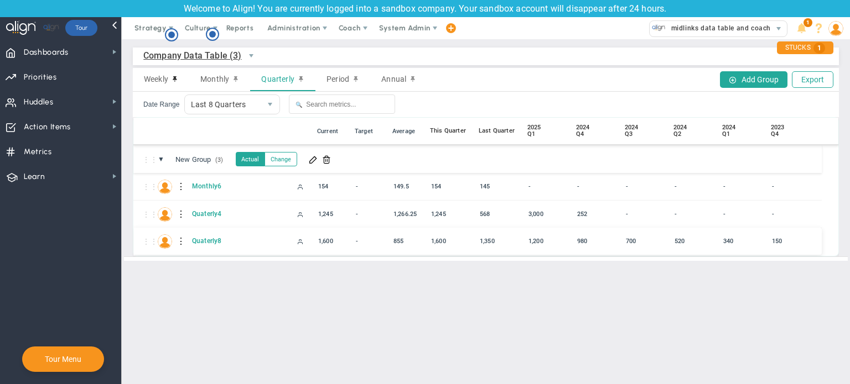
drag, startPoint x: 388, startPoint y: 242, endPoint x: 408, endPoint y: 240, distance: 20.6
click at [408, 240] on div "⋮⋮ Q Quaterly8 855" at bounding box center [477, 242] width 688 height 28
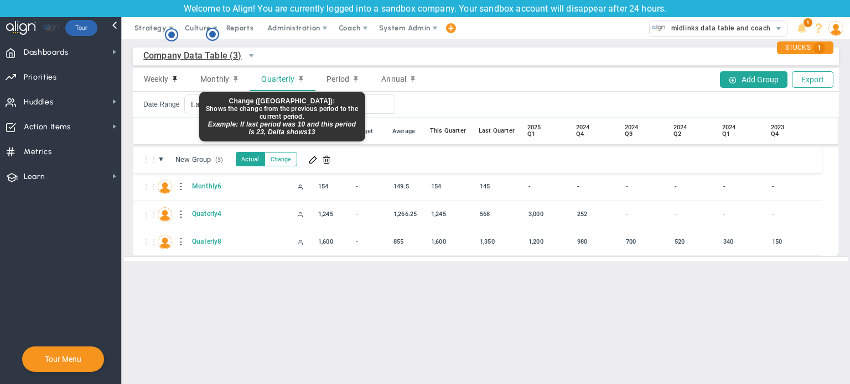
click at [277, 160] on button "Change" at bounding box center [280, 159] width 33 height 14
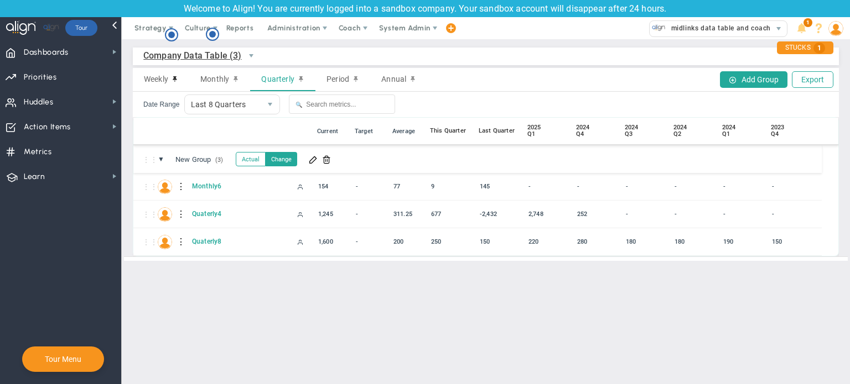
click at [358, 300] on main "Company Data Table (3) Company Data Table → Company Data Table Weekly Monthly Q…" at bounding box center [486, 211] width 728 height 345
click at [254, 97] on span "Last 8 Quarters" at bounding box center [223, 104] width 76 height 19
click at [237, 105] on span "Last 8 Quarters" at bounding box center [223, 104] width 76 height 19
click at [229, 77] on div "Monthly" at bounding box center [219, 79] width 61 height 23
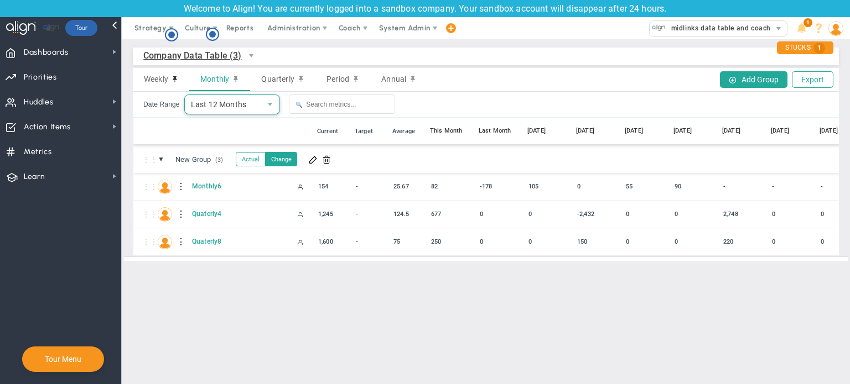
click at [238, 103] on span "Last 12 Months" at bounding box center [223, 104] width 76 height 19
click at [229, 104] on span "Last 12 Months" at bounding box center [223, 104] width 76 height 19
click at [316, 161] on span at bounding box center [313, 159] width 9 height 9
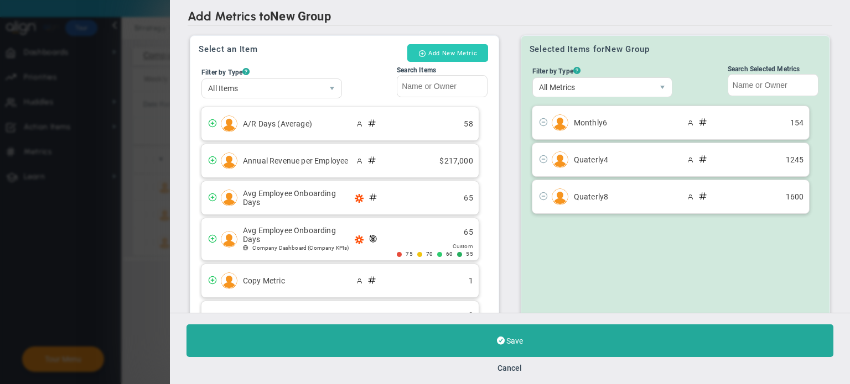
click at [455, 53] on button "Add New Metric" at bounding box center [447, 53] width 81 height 18
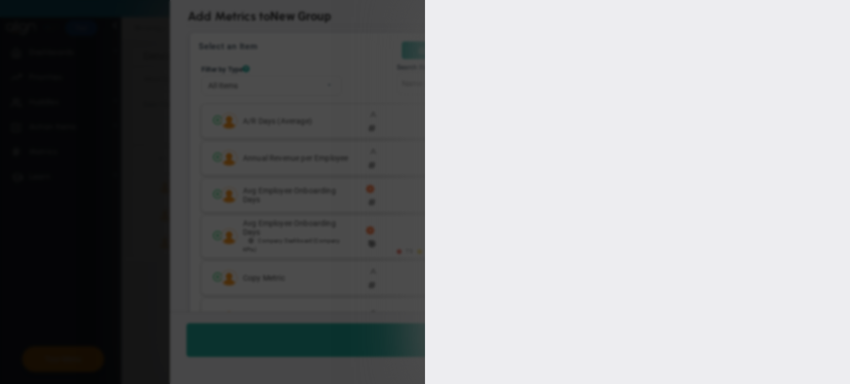
type input "[PERSON_NAME]"
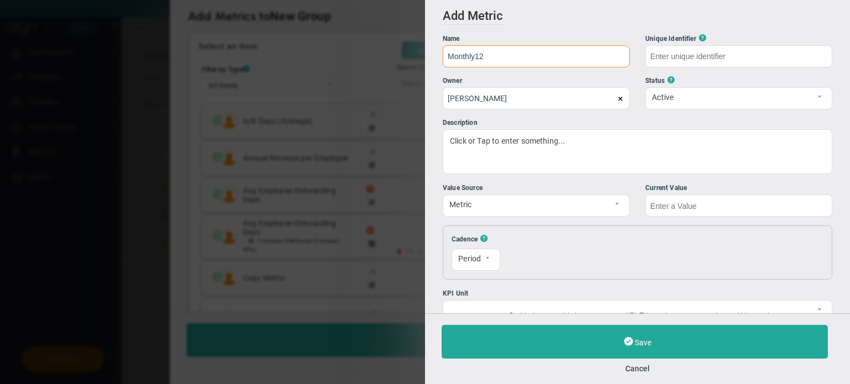
type input "Monthly12"
click at [665, 212] on input "text" at bounding box center [738, 206] width 187 height 22
type input "Monthly12"
type input "3215"
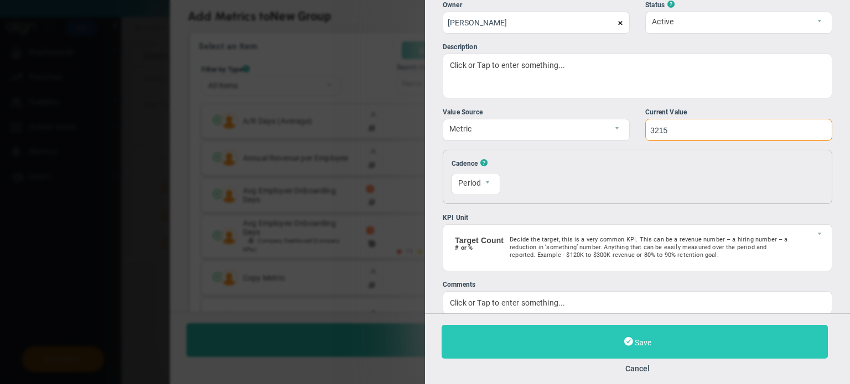
scroll to position [95, 0]
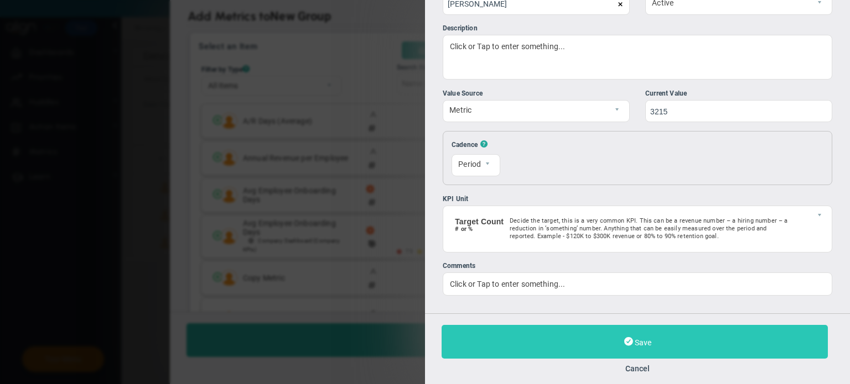
click at [668, 343] on button "Save" at bounding box center [634, 342] width 386 height 34
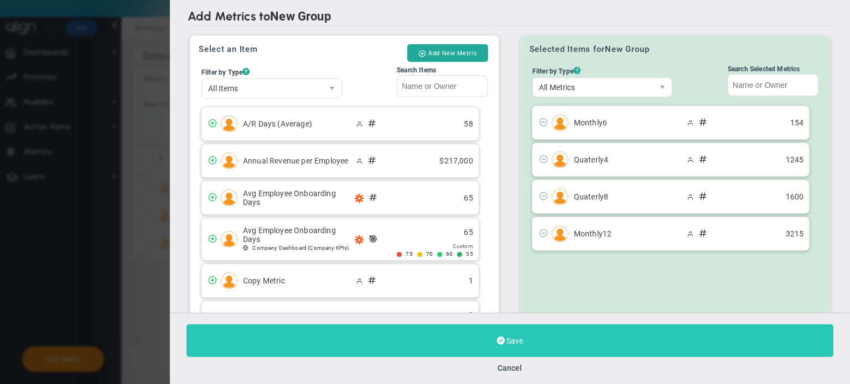
click at [609, 337] on button "Save" at bounding box center [509, 341] width 647 height 33
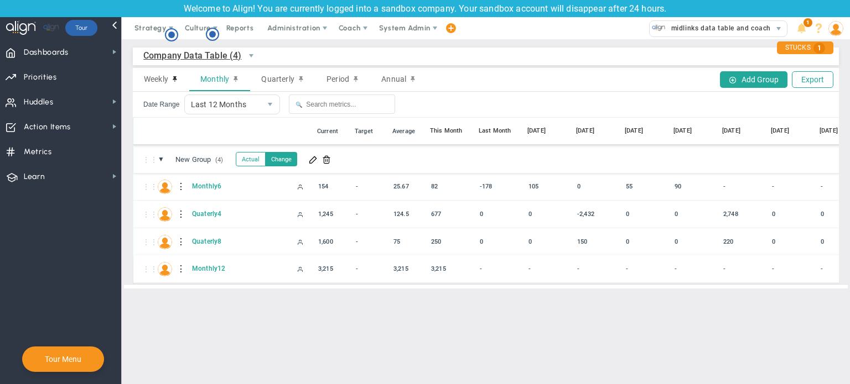
click at [179, 268] on div at bounding box center [182, 270] width 8 height 18
click at [208, 270] on div "Edit" at bounding box center [227, 272] width 76 height 23
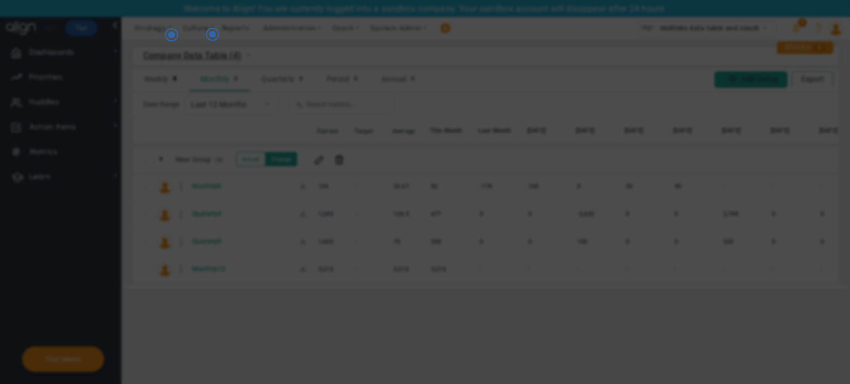
radio input "true"
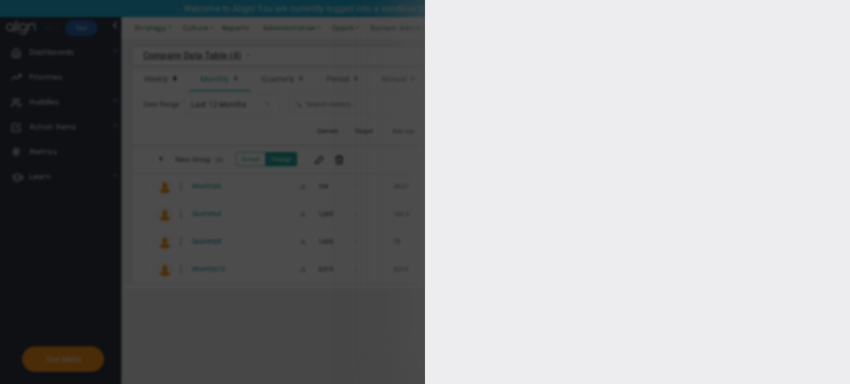
type input "Monthly12"
type input "3215"
type input "[PERSON_NAME]"
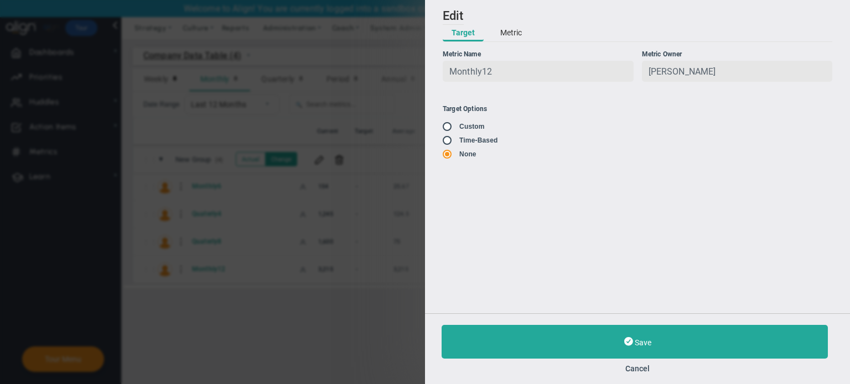
click at [508, 33] on button "Metric" at bounding box center [510, 33] width 39 height 17
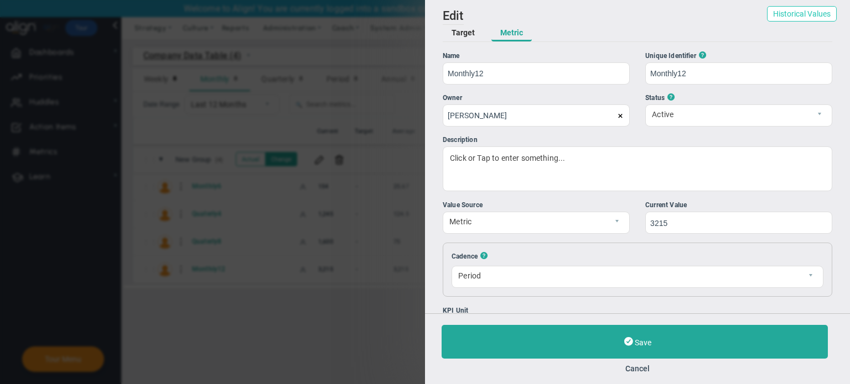
click at [807, 19] on button "Historical Values" at bounding box center [802, 13] width 70 height 15
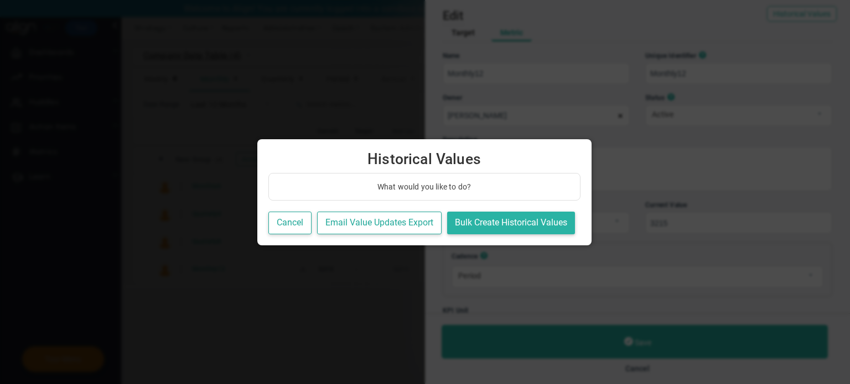
click at [522, 223] on button "Bulk Create Historical Values" at bounding box center [511, 223] width 128 height 23
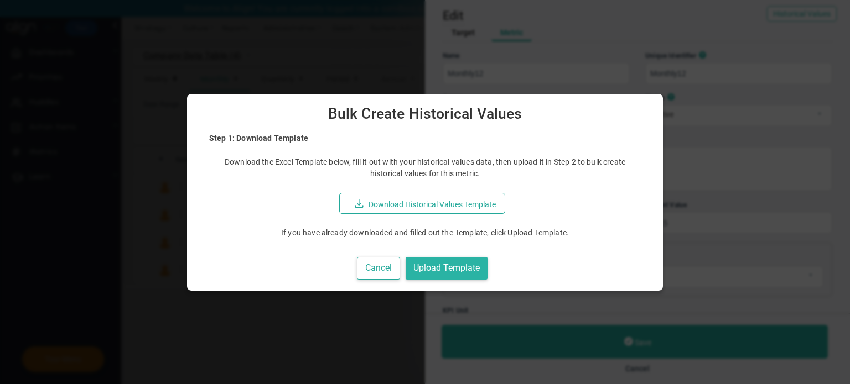
click at [452, 273] on button "Upload Template" at bounding box center [447, 268] width 82 height 23
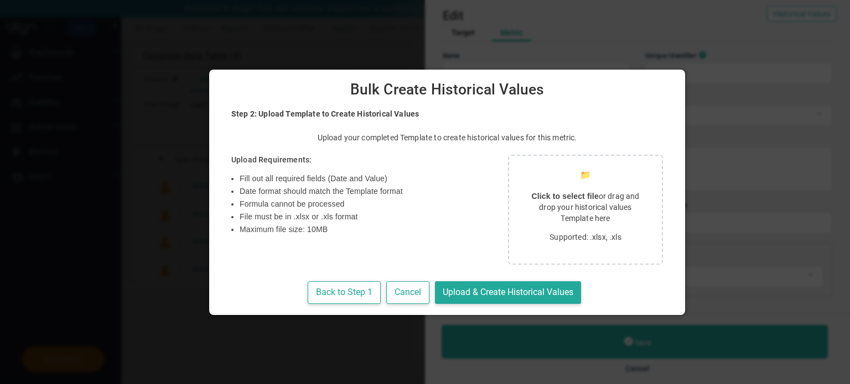
click at [532, 196] on strong "Click to select file" at bounding box center [564, 196] width 67 height 9
click at [394, 291] on button "Cancel" at bounding box center [407, 293] width 43 height 23
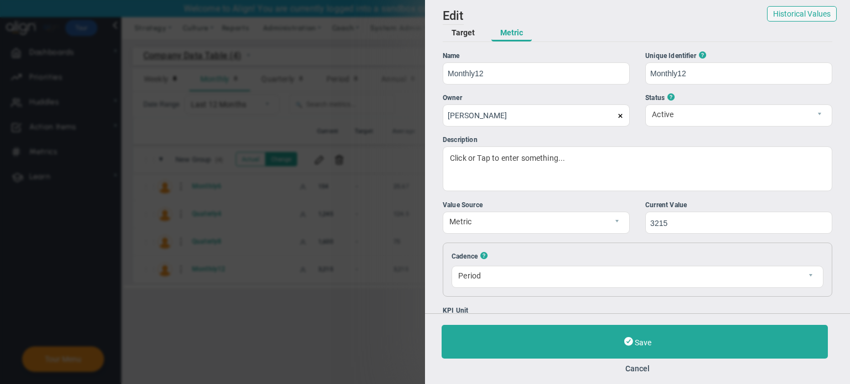
click at [649, 369] on button "Cancel" at bounding box center [637, 369] width 392 height 9
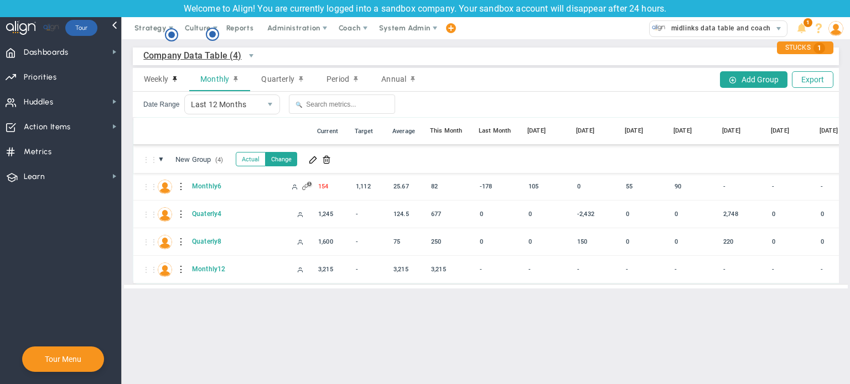
click at [319, 297] on div "Company Data Table (4) Company Data Table → Company Data Table Weekly Monthly Q…" at bounding box center [486, 168] width 728 height 258
click at [179, 266] on div at bounding box center [182, 270] width 8 height 18
click at [209, 269] on div "Edit" at bounding box center [227, 272] width 76 height 23
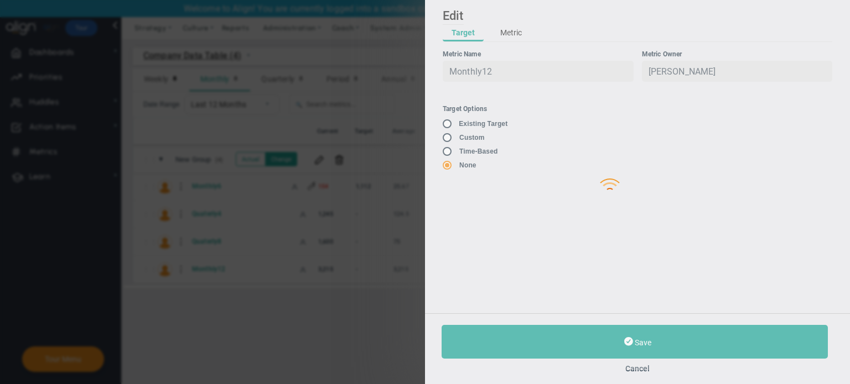
type input "Monthly12"
type input "[PERSON_NAME]"
type input "3215"
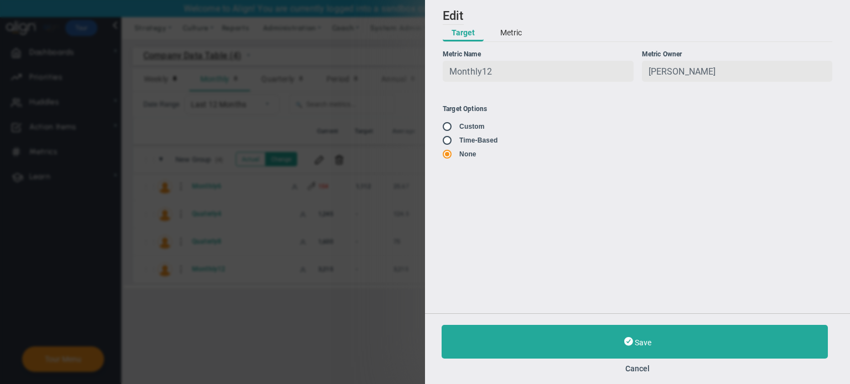
click at [512, 33] on button "Metric" at bounding box center [510, 33] width 39 height 17
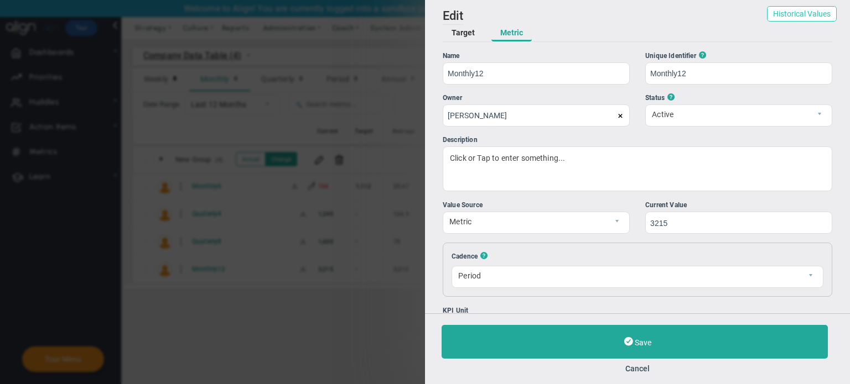
click at [796, 18] on button "Historical Values" at bounding box center [802, 13] width 70 height 15
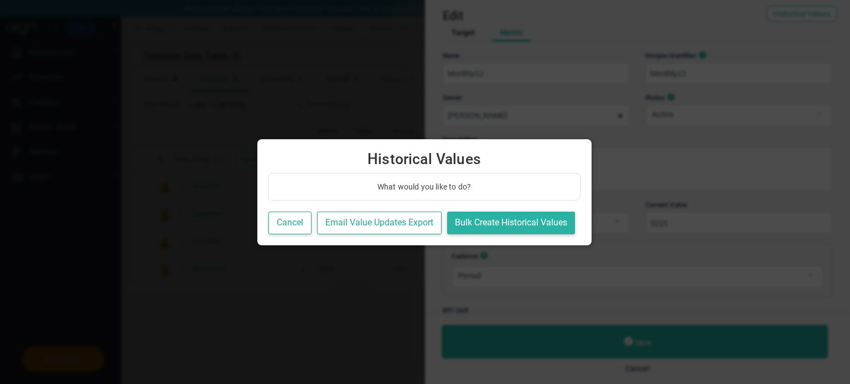
click at [484, 221] on button "Bulk Create Historical Values" at bounding box center [511, 223] width 128 height 23
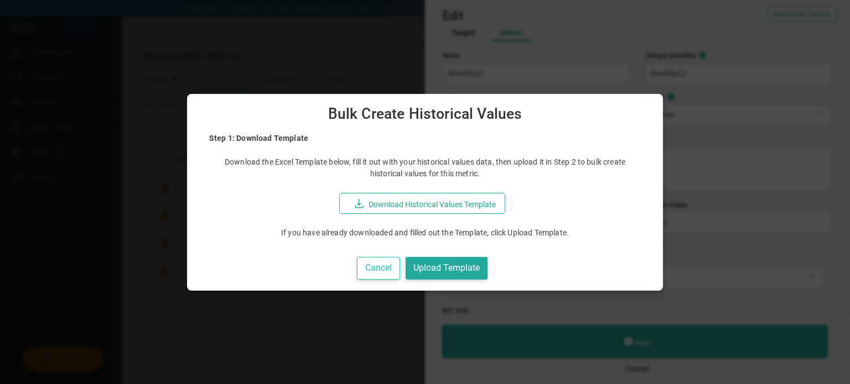
click at [377, 276] on button "Cancel" at bounding box center [378, 268] width 43 height 23
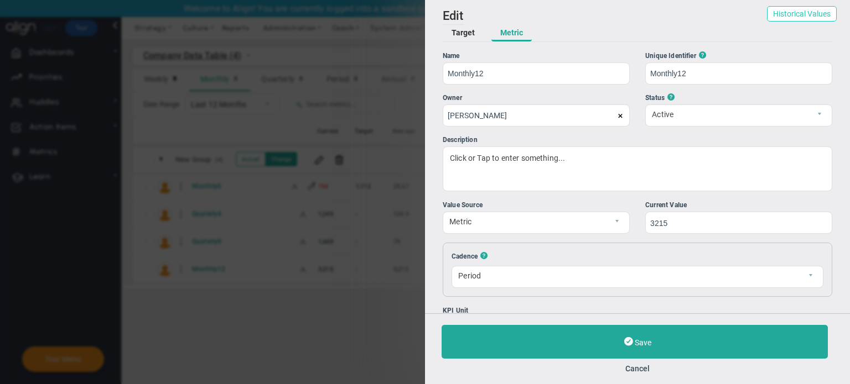
click at [794, 17] on button "Historical Values" at bounding box center [802, 13] width 70 height 15
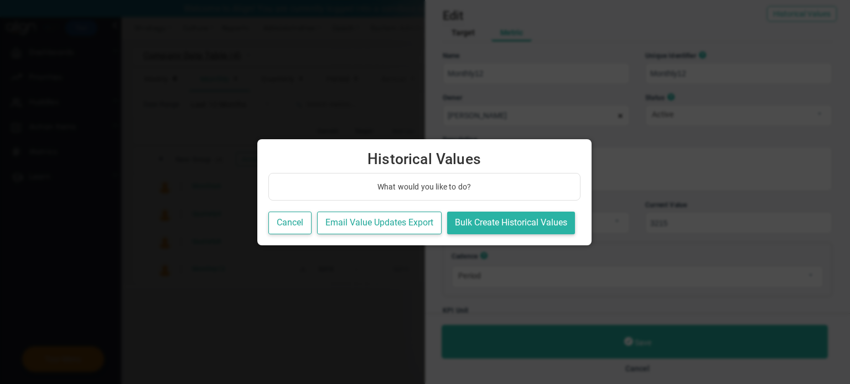
click at [509, 220] on button "Bulk Create Historical Values" at bounding box center [511, 223] width 128 height 23
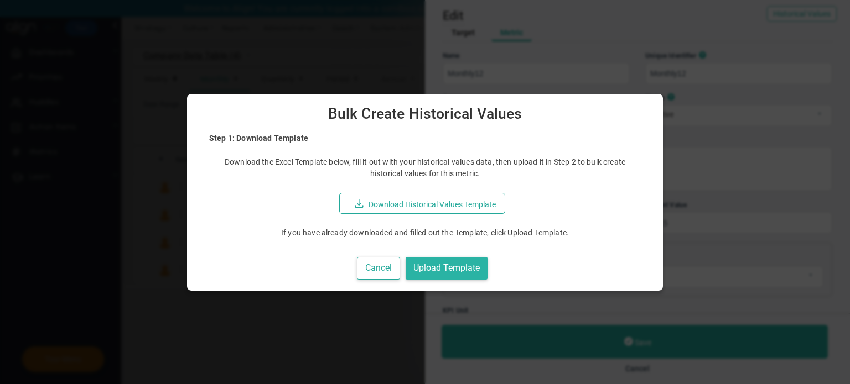
click at [469, 274] on button "Upload Template" at bounding box center [447, 268] width 82 height 23
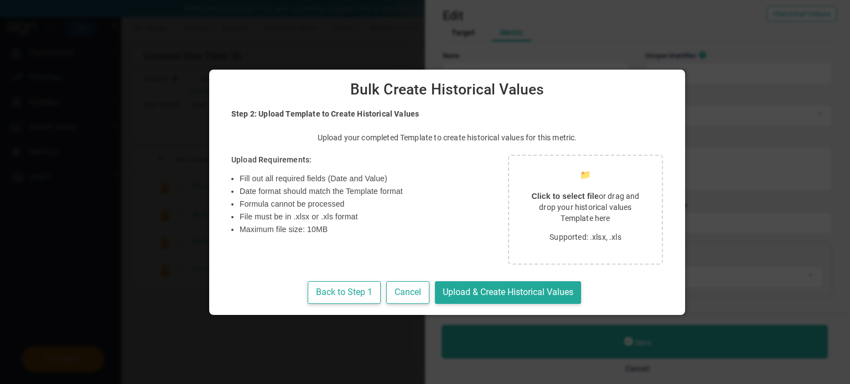
click at [528, 207] on p "Click to select file or drag and drop your historical values Template here" at bounding box center [585, 207] width 126 height 33
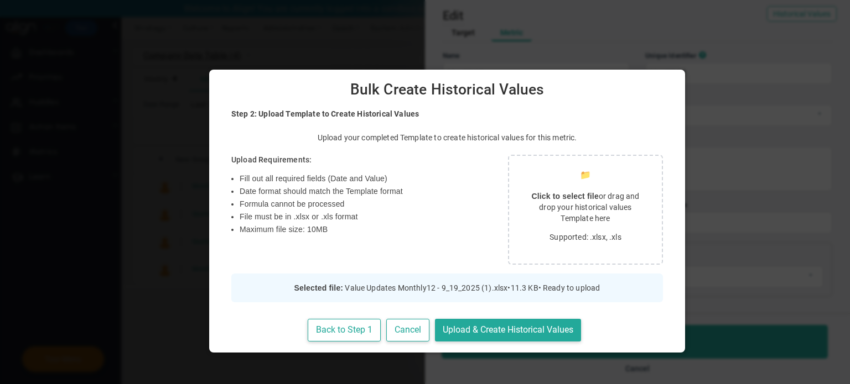
click at [589, 318] on div "Step 2: Upload Template to Create Historical Values Upload your completed Templ…" at bounding box center [447, 222] width 454 height 238
click at [506, 326] on button "Upload & Create Historical Values" at bounding box center [508, 330] width 146 height 23
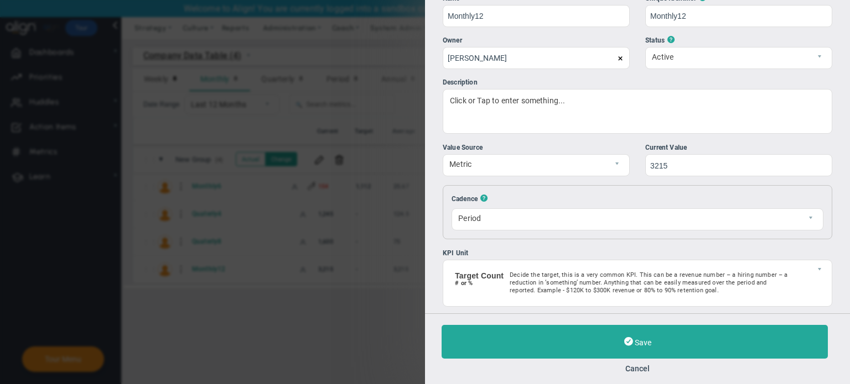
scroll to position [112, 0]
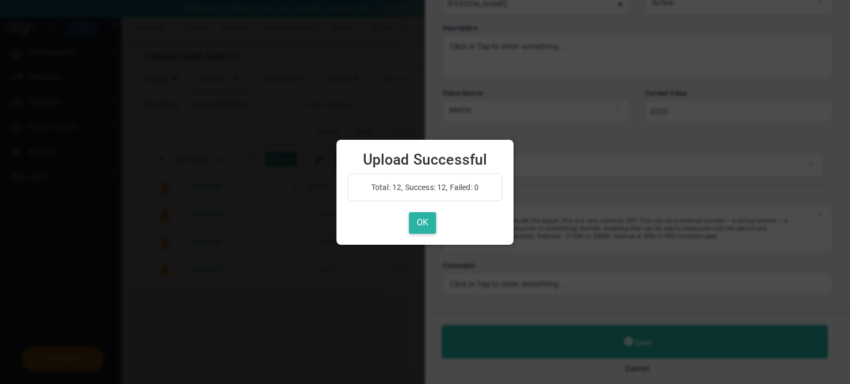
click at [427, 227] on button "OK" at bounding box center [422, 223] width 27 height 22
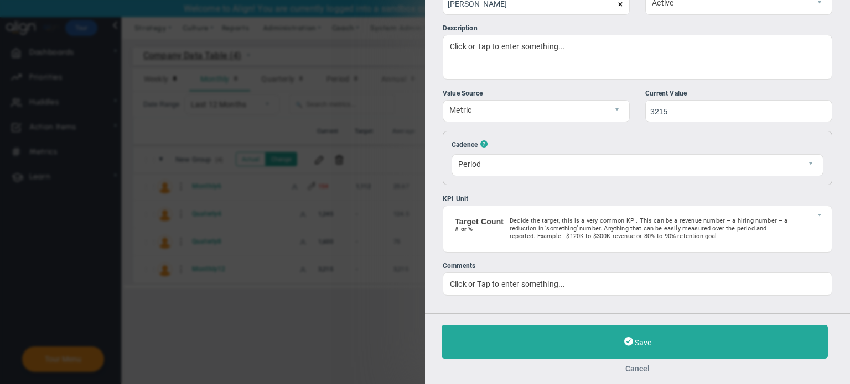
click at [630, 368] on button "Cancel" at bounding box center [637, 369] width 392 height 9
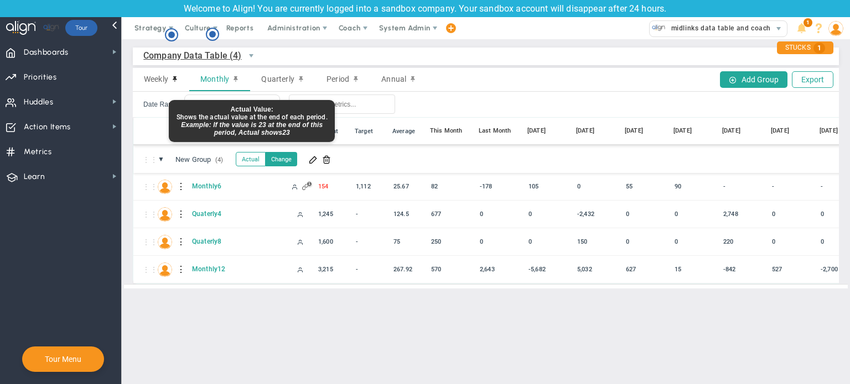
click at [261, 157] on button "Actual" at bounding box center [251, 159] width 30 height 14
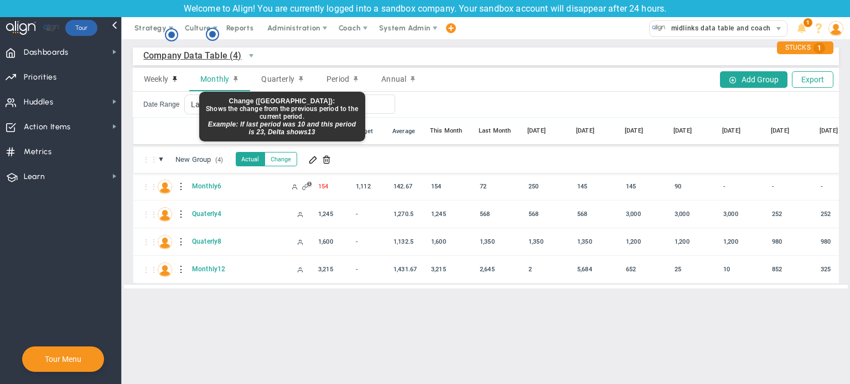
click at [289, 155] on button "Change" at bounding box center [280, 159] width 33 height 14
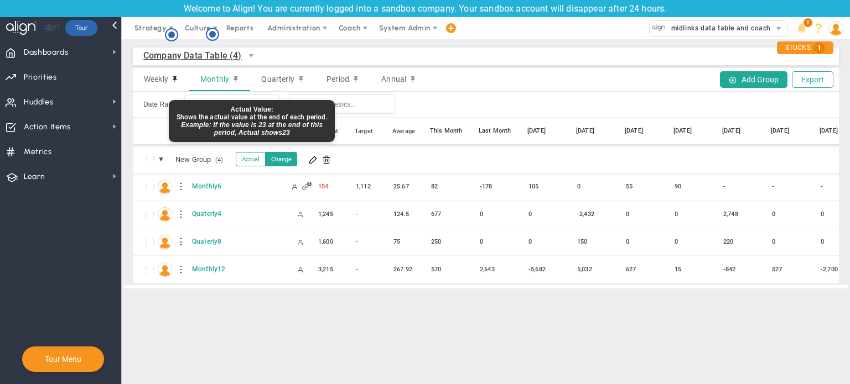
click at [250, 157] on button "Actual" at bounding box center [251, 159] width 30 height 14
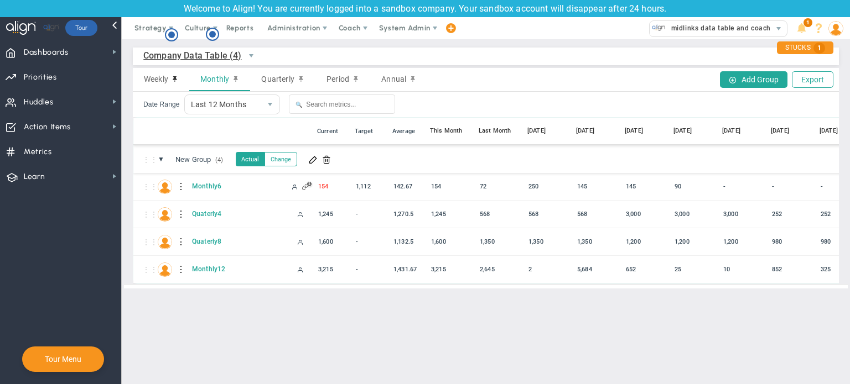
click at [347, 352] on main "Company Data Table (4) Company Data Table → Company Data Table Weekly Monthly Q…" at bounding box center [486, 211] width 728 height 345
click at [159, 80] on span "Weekly" at bounding box center [156, 79] width 24 height 9
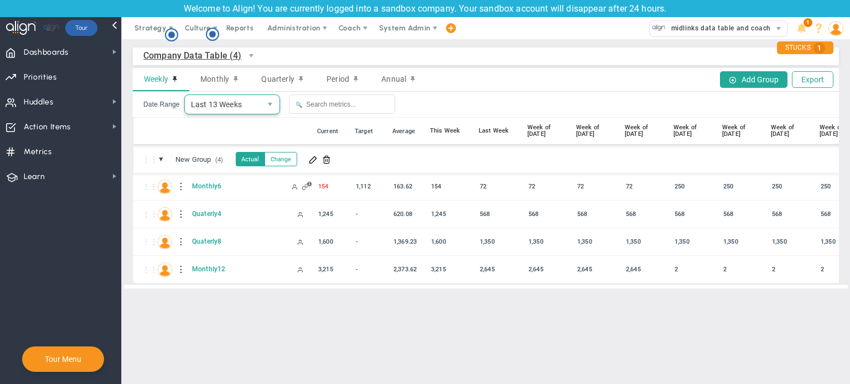
click at [228, 107] on span "Last 13 Weeks" at bounding box center [223, 104] width 76 height 19
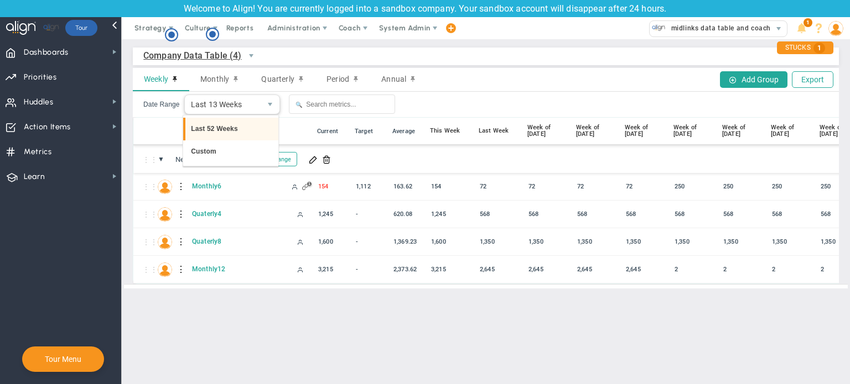
click at [230, 126] on li "Last 52 Weeks" at bounding box center [230, 129] width 95 height 23
click at [312, 164] on button at bounding box center [313, 159] width 14 height 12
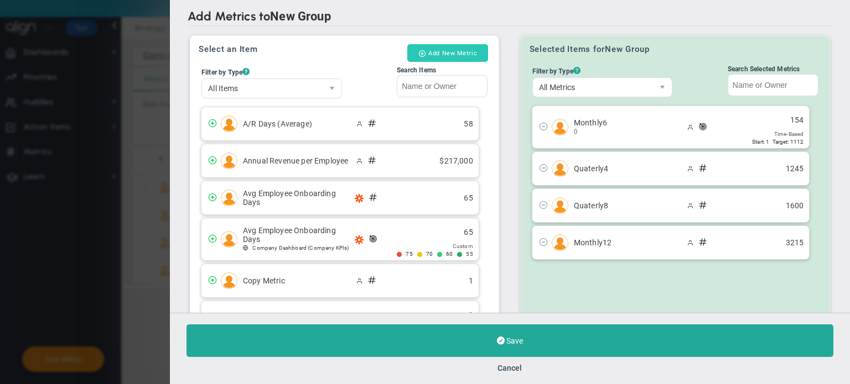
click at [449, 50] on button "Add New Metric" at bounding box center [447, 53] width 81 height 18
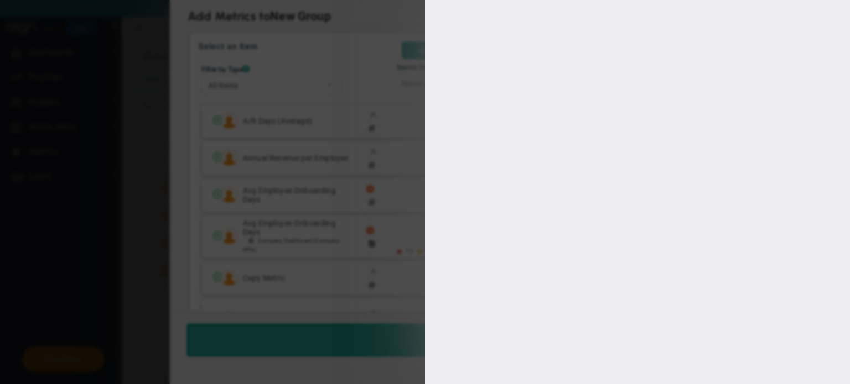
type input "[PERSON_NAME]"
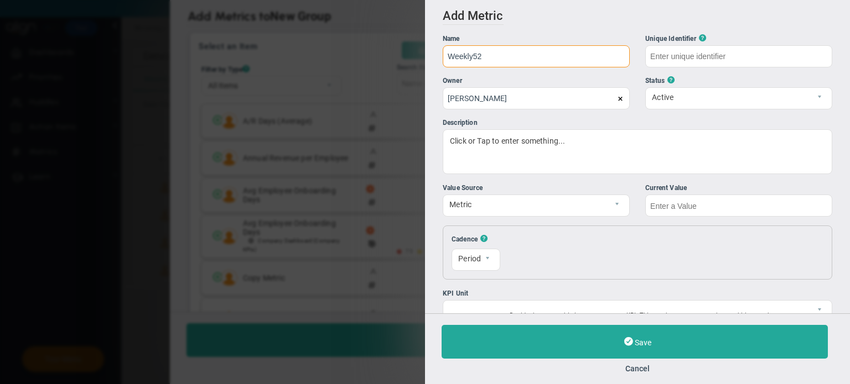
type input "Weekly52"
click at [737, 214] on input "text" at bounding box center [738, 206] width 187 height 22
type input "Weekly52"
click at [372, 84] on div "Add Edit Metric Historical Values Target Metric Name Weekly52 Unique Identifier…" at bounding box center [425, 192] width 850 height 384
click at [633, 368] on button "Cancel" at bounding box center [637, 369] width 392 height 9
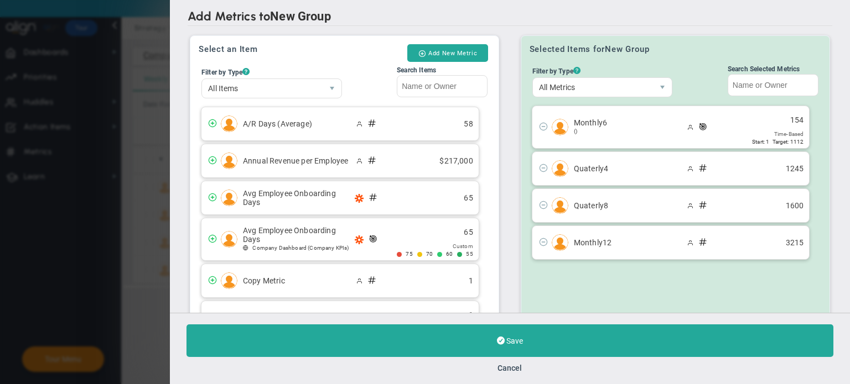
click at [139, 30] on div "Add Metrics to New Group Select an Item Add New Metric Filter by Type ? All Ite…" at bounding box center [425, 192] width 850 height 384
click at [517, 369] on button "Cancel" at bounding box center [510, 368] width 24 height 9
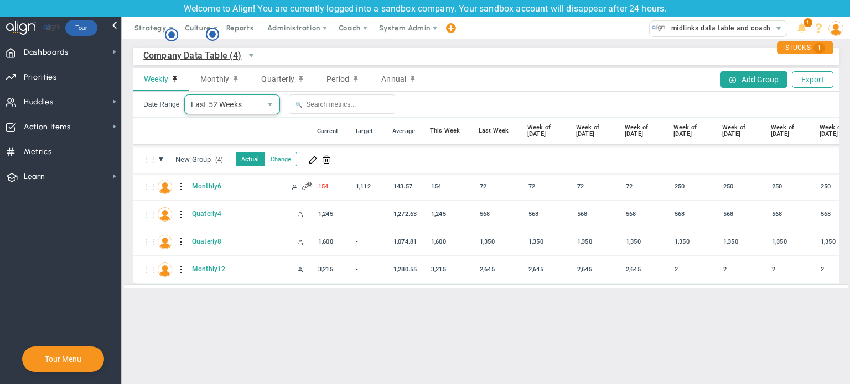
click at [227, 112] on span "Last 52 Weeks" at bounding box center [223, 104] width 76 height 19
click at [232, 110] on span "Last 52 Weeks" at bounding box center [223, 104] width 76 height 19
click at [315, 160] on span at bounding box center [313, 159] width 9 height 9
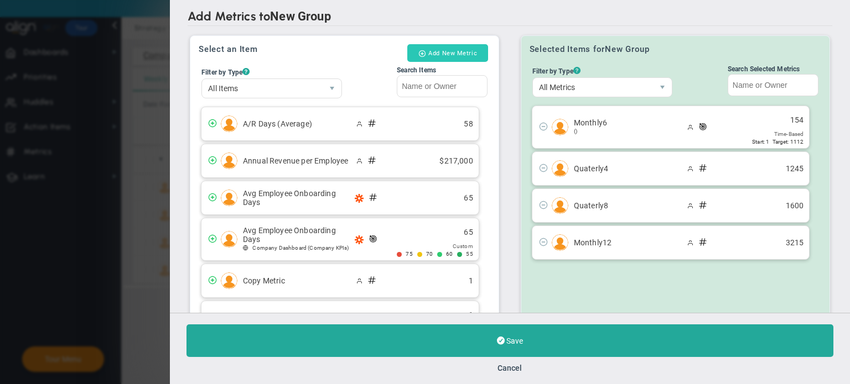
click at [410, 52] on button "Add New Metric" at bounding box center [447, 53] width 81 height 18
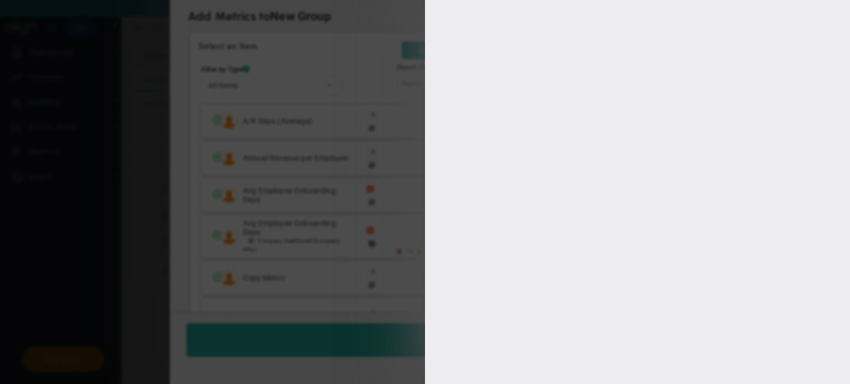
type input "[PERSON_NAME]"
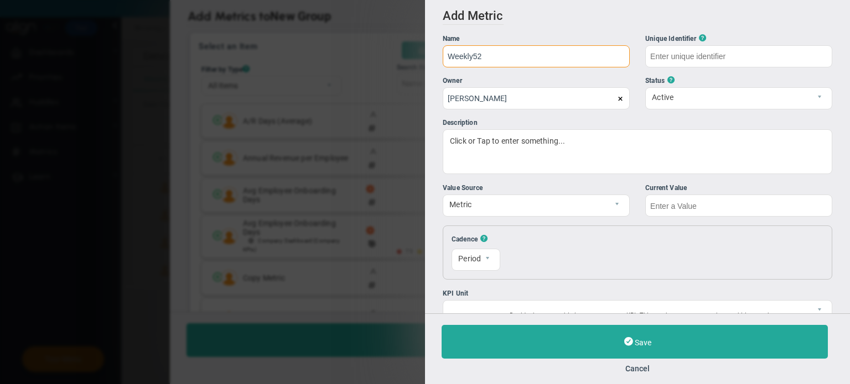
type input "Weekly52"
click at [670, 201] on input "text" at bounding box center [738, 206] width 187 height 22
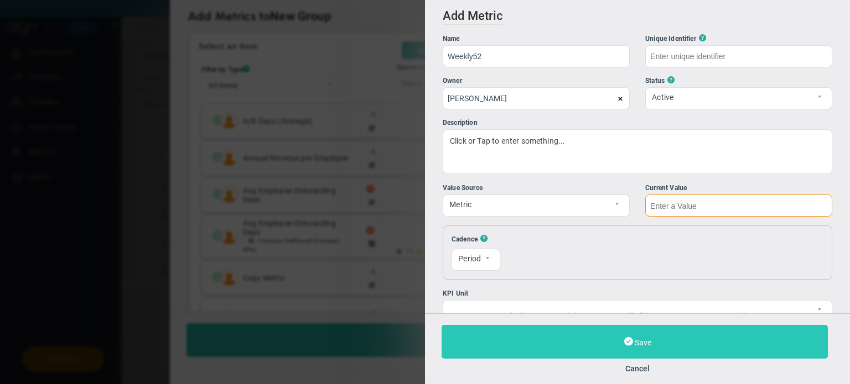
type input "Weekly52"
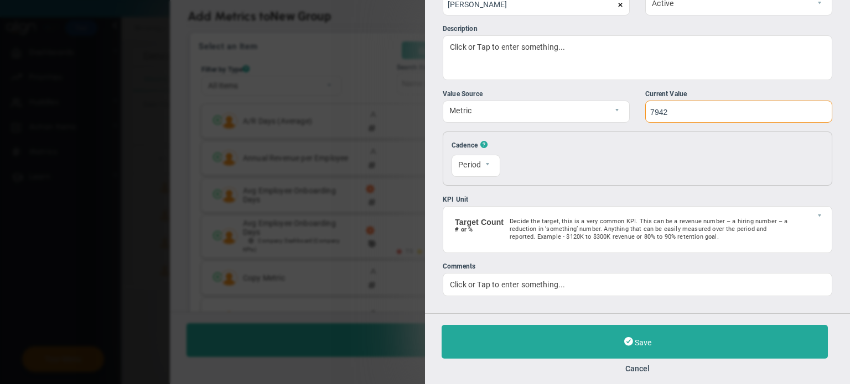
scroll to position [95, 0]
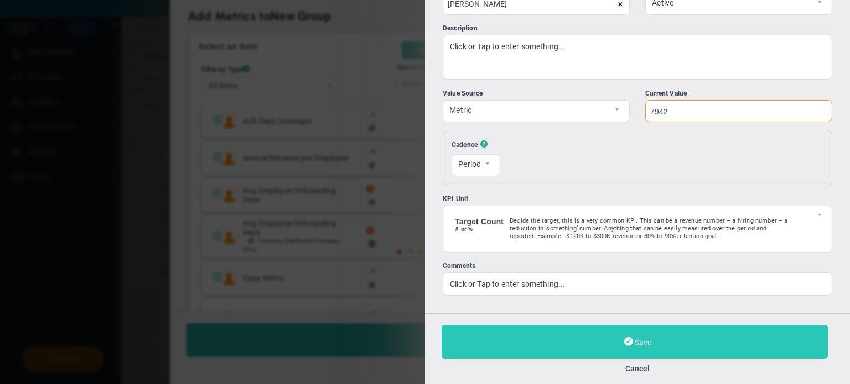
type input "7942"
click at [652, 345] on button "Save" at bounding box center [634, 342] width 386 height 34
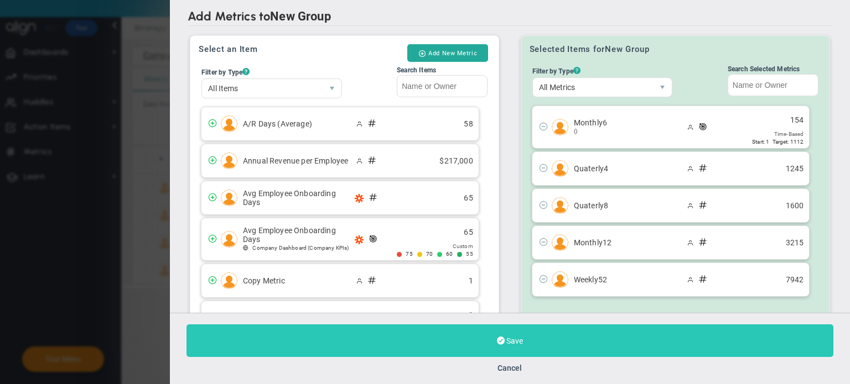
click at [531, 340] on button "Save" at bounding box center [509, 341] width 647 height 33
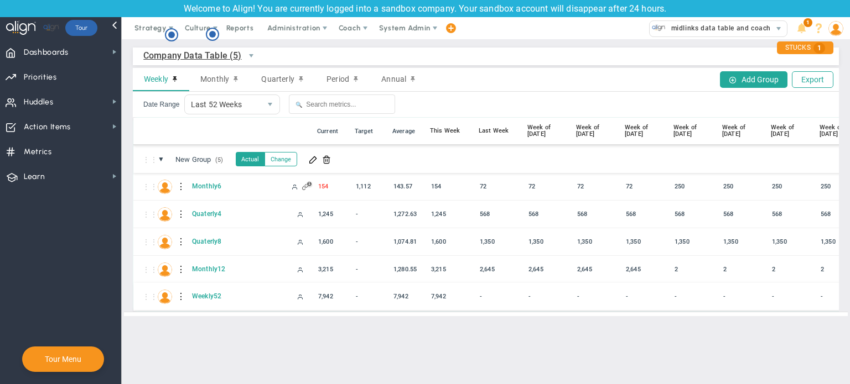
click at [181, 298] on div at bounding box center [182, 297] width 8 height 18
click at [206, 298] on div "Edit" at bounding box center [227, 300] width 76 height 23
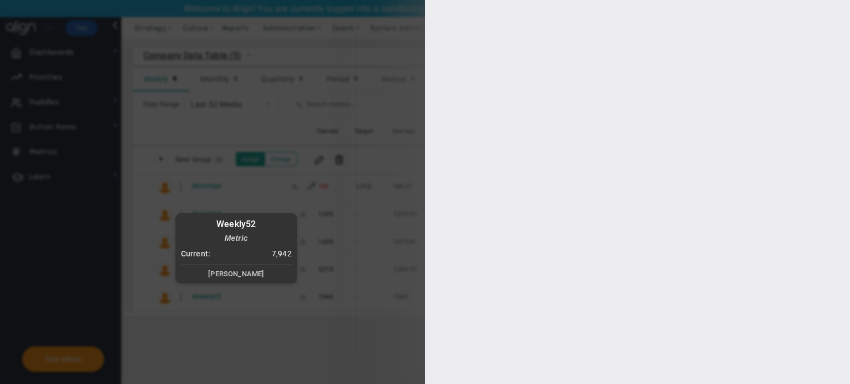
type input "Weekly52"
type input "[PERSON_NAME]"
type input "7942"
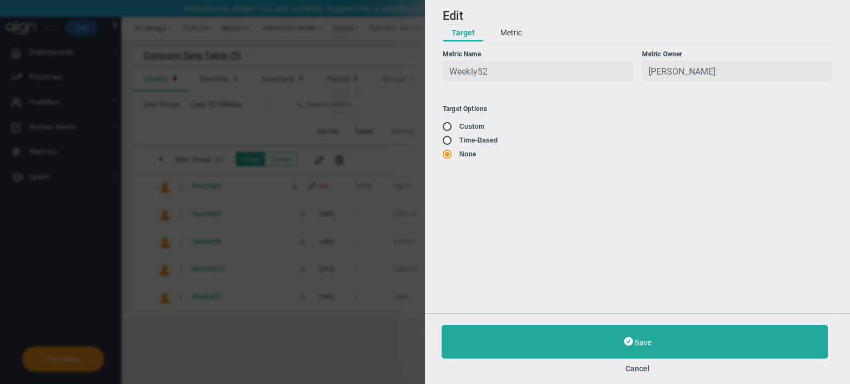
click at [510, 35] on button "Metric" at bounding box center [510, 33] width 39 height 17
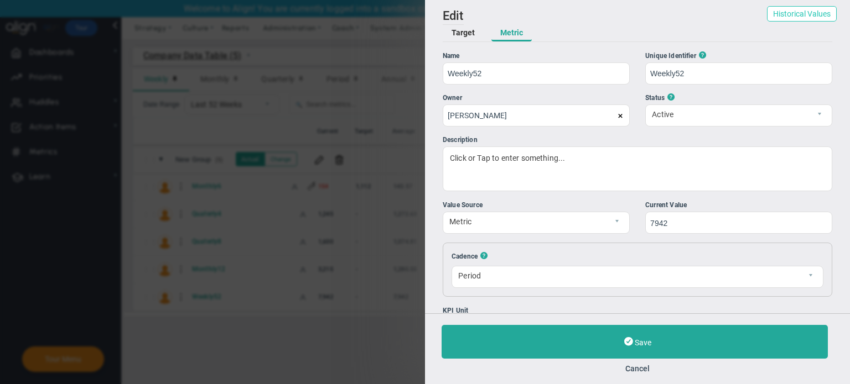
click at [784, 19] on button "Historical Values" at bounding box center [802, 13] width 70 height 15
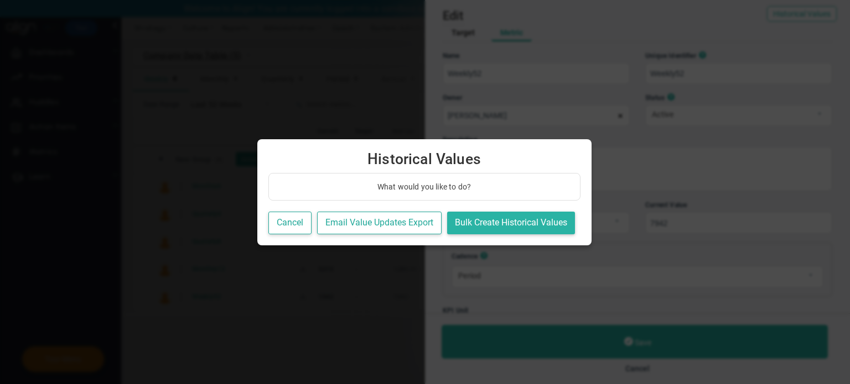
click at [482, 223] on button "Bulk Create Historical Values" at bounding box center [511, 223] width 128 height 23
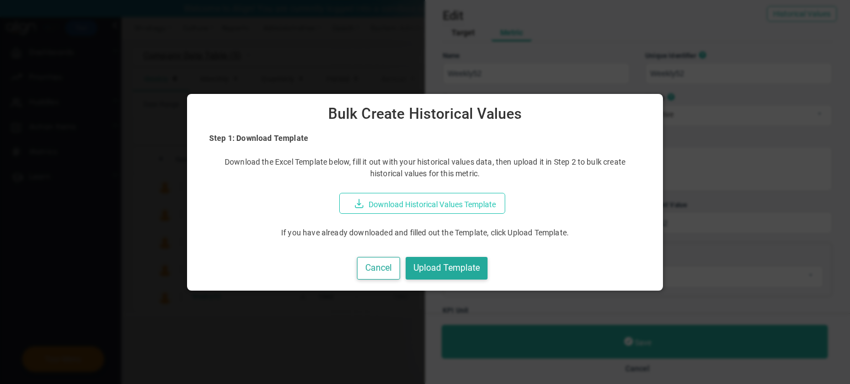
click at [414, 204] on button "Download Historical Values Template" at bounding box center [422, 203] width 166 height 21
click at [378, 269] on button "Cancel" at bounding box center [378, 268] width 43 height 23
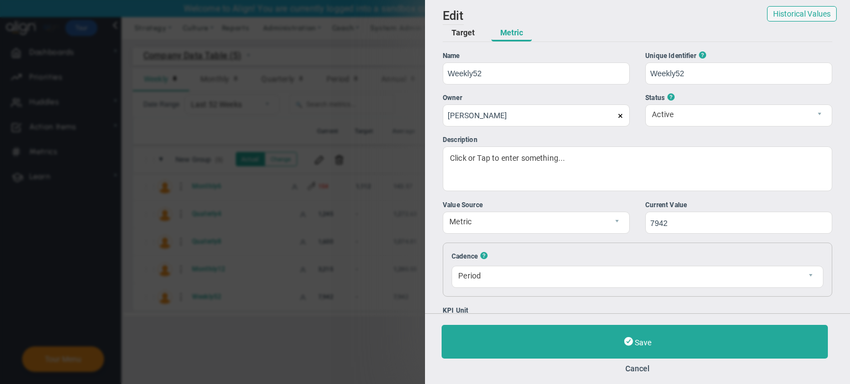
click at [643, 374] on div "Save Cancel" at bounding box center [637, 349] width 425 height 71
click at [643, 371] on button "Cancel" at bounding box center [637, 369] width 392 height 9
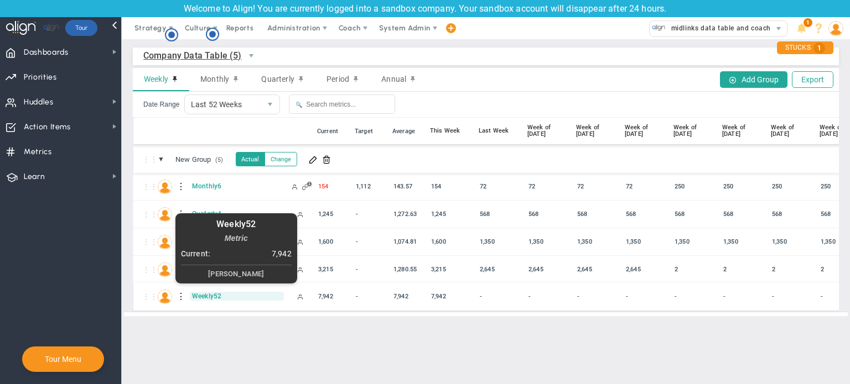
click at [196, 293] on span "Weekly52" at bounding box center [237, 296] width 94 height 9
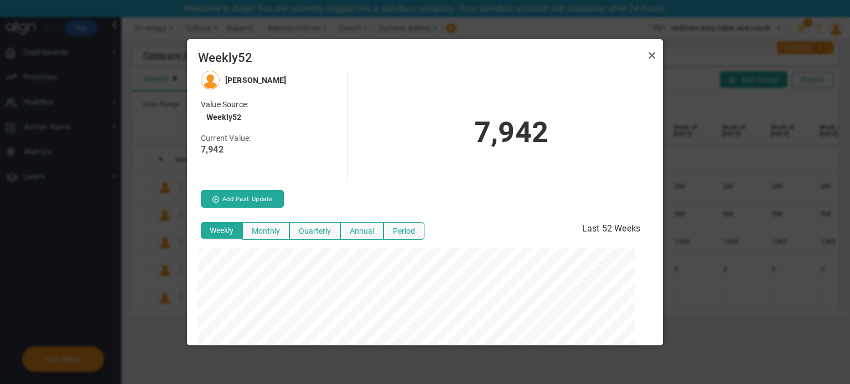
scroll to position [274, 467]
drag, startPoint x: 654, startPoint y: 54, endPoint x: 647, endPoint y: 58, distance: 8.0
click at [654, 54] on link "Close" at bounding box center [651, 55] width 13 height 13
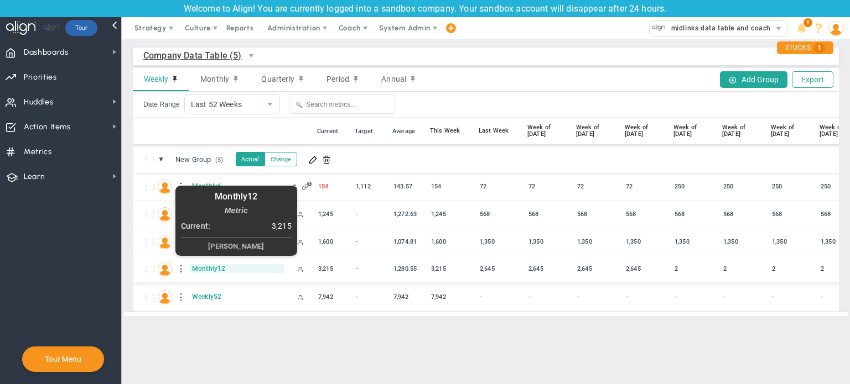
click at [212, 268] on span "Monthly12" at bounding box center [237, 268] width 94 height 9
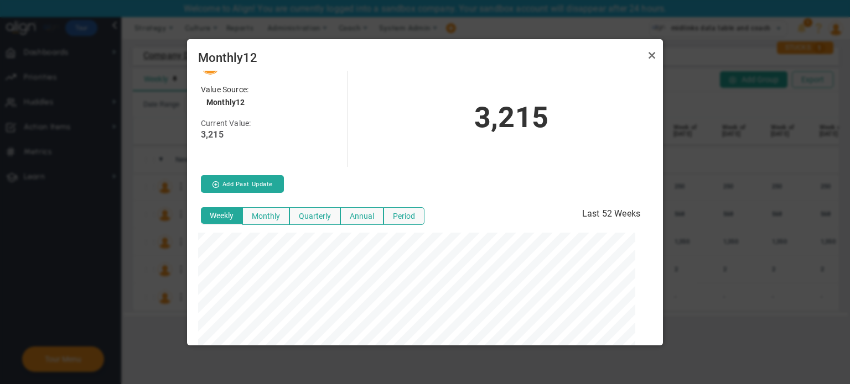
scroll to position [23, 0]
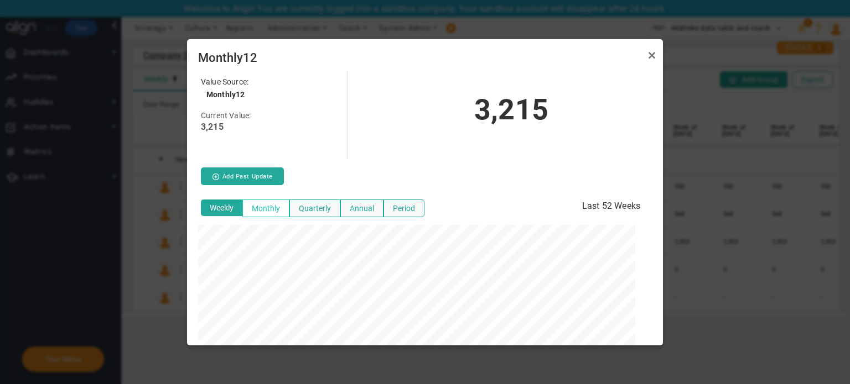
click at [268, 208] on button "Monthly" at bounding box center [265, 209] width 47 height 18
click at [649, 60] on link "Close" at bounding box center [651, 55] width 13 height 13
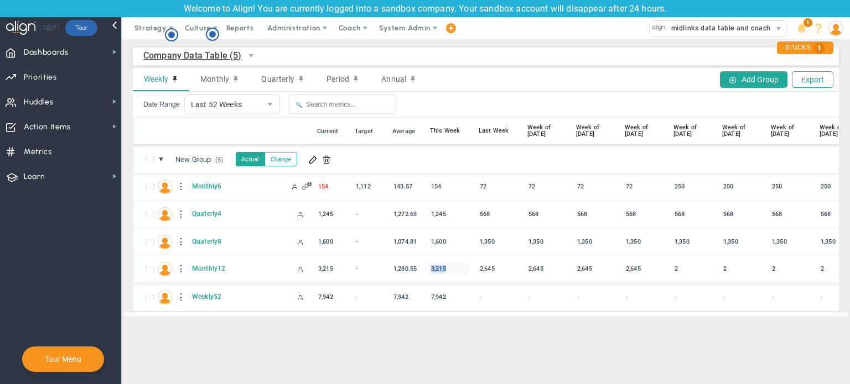
drag, startPoint x: 429, startPoint y: 271, endPoint x: 458, endPoint y: 266, distance: 28.7
click at [458, 266] on div "3,215" at bounding box center [448, 269] width 41 height 13
click at [453, 275] on input "3215" at bounding box center [447, 268] width 37 height 13
click at [499, 325] on div "Company Data Table (5) Company Data Table → Company Data Table Weekly Monthly Q…" at bounding box center [486, 181] width 728 height 285
click at [354, 354] on main "Company Data Table (5) Company Data Table → Company Data Table Weekly Monthly Q…" at bounding box center [486, 211] width 728 height 345
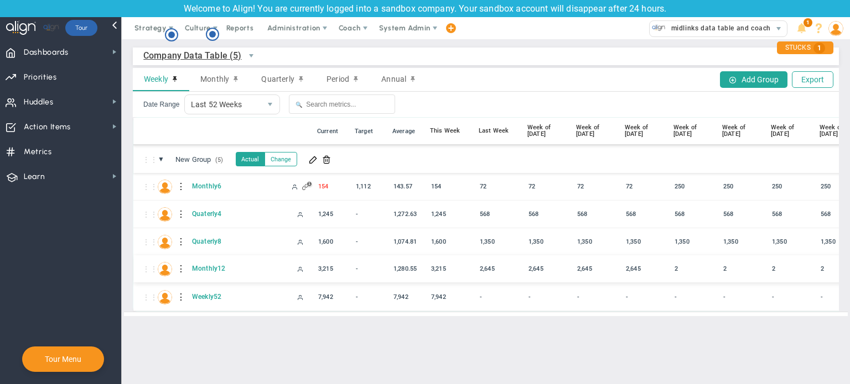
click at [179, 269] on div at bounding box center [182, 270] width 8 height 18
click at [202, 272] on span at bounding box center [201, 272] width 8 height 8
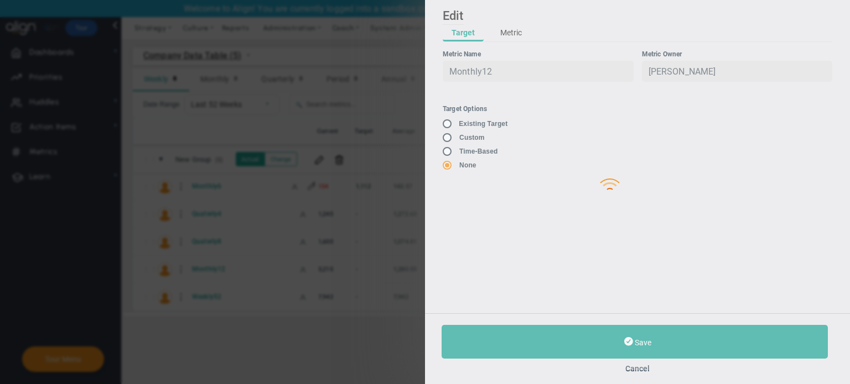
type input "Monthly12"
type input "[PERSON_NAME]"
type input "3215"
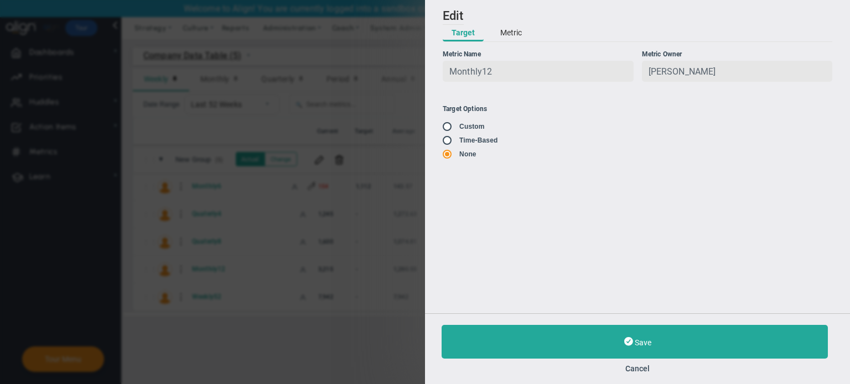
click at [507, 33] on button "Metric" at bounding box center [510, 33] width 39 height 17
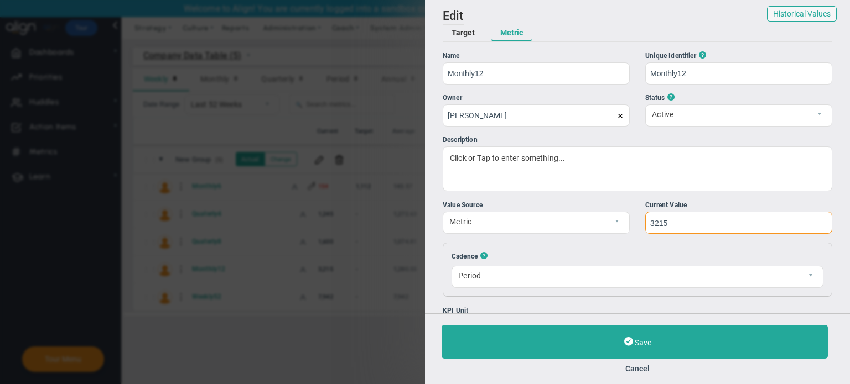
drag, startPoint x: 667, startPoint y: 225, endPoint x: 639, endPoint y: 221, distance: 27.9
click at [639, 221] on div "Value Source Metric Local Format Number n Current Value 3215" at bounding box center [637, 217] width 389 height 34
click at [626, 365] on button "Cancel" at bounding box center [637, 369] width 392 height 9
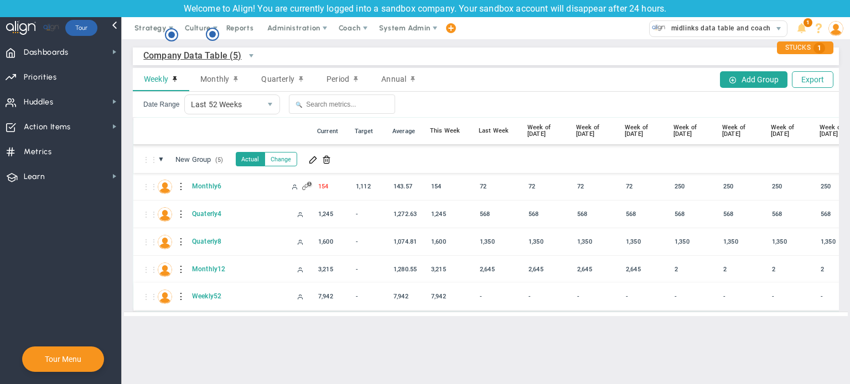
click at [181, 298] on div at bounding box center [182, 297] width 8 height 18
click at [179, 298] on div at bounding box center [182, 297] width 8 height 18
click at [192, 302] on div "Edit" at bounding box center [227, 300] width 76 height 23
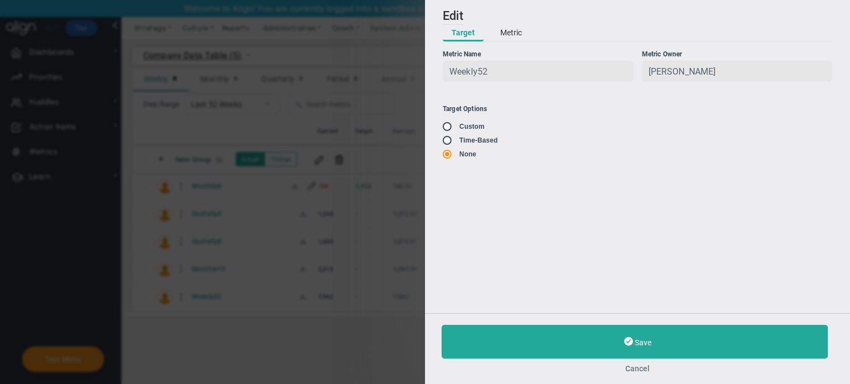
click at [637, 367] on button "Cancel" at bounding box center [637, 369] width 392 height 9
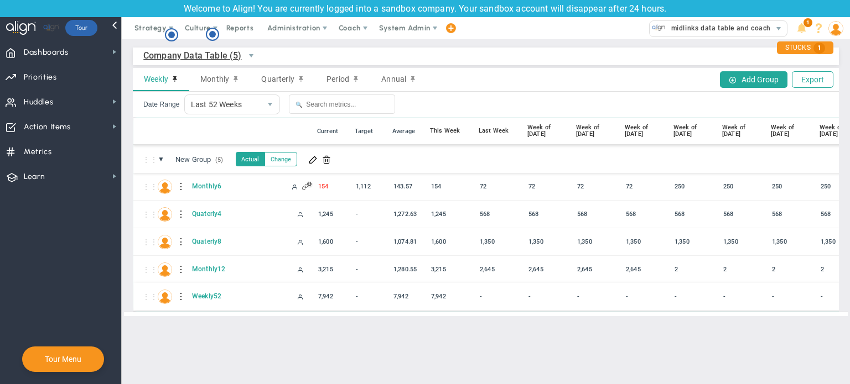
click at [179, 298] on div at bounding box center [182, 297] width 8 height 18
click at [210, 300] on div "Edit" at bounding box center [227, 300] width 76 height 23
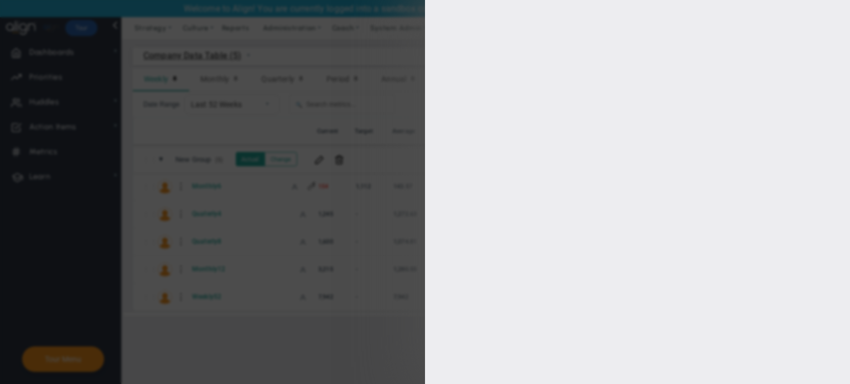
type input "Weekly52"
type input "[PERSON_NAME]"
type input "7942"
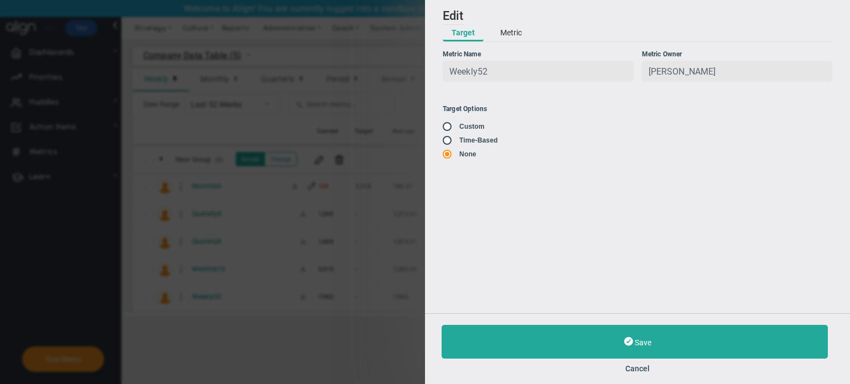
click at [515, 33] on button "Metric" at bounding box center [510, 33] width 39 height 17
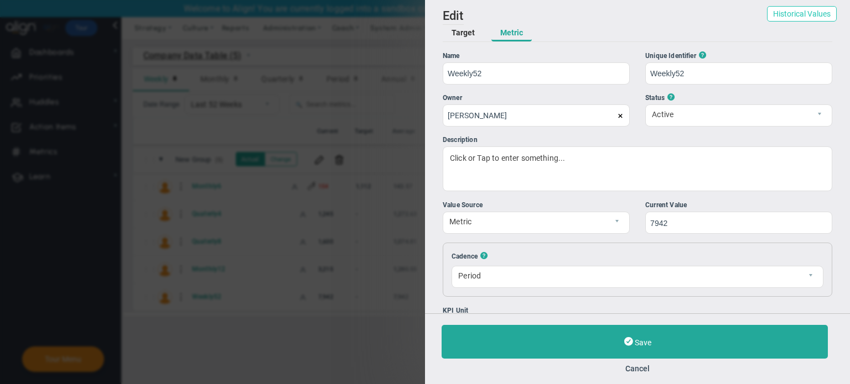
click at [810, 15] on button "Historical Values" at bounding box center [802, 13] width 70 height 15
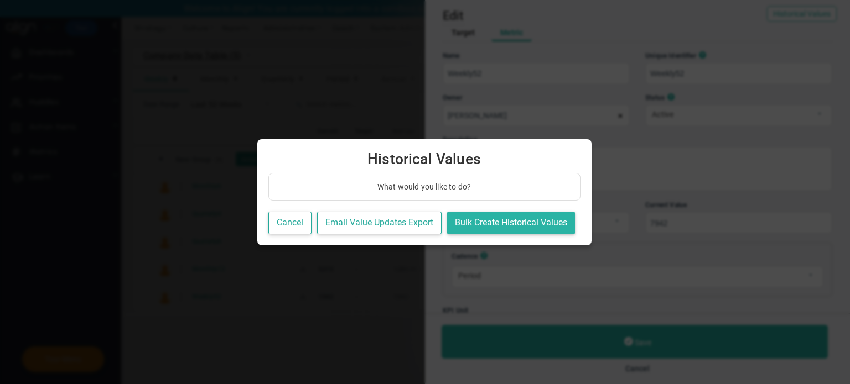
click at [490, 219] on button "Bulk Create Historical Values" at bounding box center [511, 223] width 128 height 23
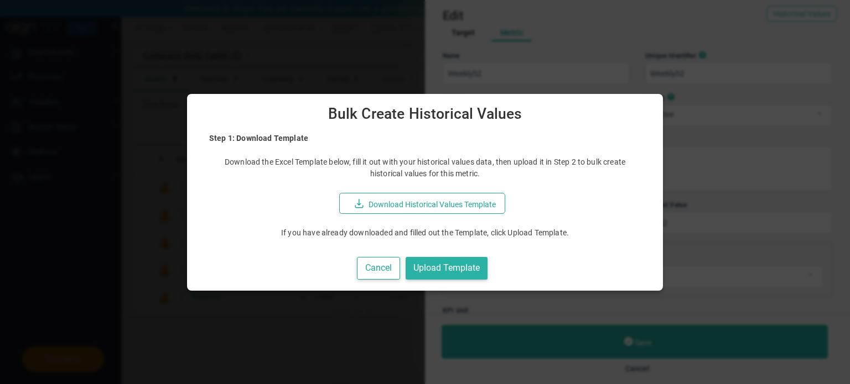
click at [467, 272] on button "Upload Template" at bounding box center [447, 268] width 82 height 23
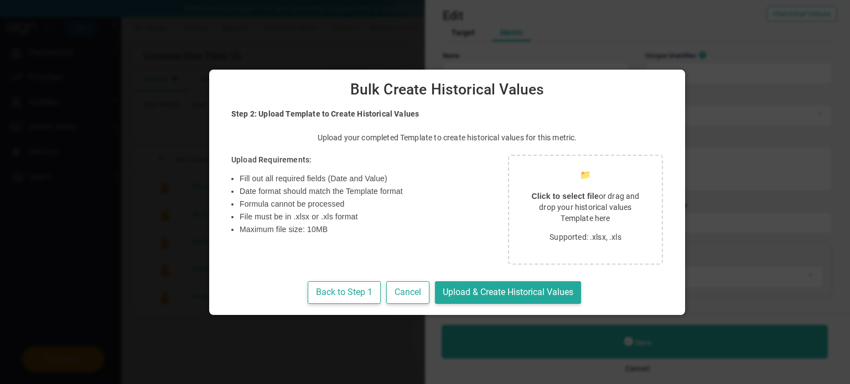
click at [528, 233] on p "Supported: .xlsx, .xls" at bounding box center [585, 237] width 126 height 11
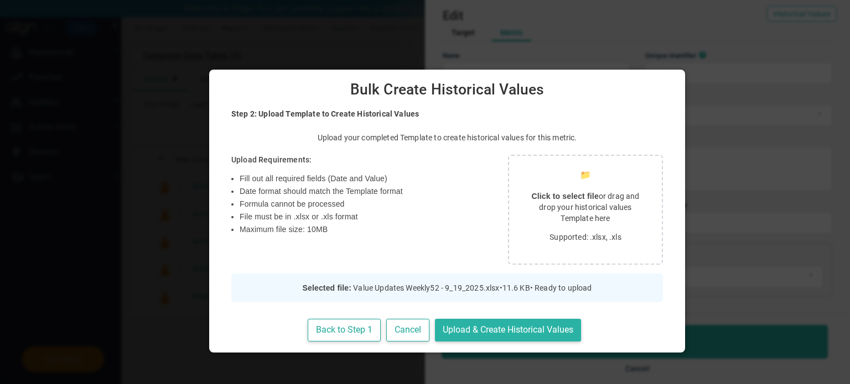
click at [465, 334] on button "Upload & Create Historical Values" at bounding box center [508, 330] width 146 height 23
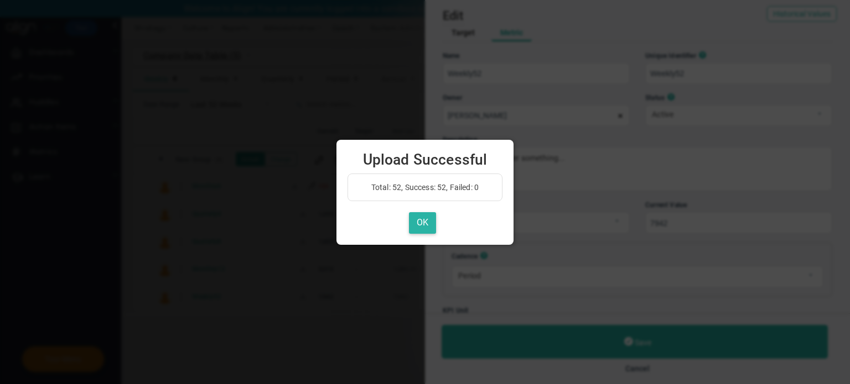
click at [423, 227] on button "OK" at bounding box center [422, 223] width 27 height 22
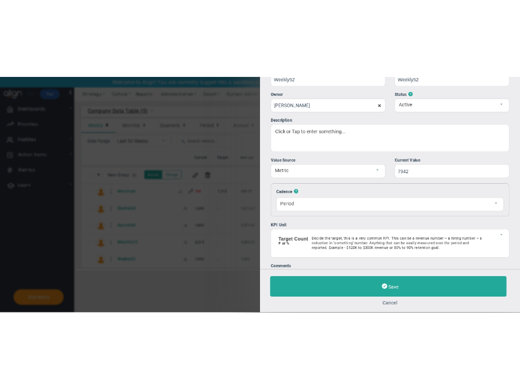
scroll to position [112, 0]
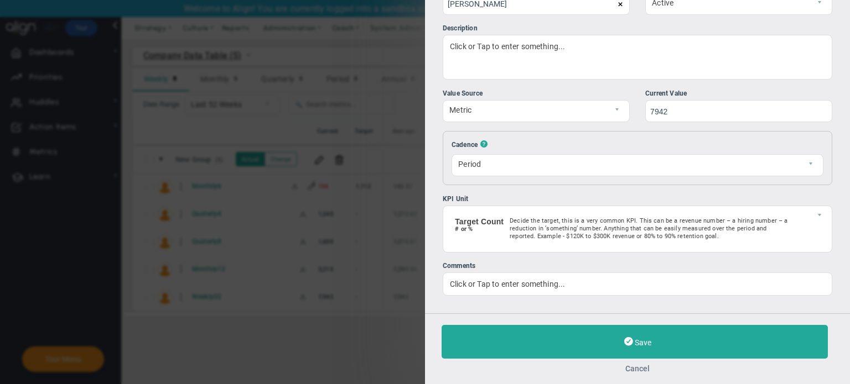
click at [648, 369] on button "Cancel" at bounding box center [637, 369] width 392 height 9
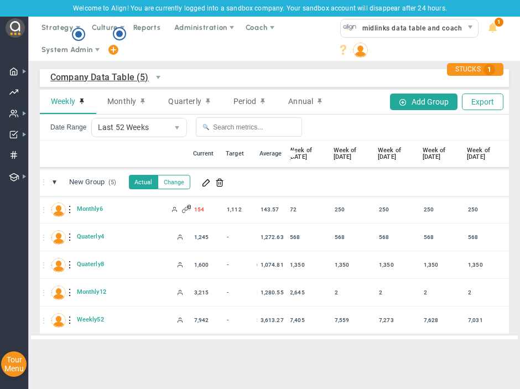
scroll to position [0, 201]
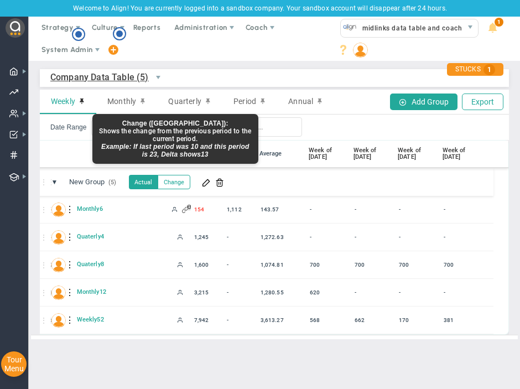
click at [174, 180] on button "Change" at bounding box center [174, 182] width 33 height 14
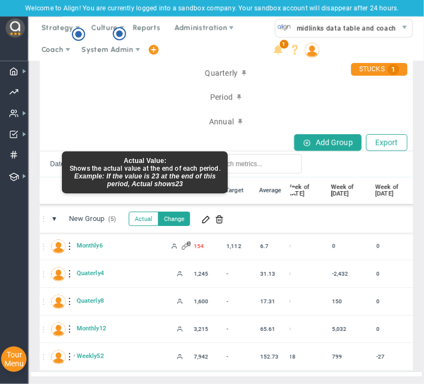
click at [154, 212] on button "Actual" at bounding box center [144, 219] width 30 height 14
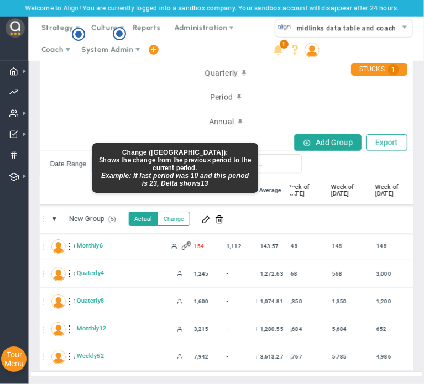
click at [180, 214] on button "Change" at bounding box center [174, 219] width 33 height 14
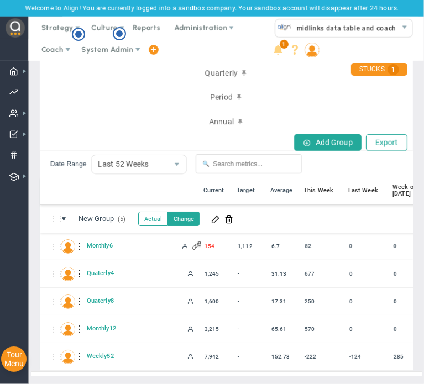
scroll to position [0, 78]
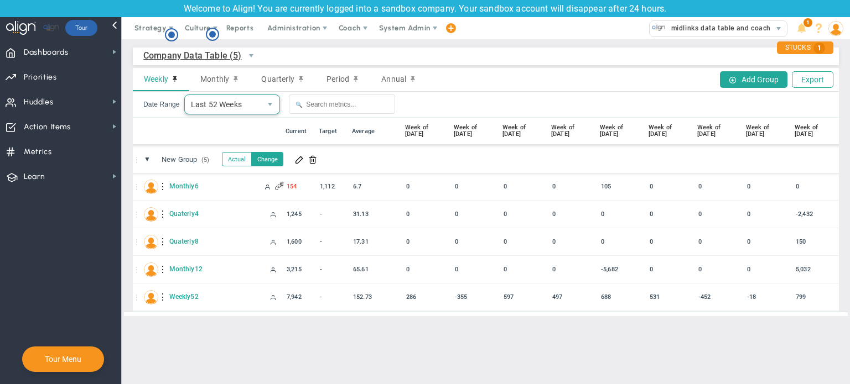
click at [215, 107] on span "Last 52 Weeks" at bounding box center [223, 104] width 76 height 19
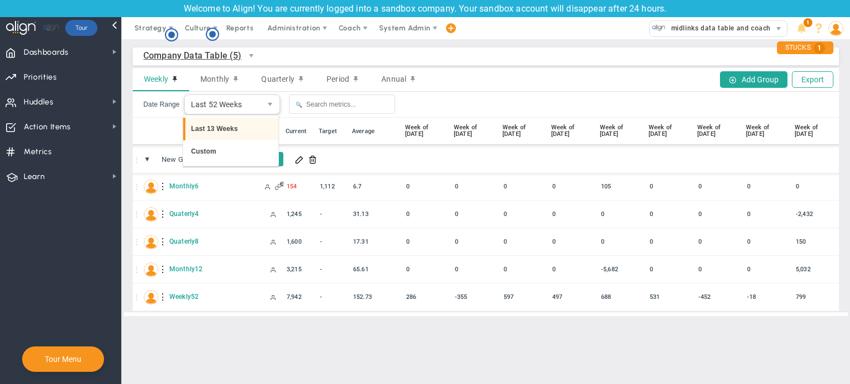
click at [212, 130] on li "Last 13 Weeks" at bounding box center [230, 129] width 95 height 23
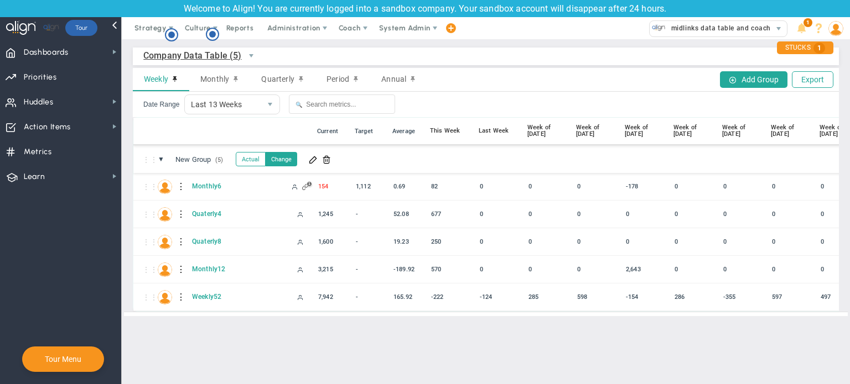
click at [321, 358] on main "Company Data Table (5) Company Data Table → Company Data Table Weekly Monthly Q…" at bounding box center [486, 211] width 728 height 345
click at [222, 77] on span "Monthly" at bounding box center [214, 79] width 29 height 9
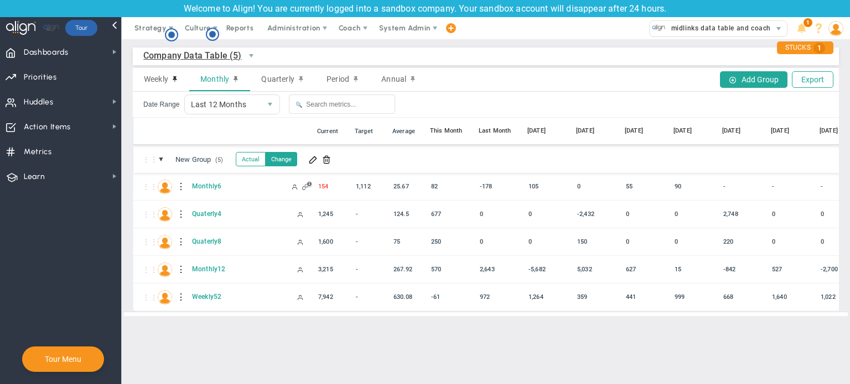
click at [222, 77] on span "Monthly" at bounding box center [214, 79] width 29 height 9
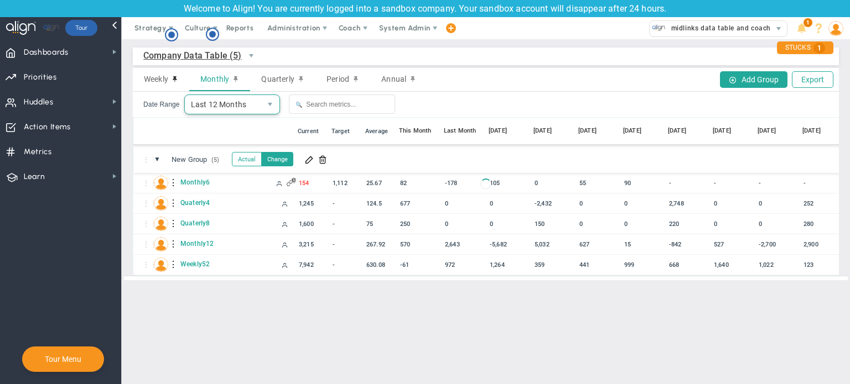
click at [222, 98] on span "Last 12 Months" at bounding box center [223, 104] width 76 height 19
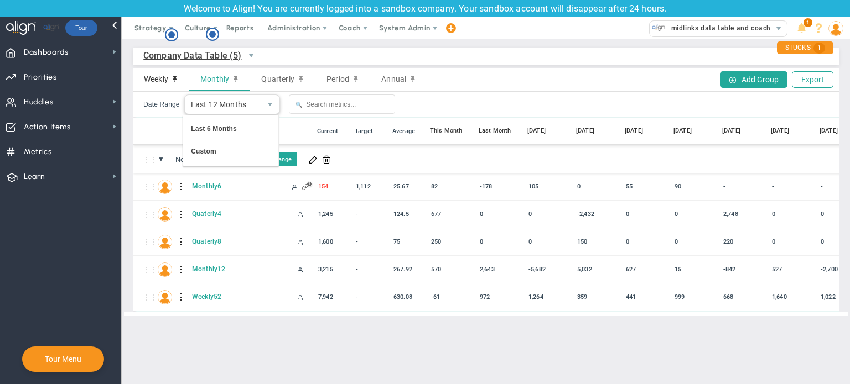
click at [169, 81] on div "Weekly" at bounding box center [161, 79] width 56 height 23
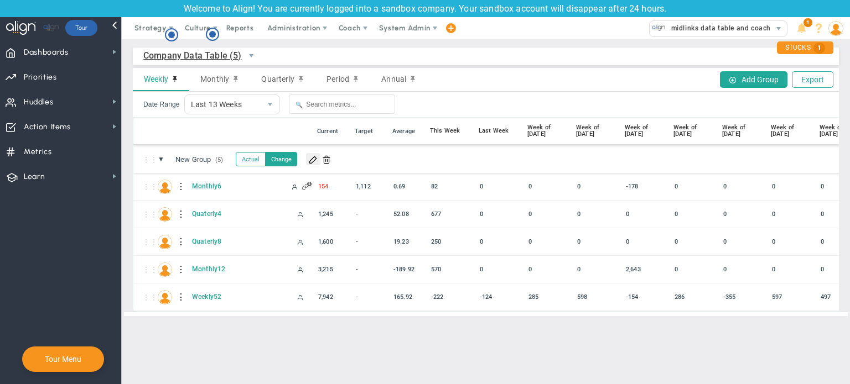
click at [311, 161] on span at bounding box center [313, 159] width 9 height 9
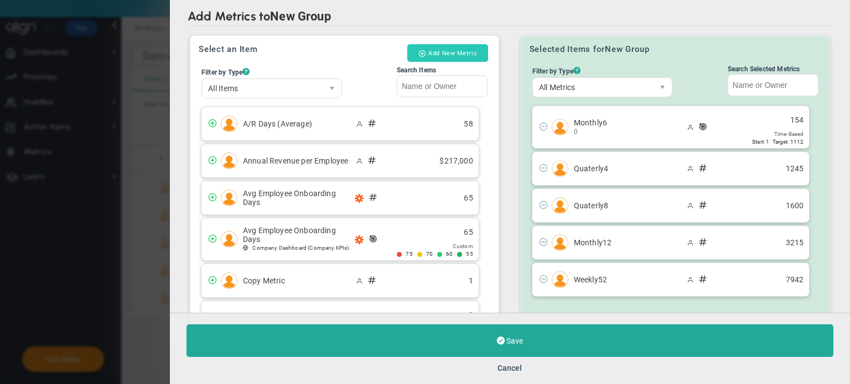
click at [444, 55] on button "Add New Metric" at bounding box center [447, 53] width 81 height 18
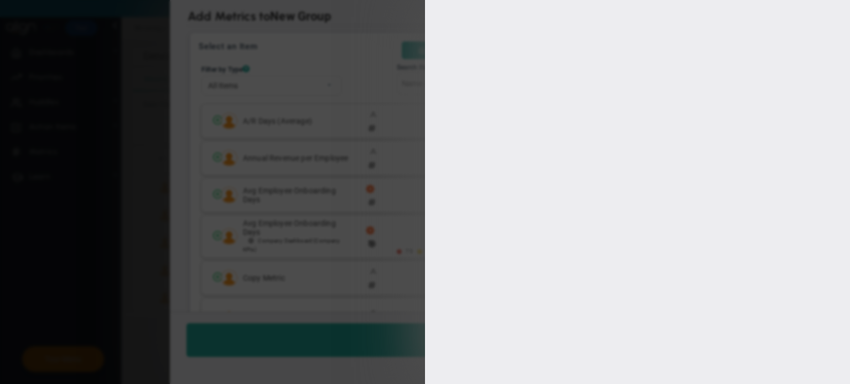
type input "[PERSON_NAME]"
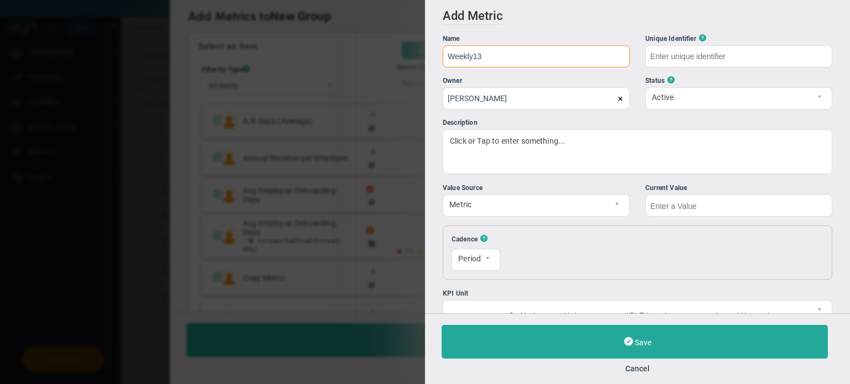
type input "Weekly13"
click at [735, 212] on input "text" at bounding box center [738, 206] width 187 height 22
type input "Weekly13"
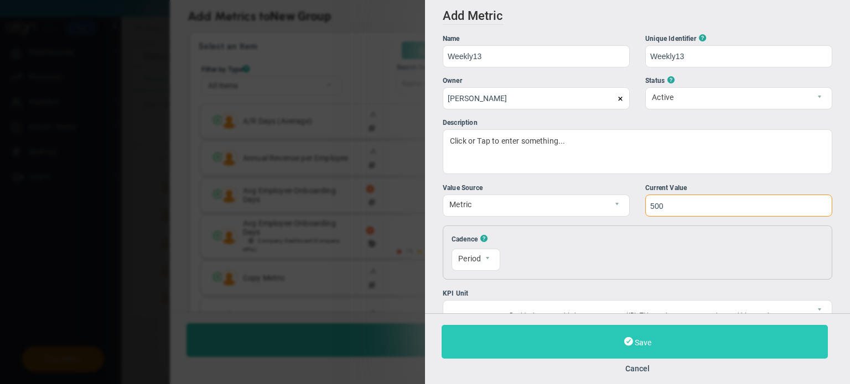
type input "500"
click at [635, 340] on span "Save" at bounding box center [643, 343] width 17 height 9
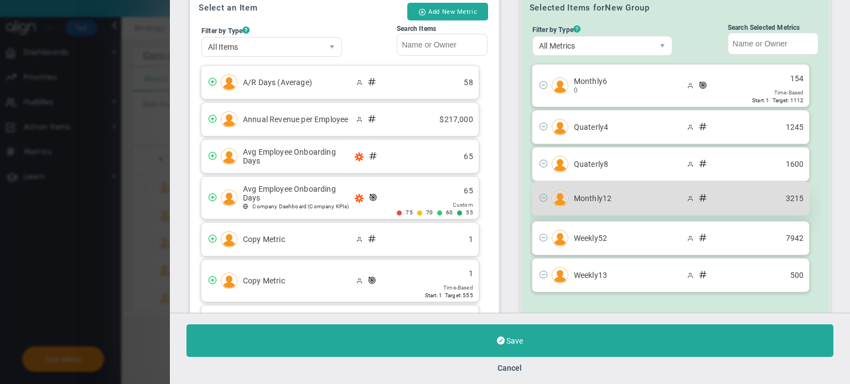
scroll to position [60, 0]
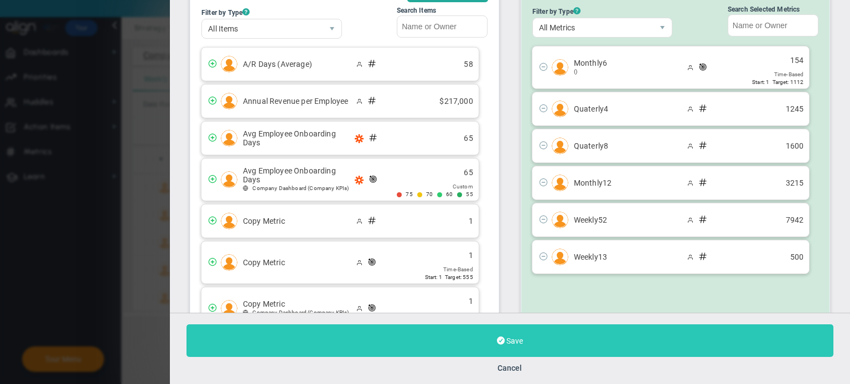
click at [590, 339] on button "Save" at bounding box center [509, 341] width 647 height 33
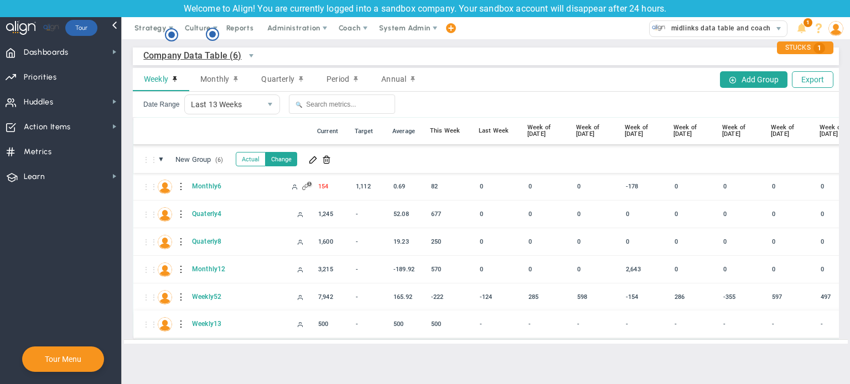
click at [181, 324] on div at bounding box center [182, 325] width 8 height 18
click at [195, 328] on div "Edit" at bounding box center [227, 327] width 76 height 23
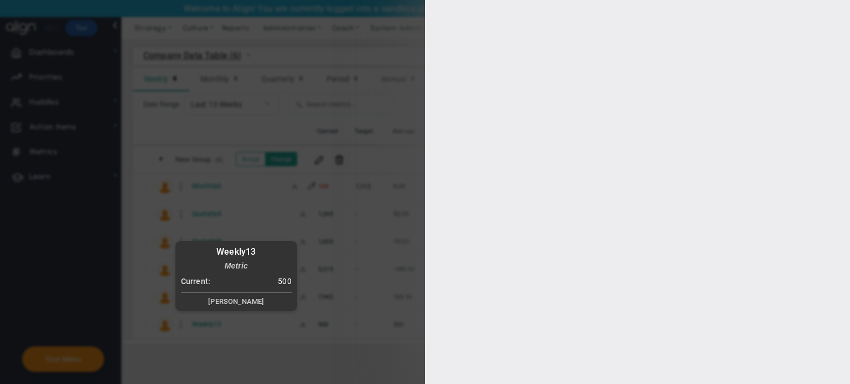
type input "Weekly13"
type input "[PERSON_NAME]"
type input "500"
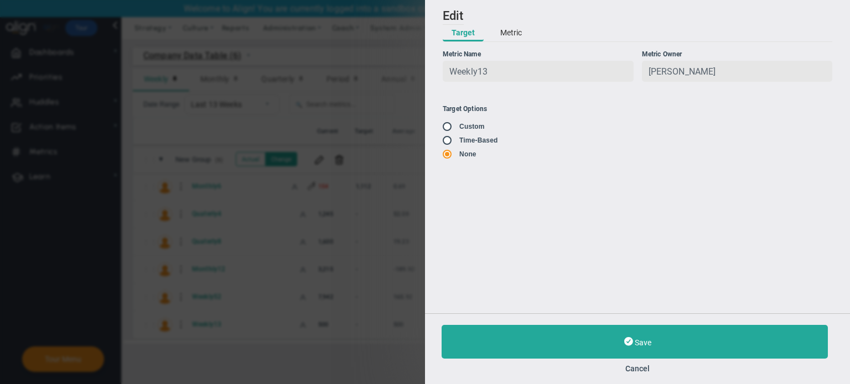
click at [509, 35] on button "Metric" at bounding box center [510, 33] width 39 height 17
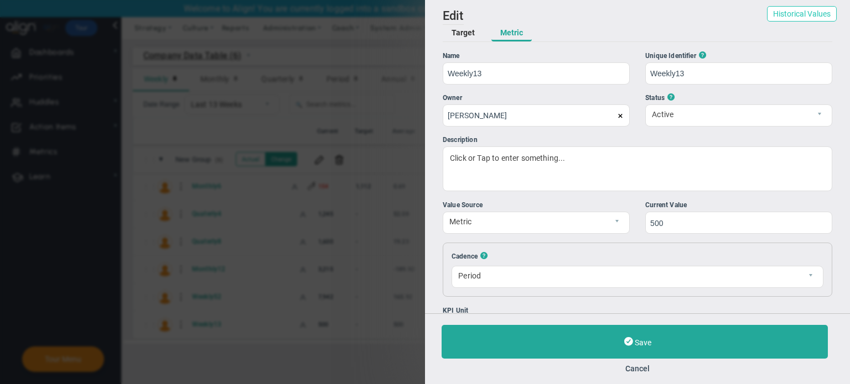
click at [815, 14] on button "Historical Values" at bounding box center [802, 13] width 70 height 15
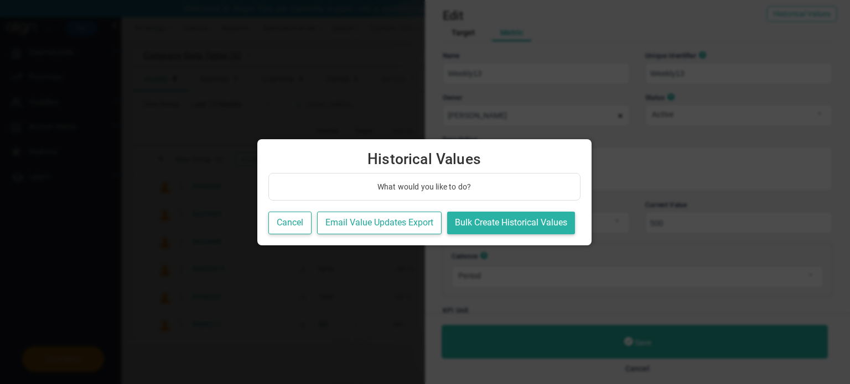
click at [524, 232] on button "Bulk Create Historical Values" at bounding box center [511, 223] width 128 height 23
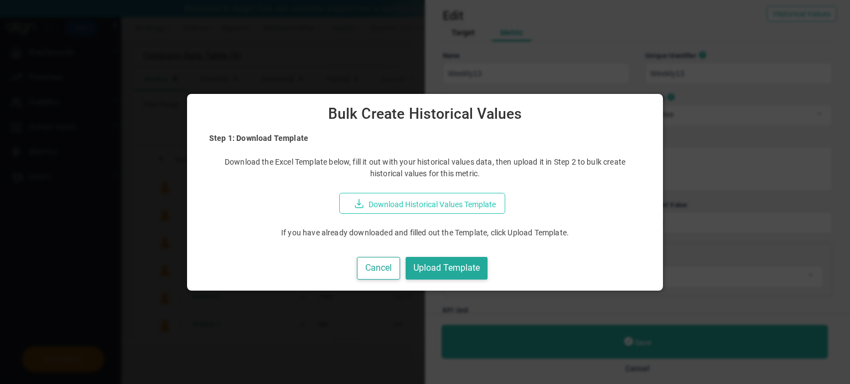
click at [440, 207] on button "Download Historical Values Template" at bounding box center [422, 203] width 166 height 21
click at [456, 268] on button "Upload Template" at bounding box center [447, 268] width 82 height 23
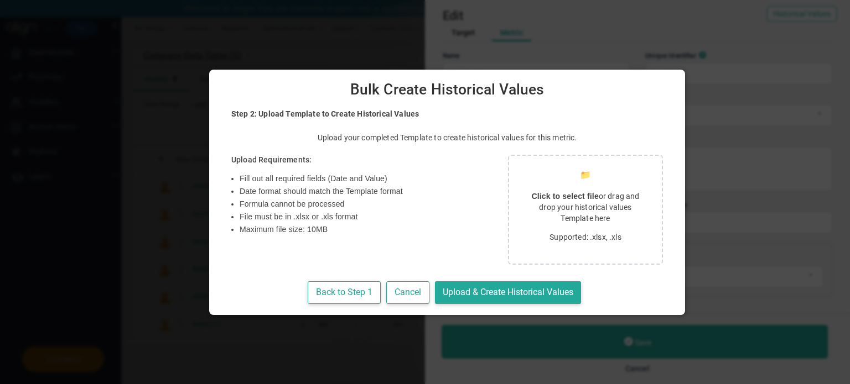
click at [562, 167] on div "📁 Click to select file or drag and drop your historical values Template here Su…" at bounding box center [585, 210] width 155 height 110
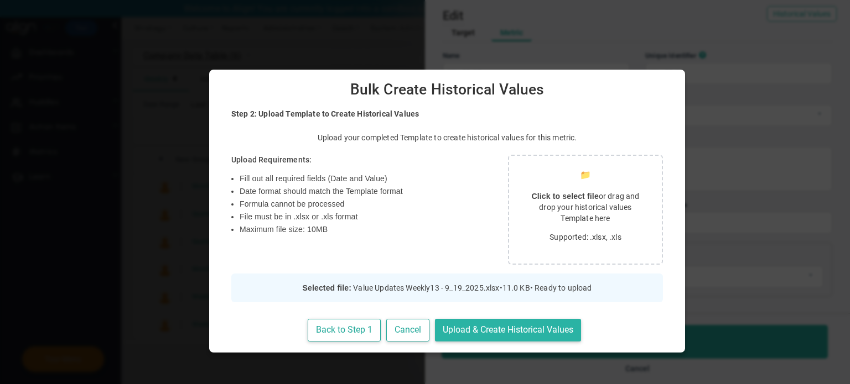
click at [476, 335] on button "Upload & Create Historical Values" at bounding box center [508, 330] width 146 height 23
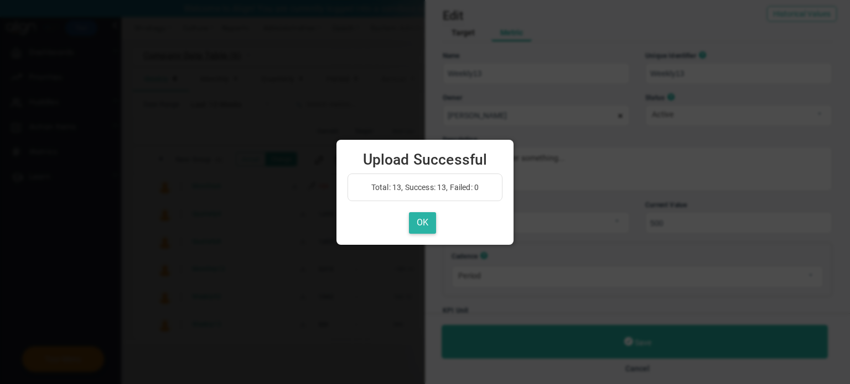
click at [423, 225] on button "OK" at bounding box center [422, 223] width 27 height 22
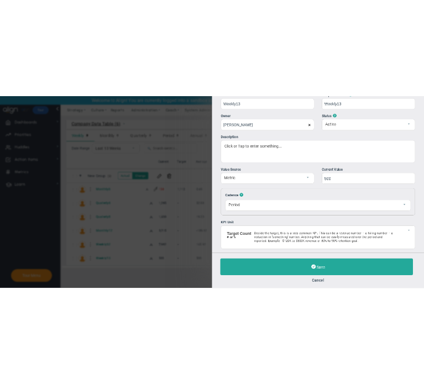
scroll to position [111, 0]
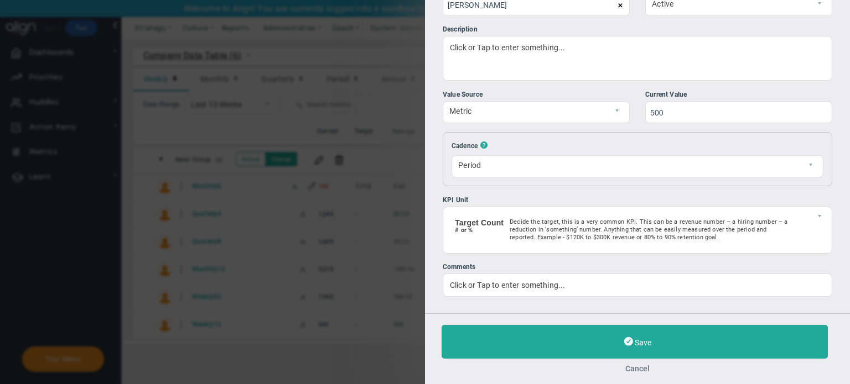
click at [640, 371] on button "Cancel" at bounding box center [637, 369] width 392 height 9
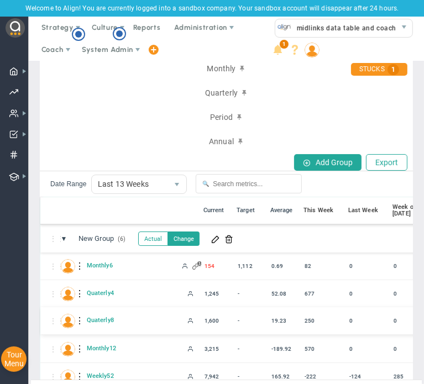
scroll to position [111, 0]
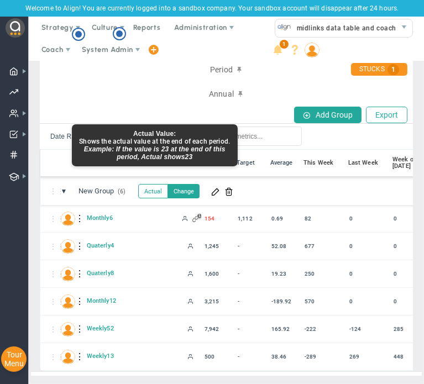
click at [158, 189] on button "Actual" at bounding box center [153, 191] width 30 height 14
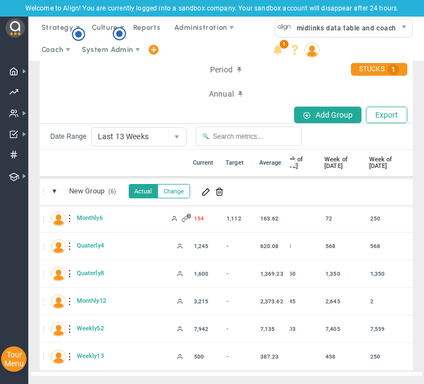
scroll to position [0, 162]
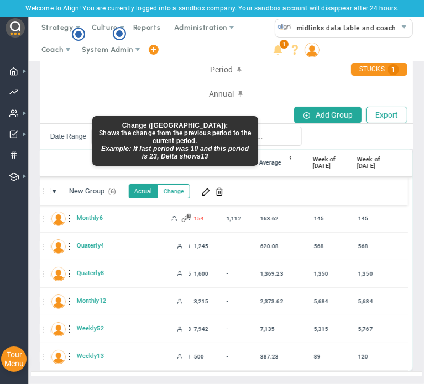
click at [184, 184] on button "Change" at bounding box center [174, 191] width 33 height 14
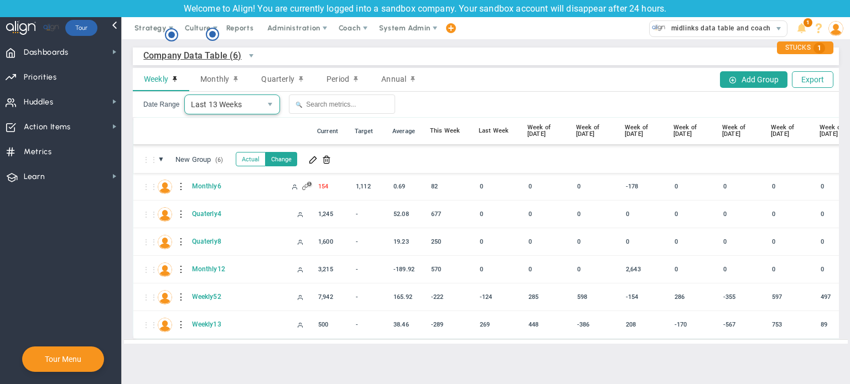
click at [217, 104] on span "Last 13 Weeks" at bounding box center [223, 104] width 76 height 19
click at [155, 132] on div "⋮⋮ ● ⋮ 📅 Current Target Average This Week Last Week Week of [DATE] Week of [DAT…" at bounding box center [599, 132] width 932 height 28
click at [212, 84] on div "Monthly" at bounding box center [219, 79] width 61 height 23
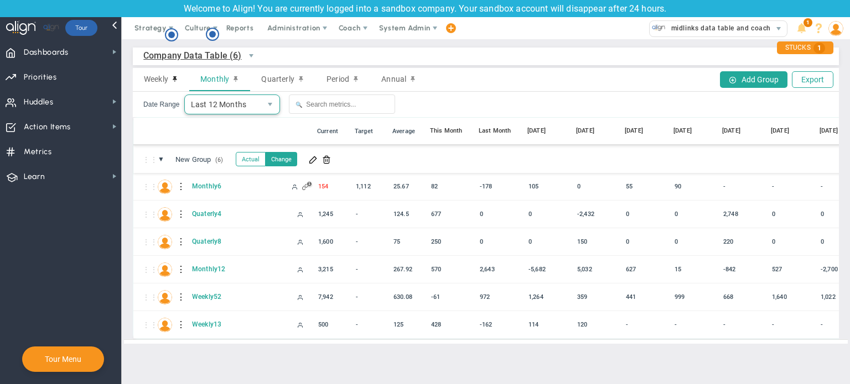
click at [210, 108] on span "Last 12 Months" at bounding box center [223, 104] width 76 height 19
click at [283, 80] on span "Quarterly" at bounding box center [277, 79] width 33 height 9
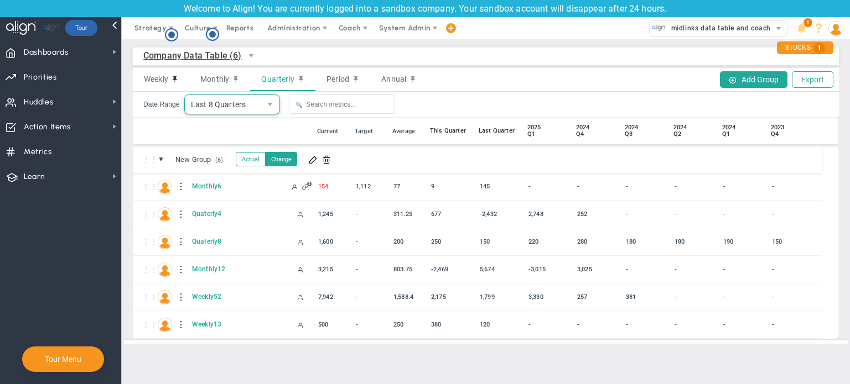
click at [261, 108] on span "select" at bounding box center [270, 104] width 19 height 19
click at [158, 136] on div "⋮⋮" at bounding box center [165, 131] width 15 height 11
click at [344, 79] on span "Period" at bounding box center [337, 79] width 23 height 9
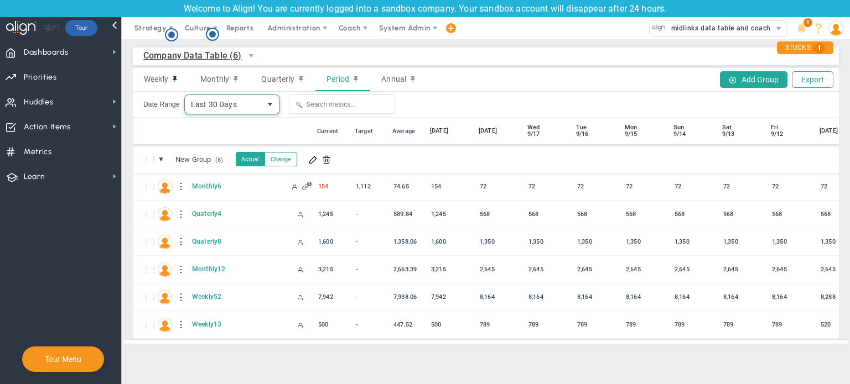
click at [266, 103] on span "select" at bounding box center [270, 104] width 9 height 9
